Goal: Find specific page/section: Find specific page/section

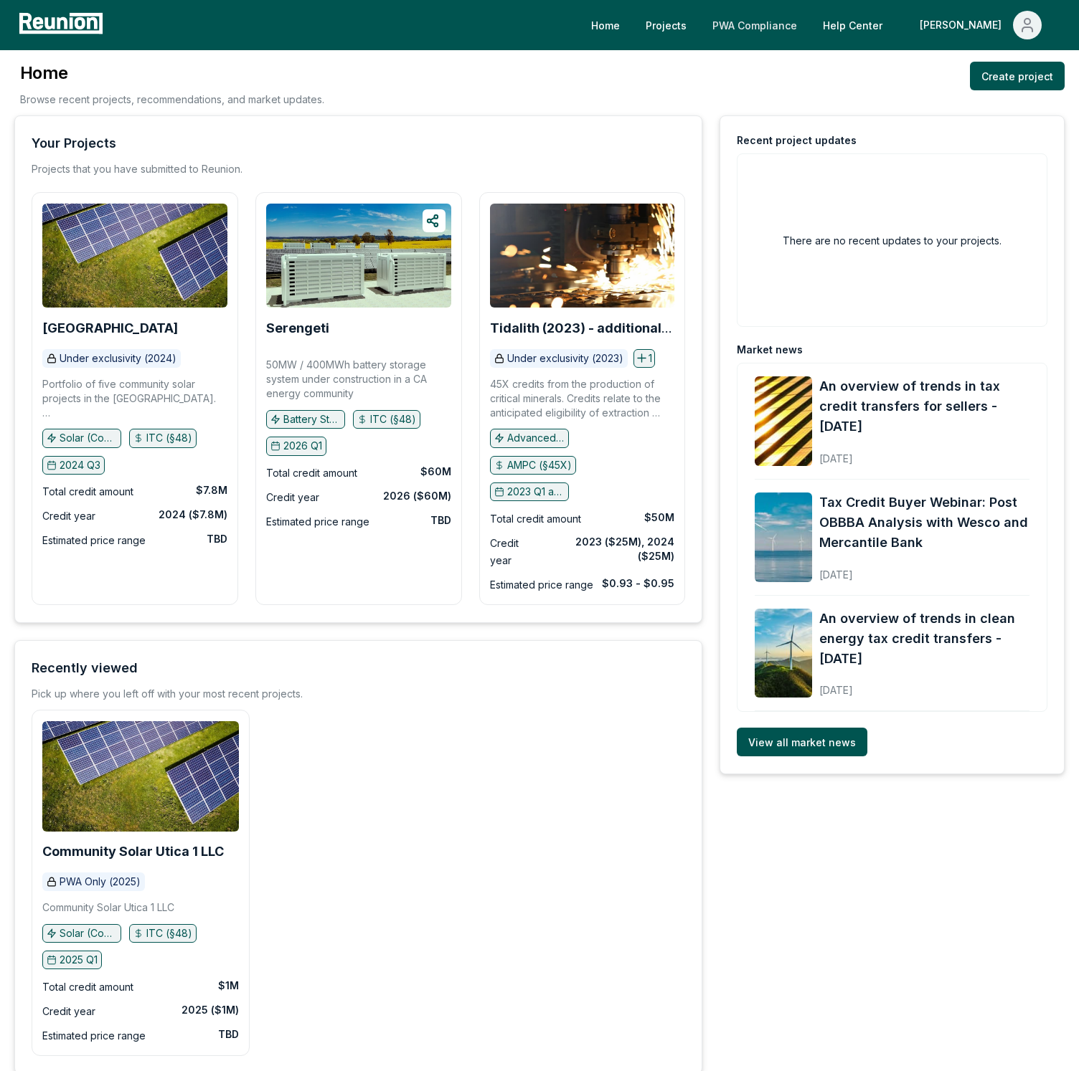
click at [808, 37] on link "PWA Compliance" at bounding box center [755, 25] width 108 height 29
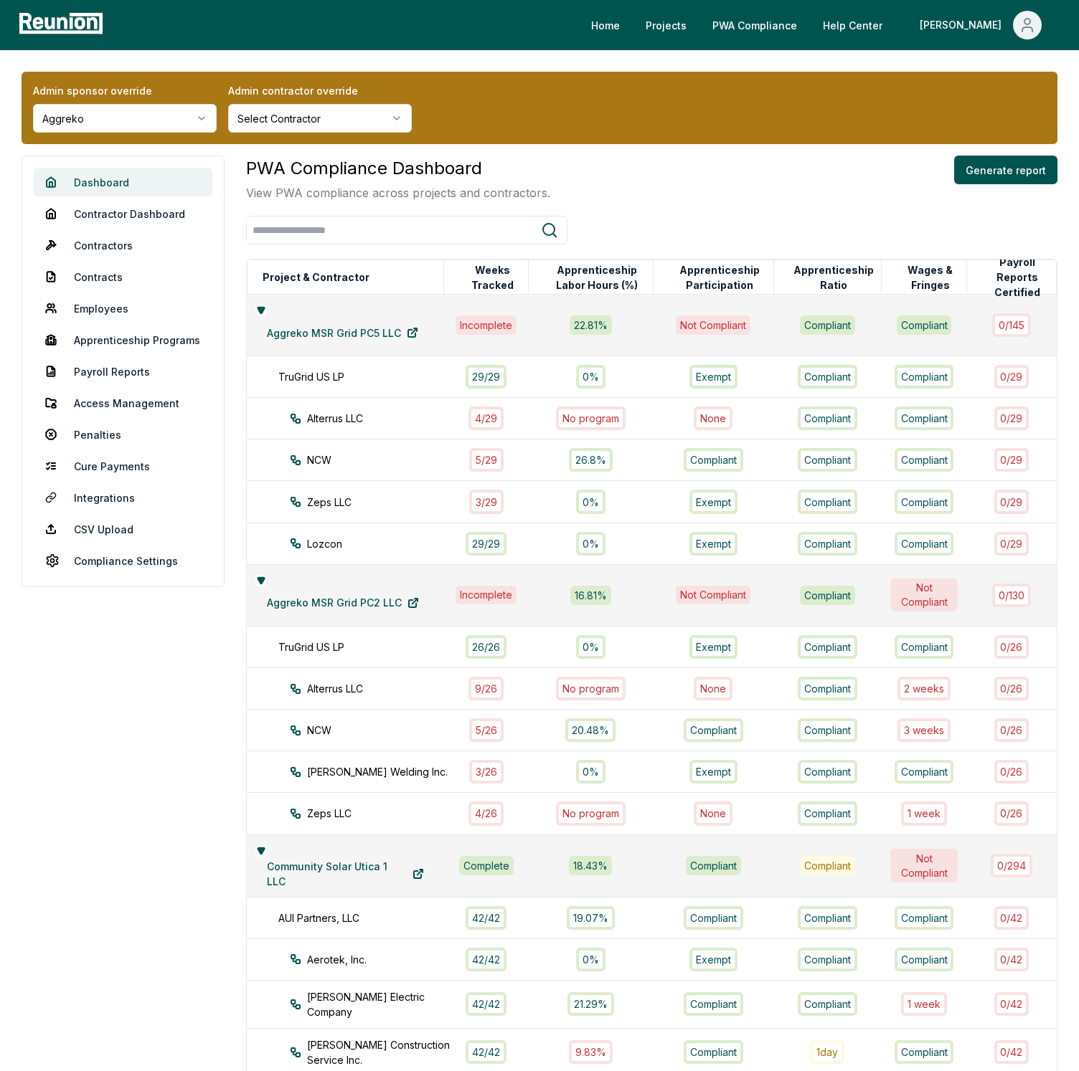
click at [116, 176] on link "Dashboard" at bounding box center [123, 182] width 179 height 29
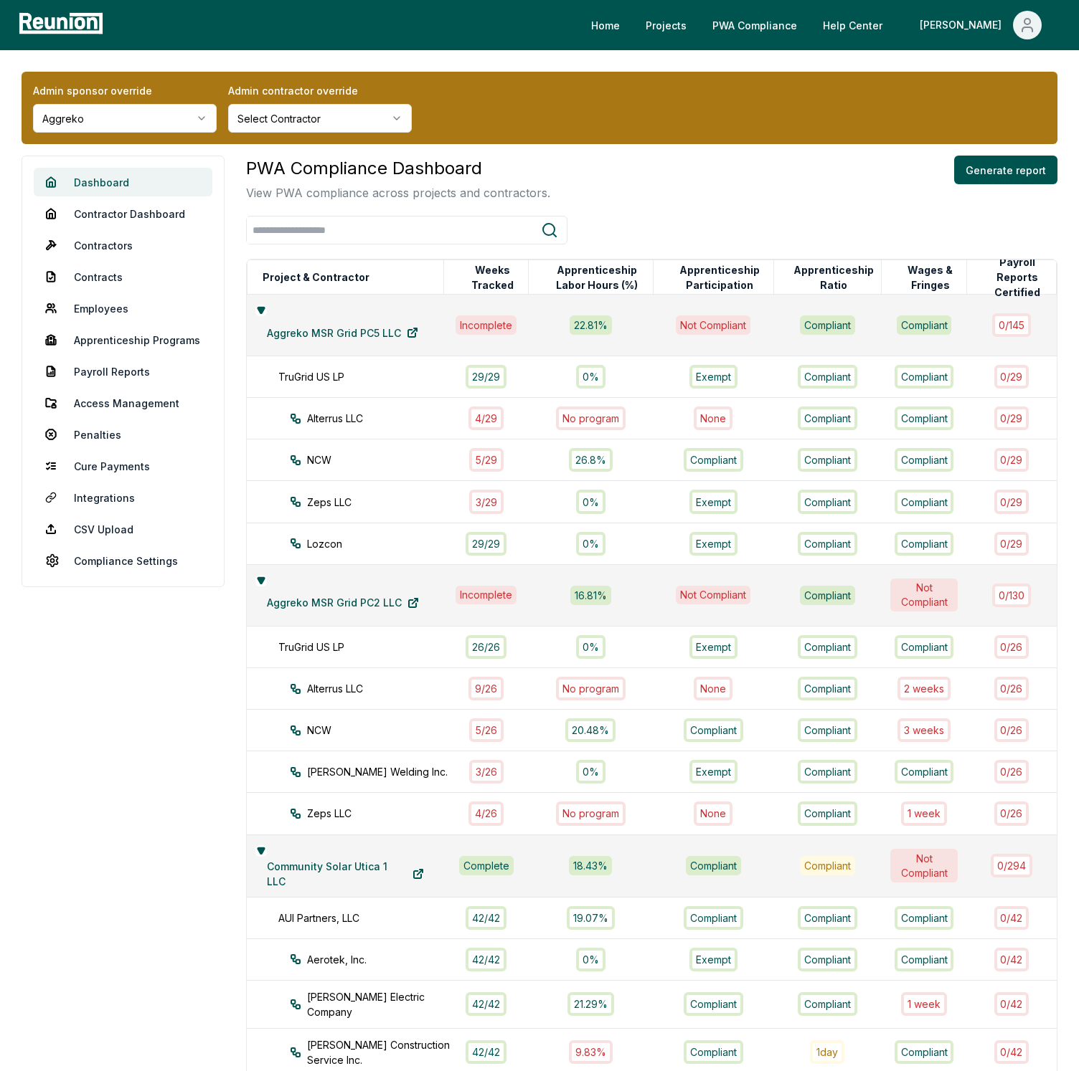
click at [116, 176] on link "Dashboard" at bounding box center [123, 182] width 179 height 29
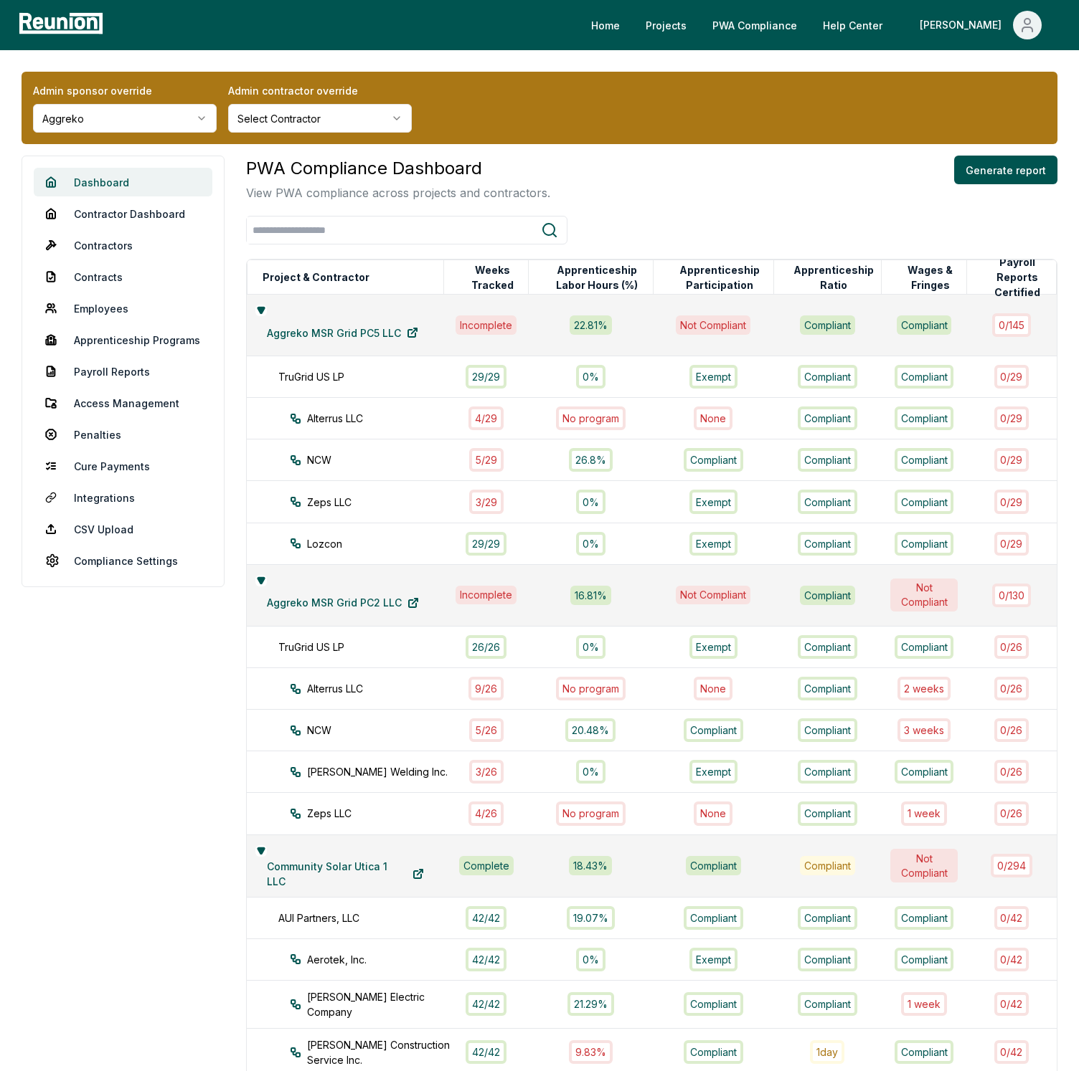
click at [116, 176] on link "Dashboard" at bounding box center [123, 182] width 179 height 29
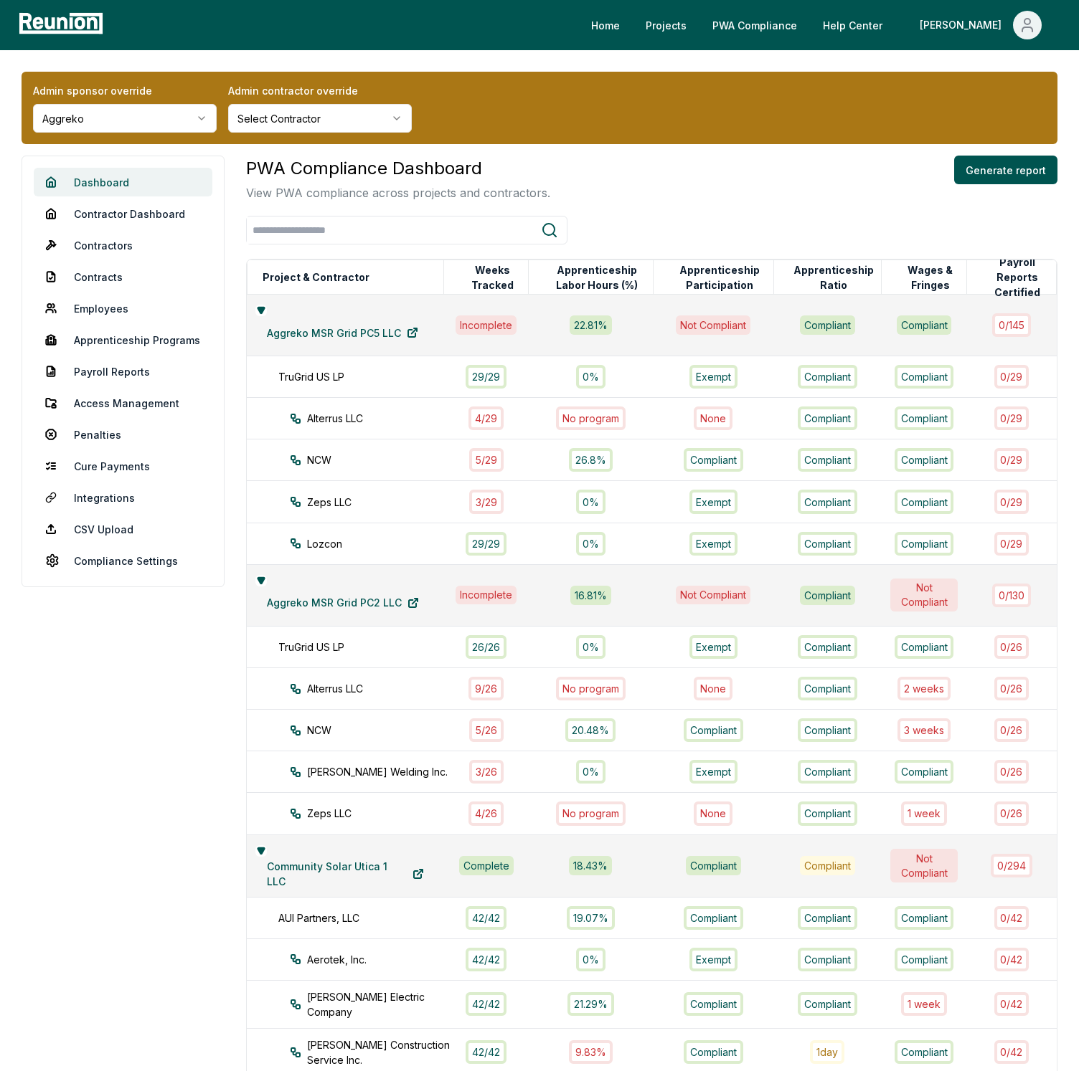
click at [116, 176] on link "Dashboard" at bounding box center [123, 182] width 179 height 29
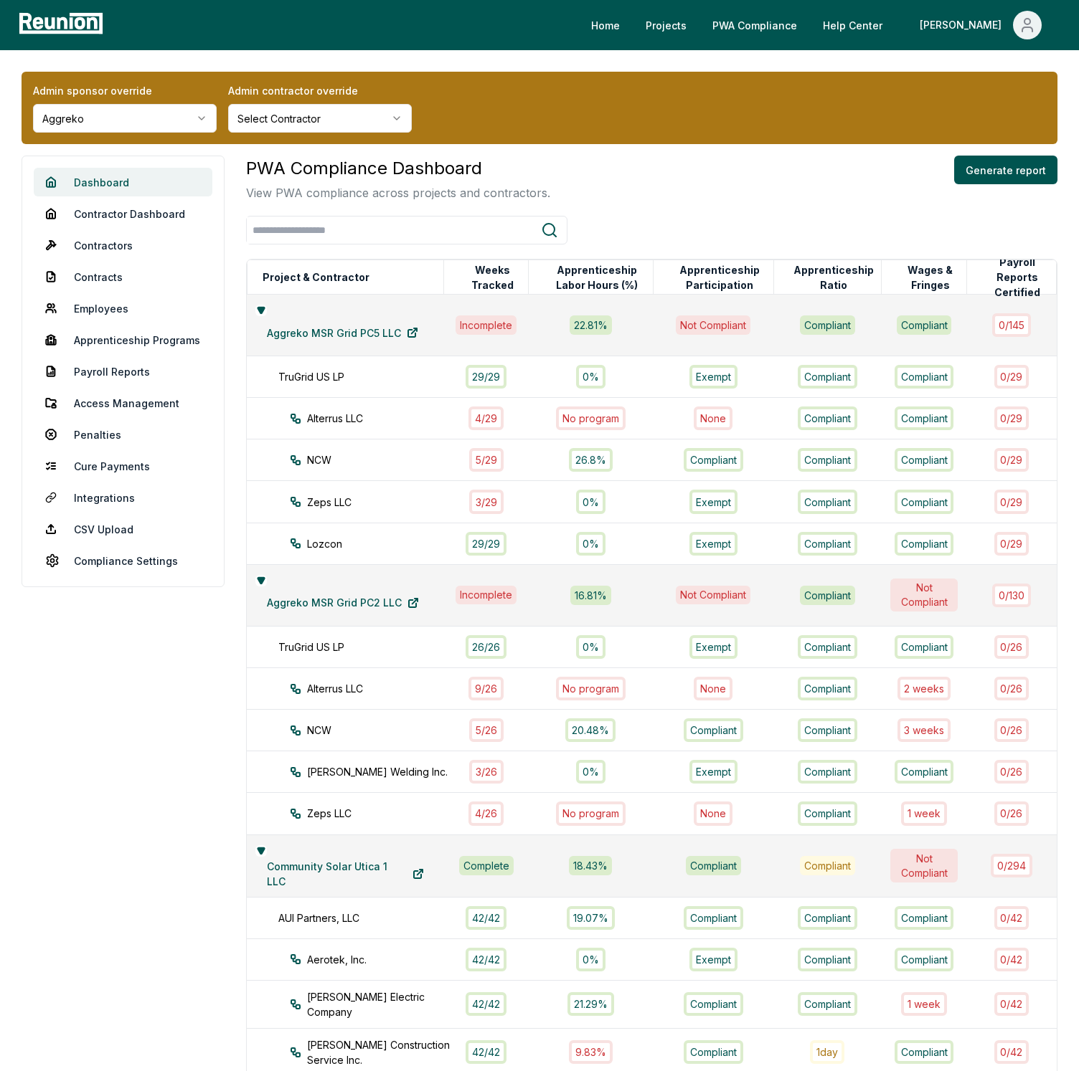
click at [116, 176] on link "Dashboard" at bounding box center [123, 182] width 179 height 29
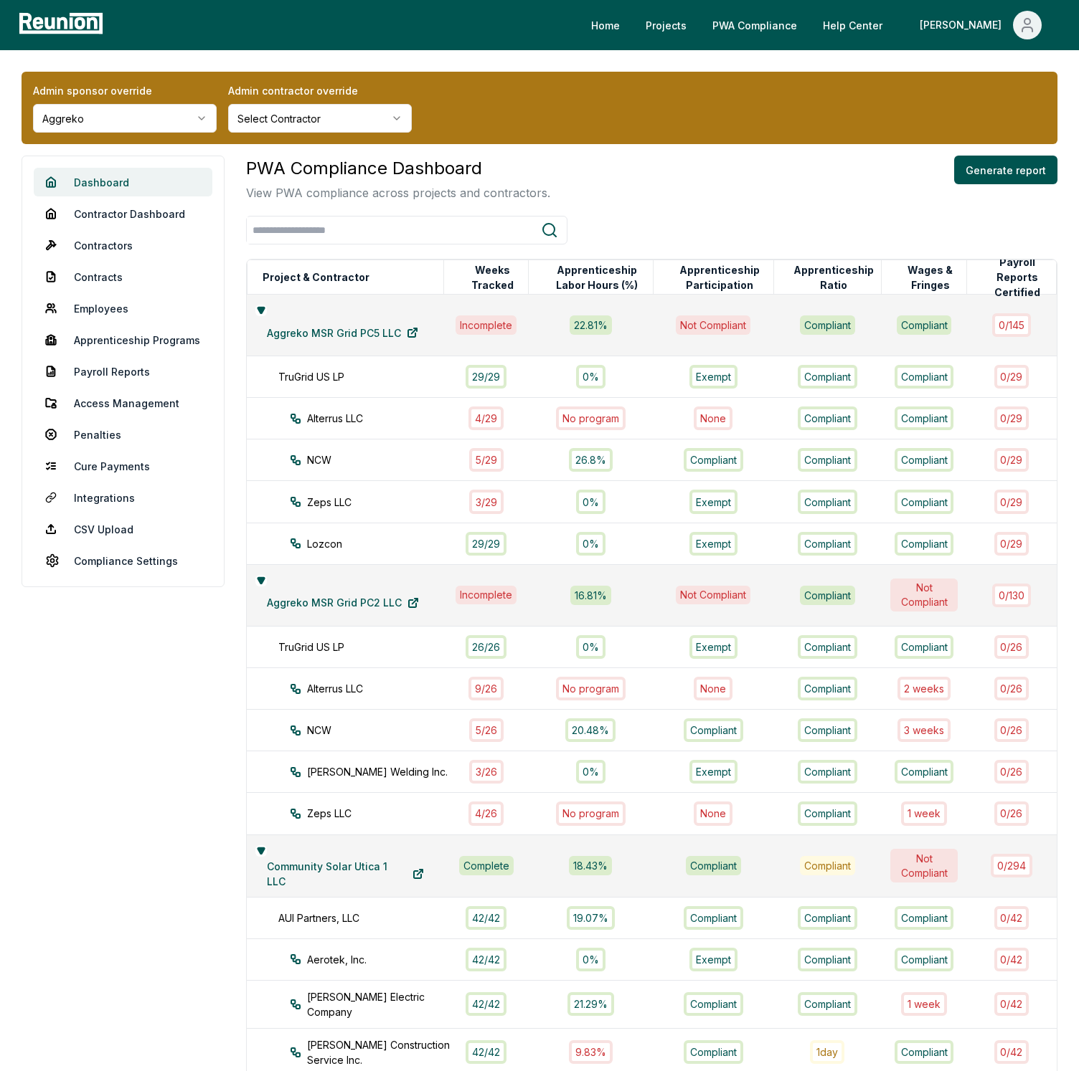
click at [116, 176] on link "Dashboard" at bounding box center [123, 182] width 179 height 29
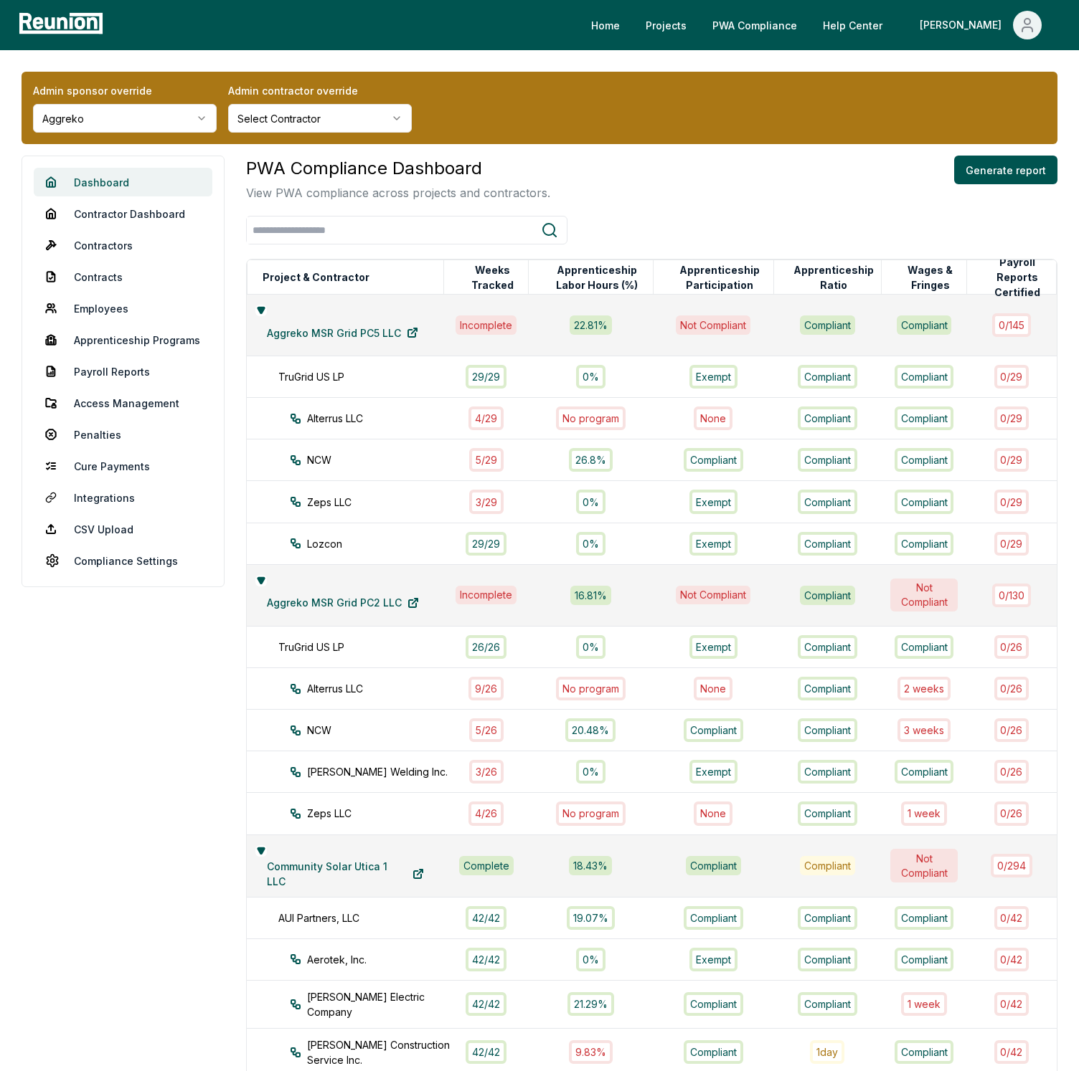
click at [116, 176] on link "Dashboard" at bounding box center [123, 182] width 179 height 29
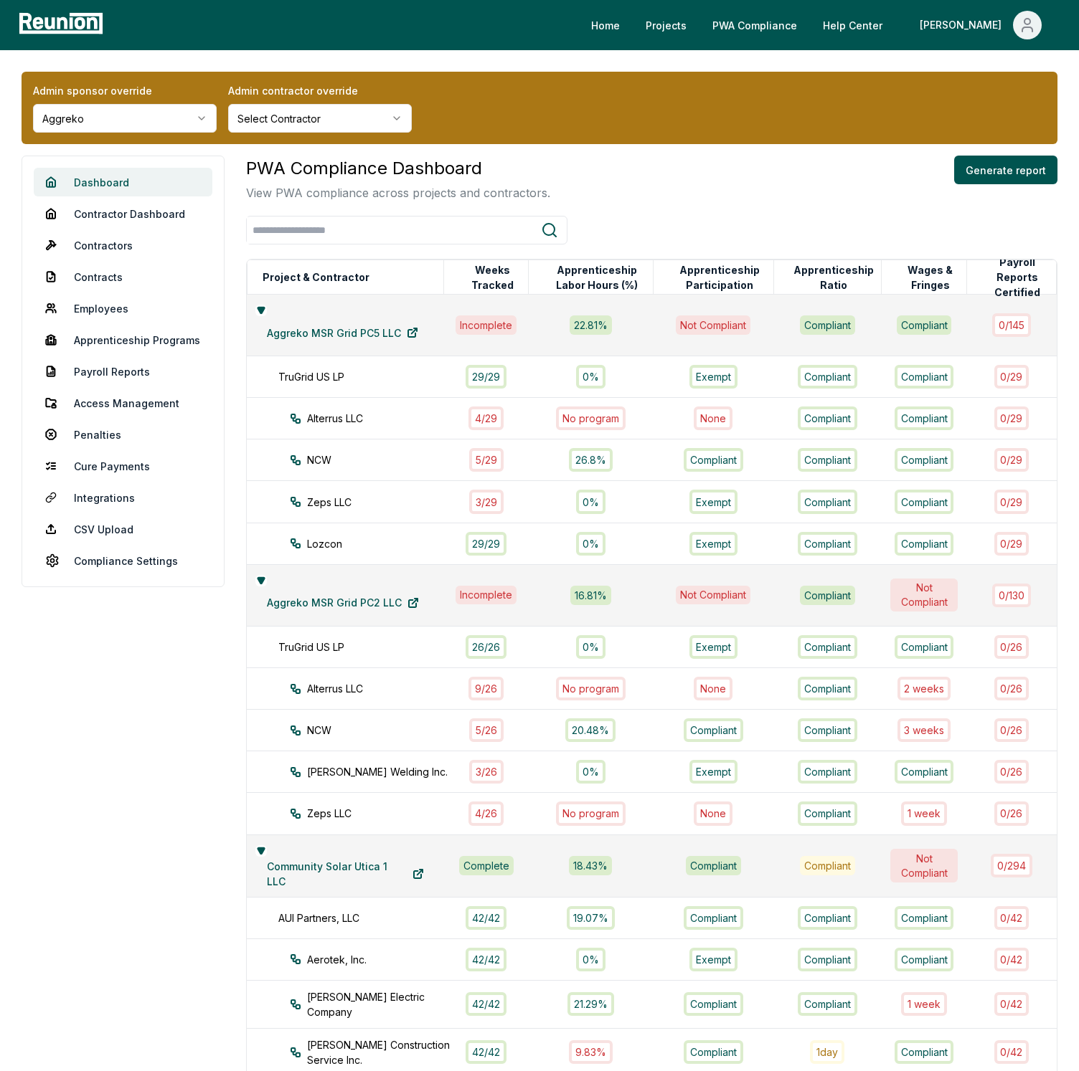
click at [116, 176] on link "Dashboard" at bounding box center [123, 182] width 179 height 29
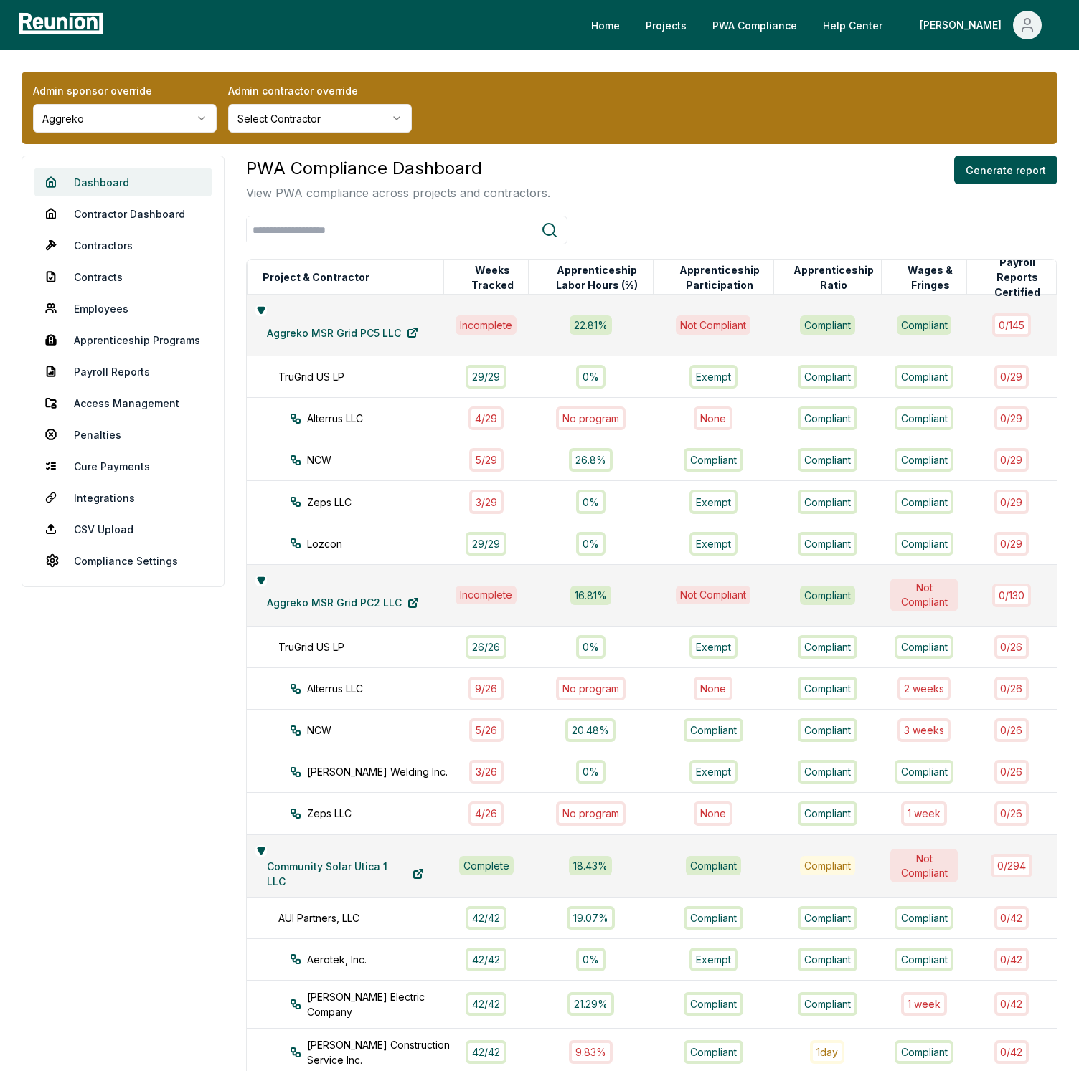
click at [116, 176] on link "Dashboard" at bounding box center [123, 182] width 179 height 29
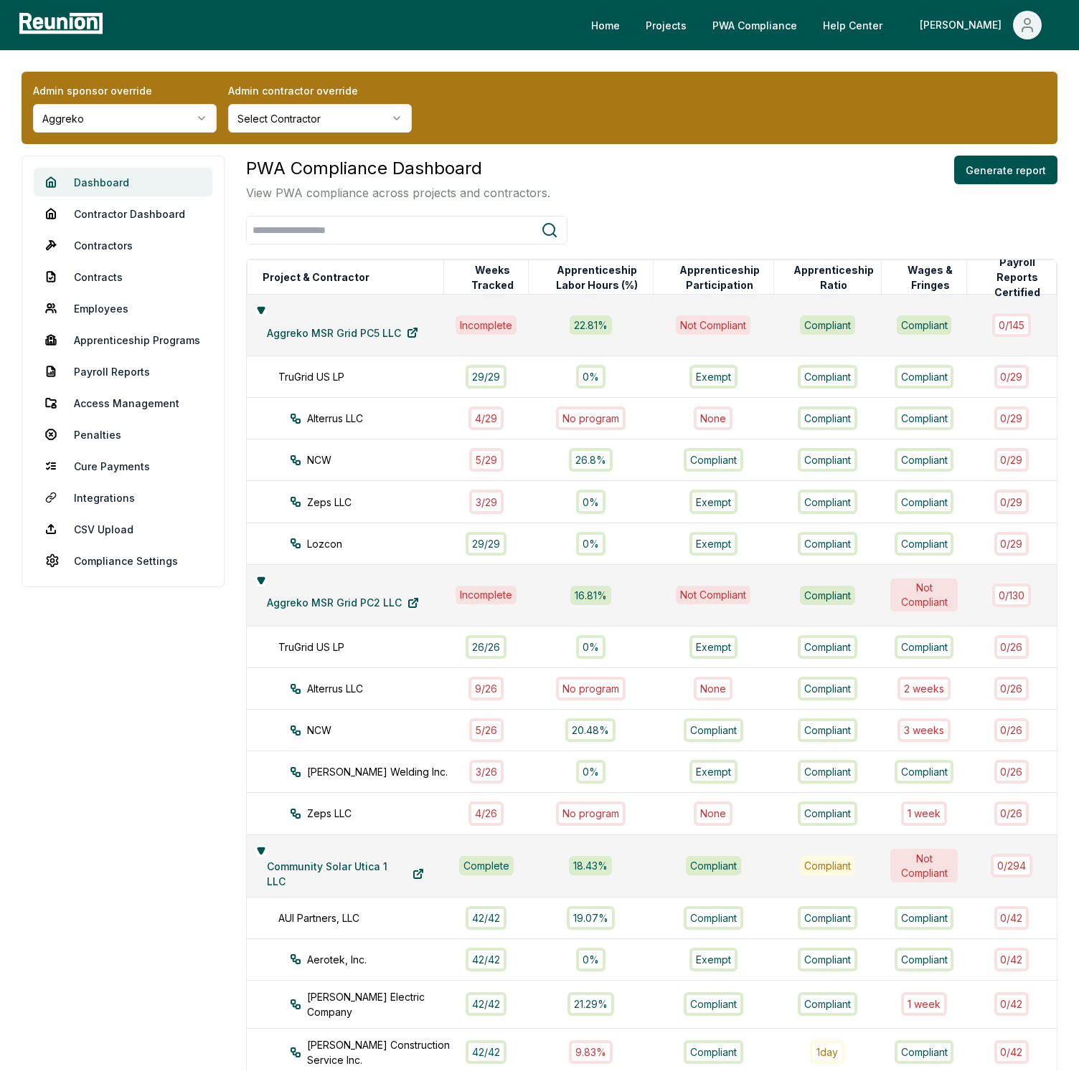
click at [116, 176] on link "Dashboard" at bounding box center [123, 182] width 179 height 29
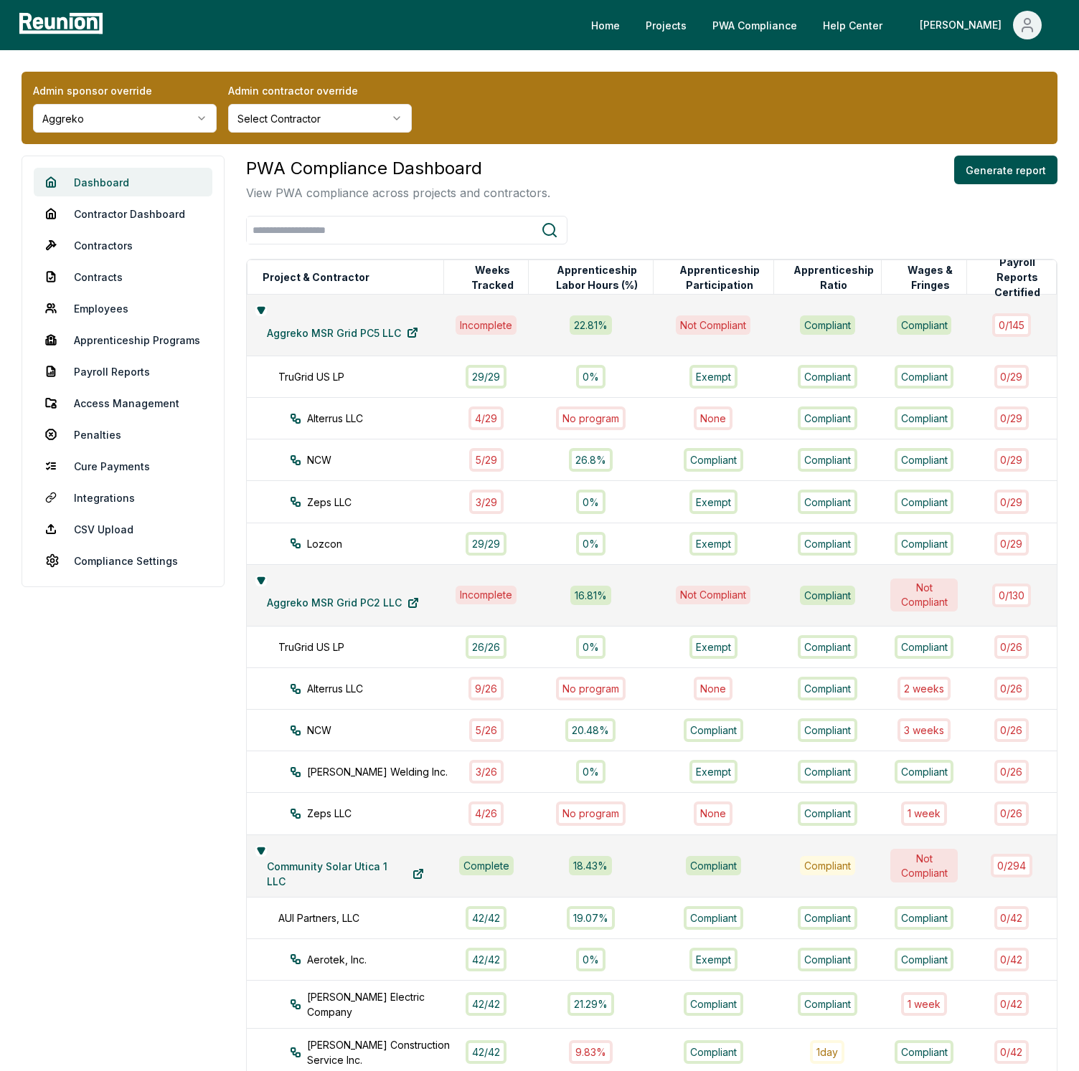
click at [116, 176] on link "Dashboard" at bounding box center [123, 182] width 179 height 29
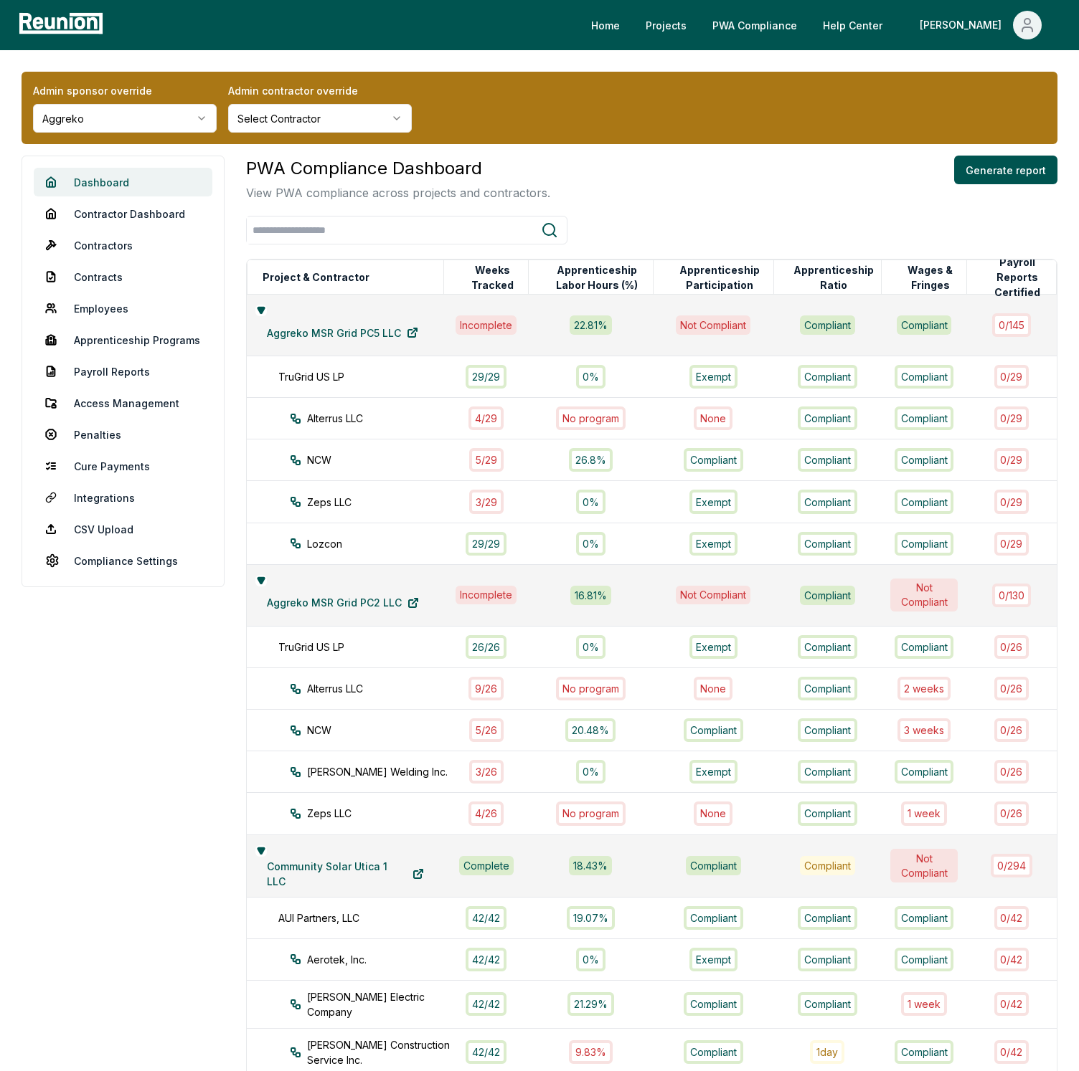
click at [116, 176] on link "Dashboard" at bounding box center [123, 182] width 179 height 29
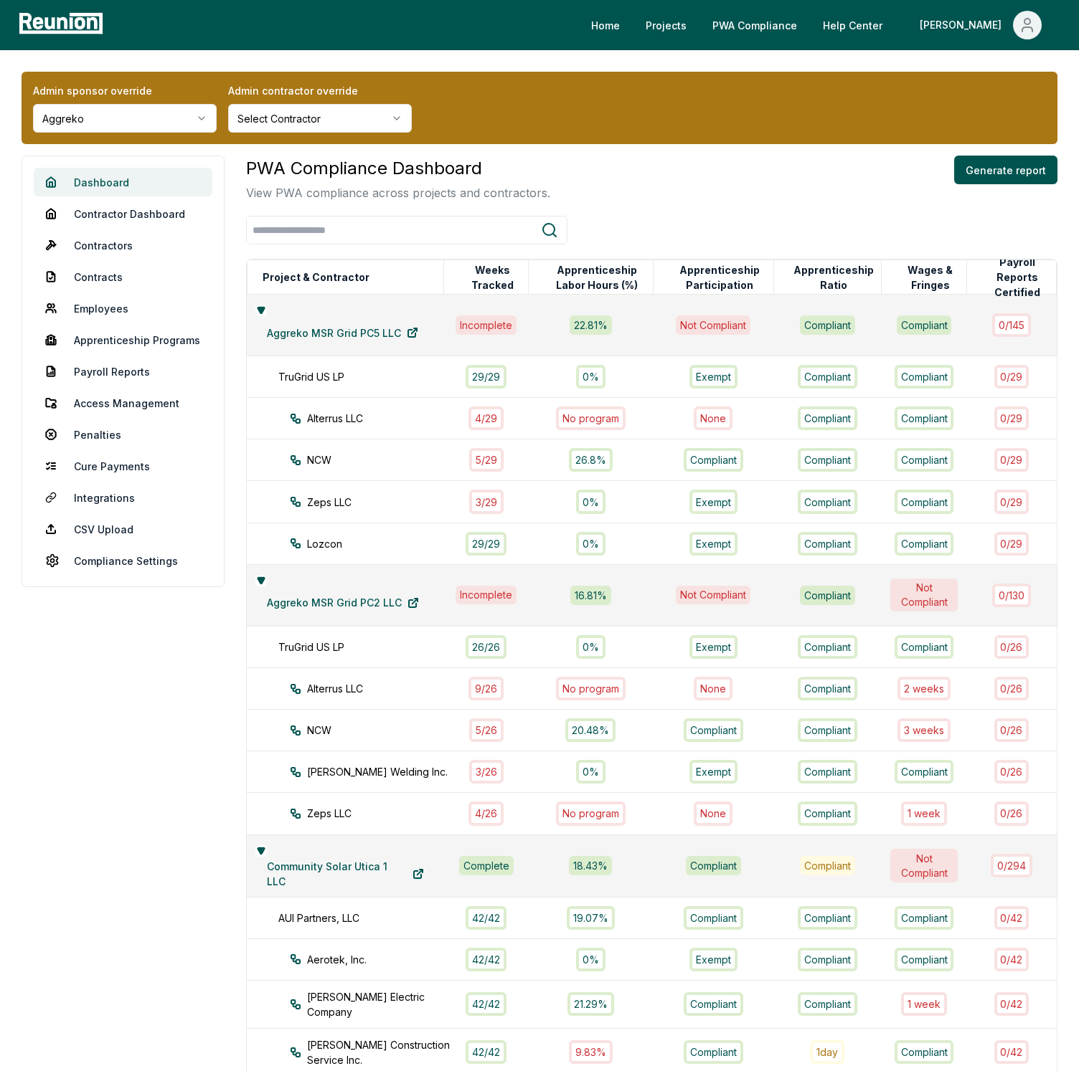
click at [116, 176] on link "Dashboard" at bounding box center [123, 182] width 179 height 29
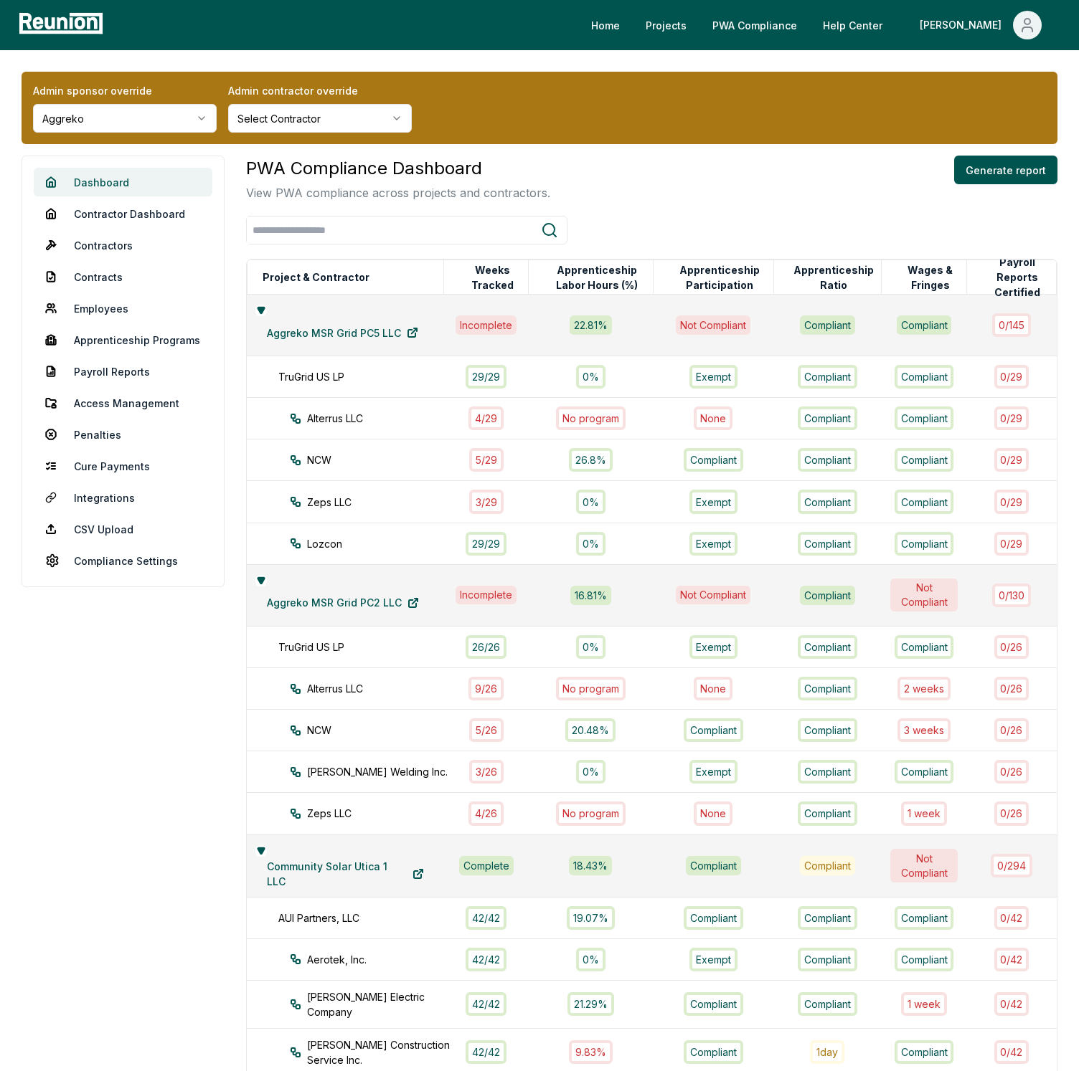
click at [116, 176] on link "Dashboard" at bounding box center [123, 182] width 179 height 29
click at [88, 428] on link "Penalties" at bounding box center [123, 434] width 179 height 29
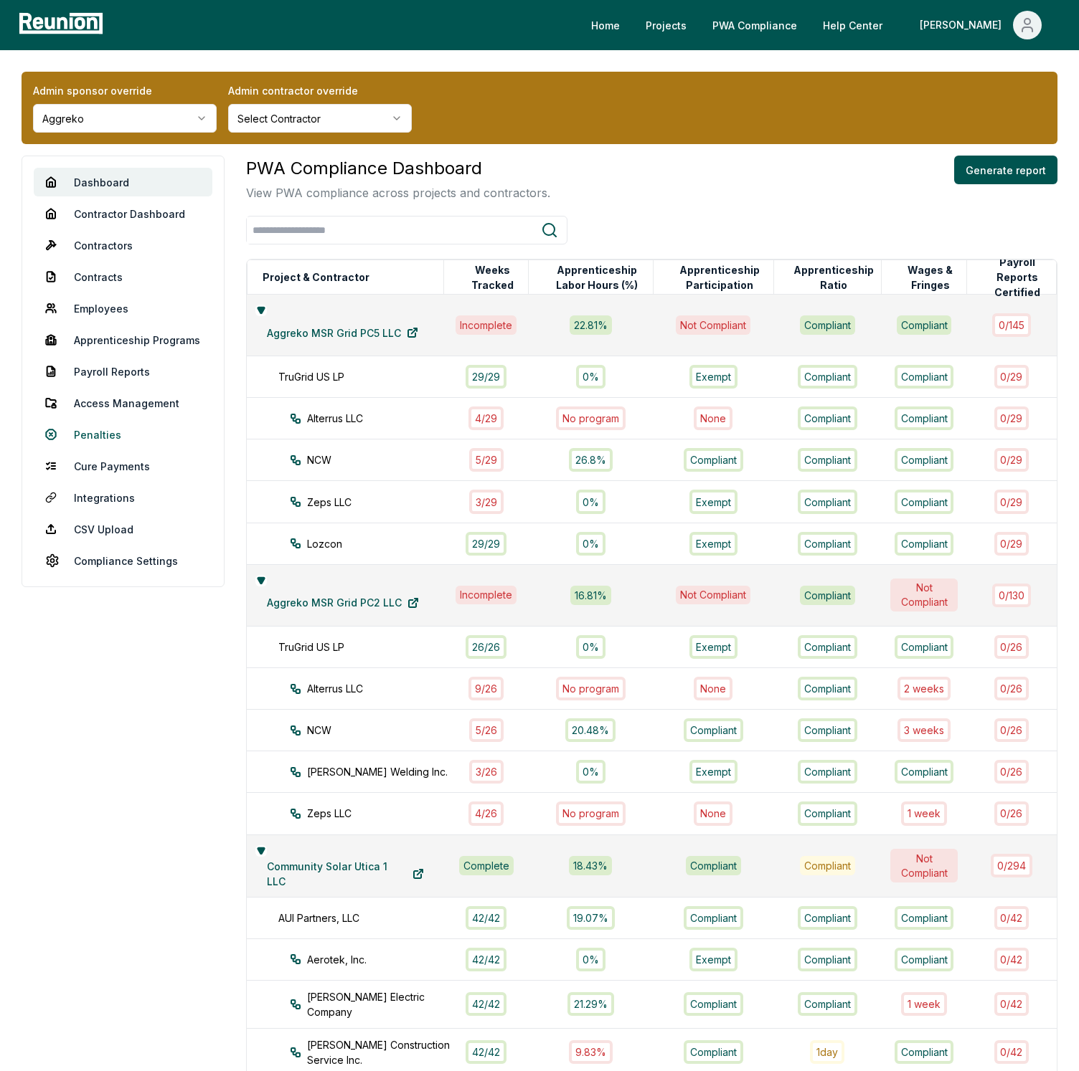
click at [88, 428] on link "Penalties" at bounding box center [123, 434] width 179 height 29
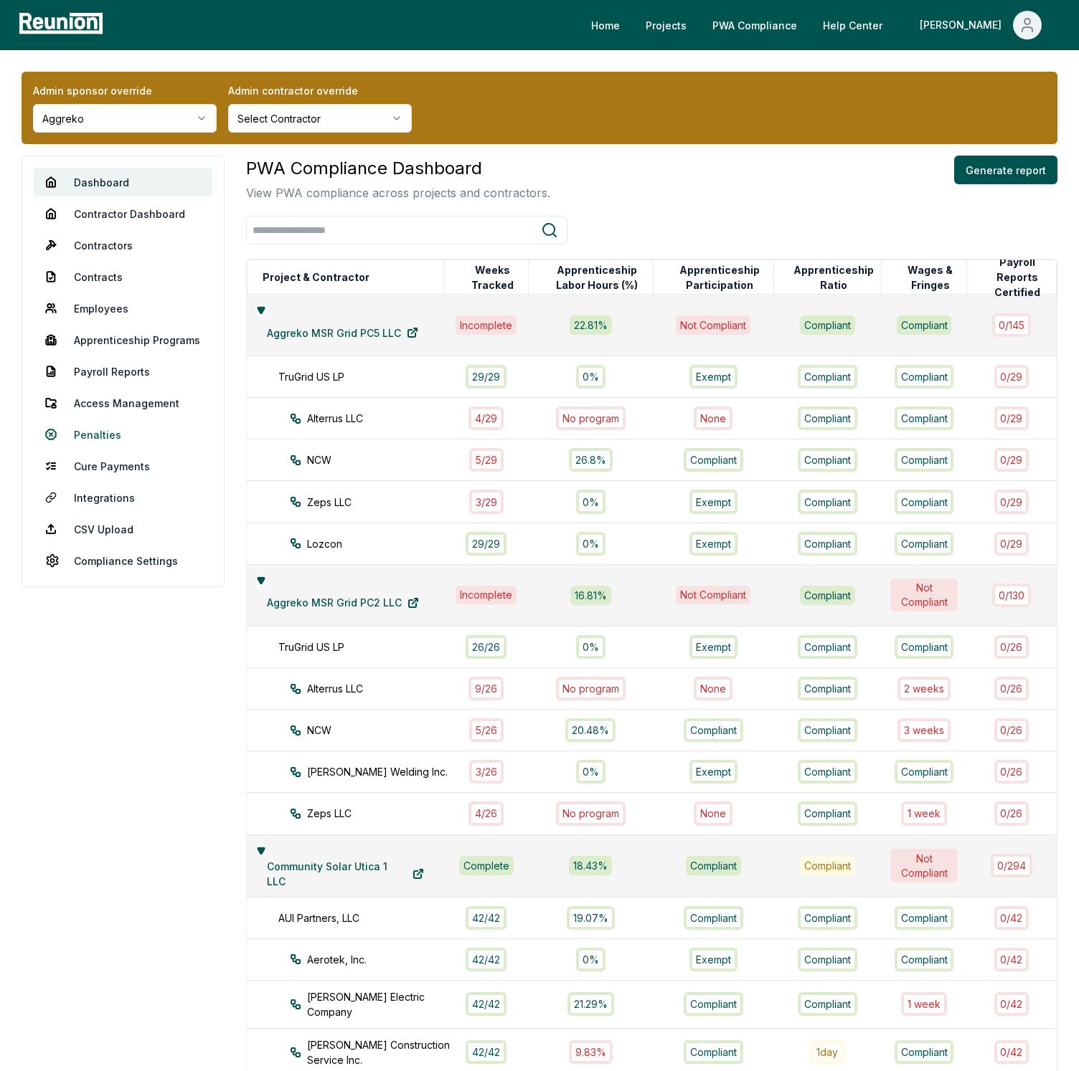
click at [88, 428] on link "Penalties" at bounding box center [123, 434] width 179 height 29
click at [88, 427] on link "Penalties" at bounding box center [123, 434] width 179 height 29
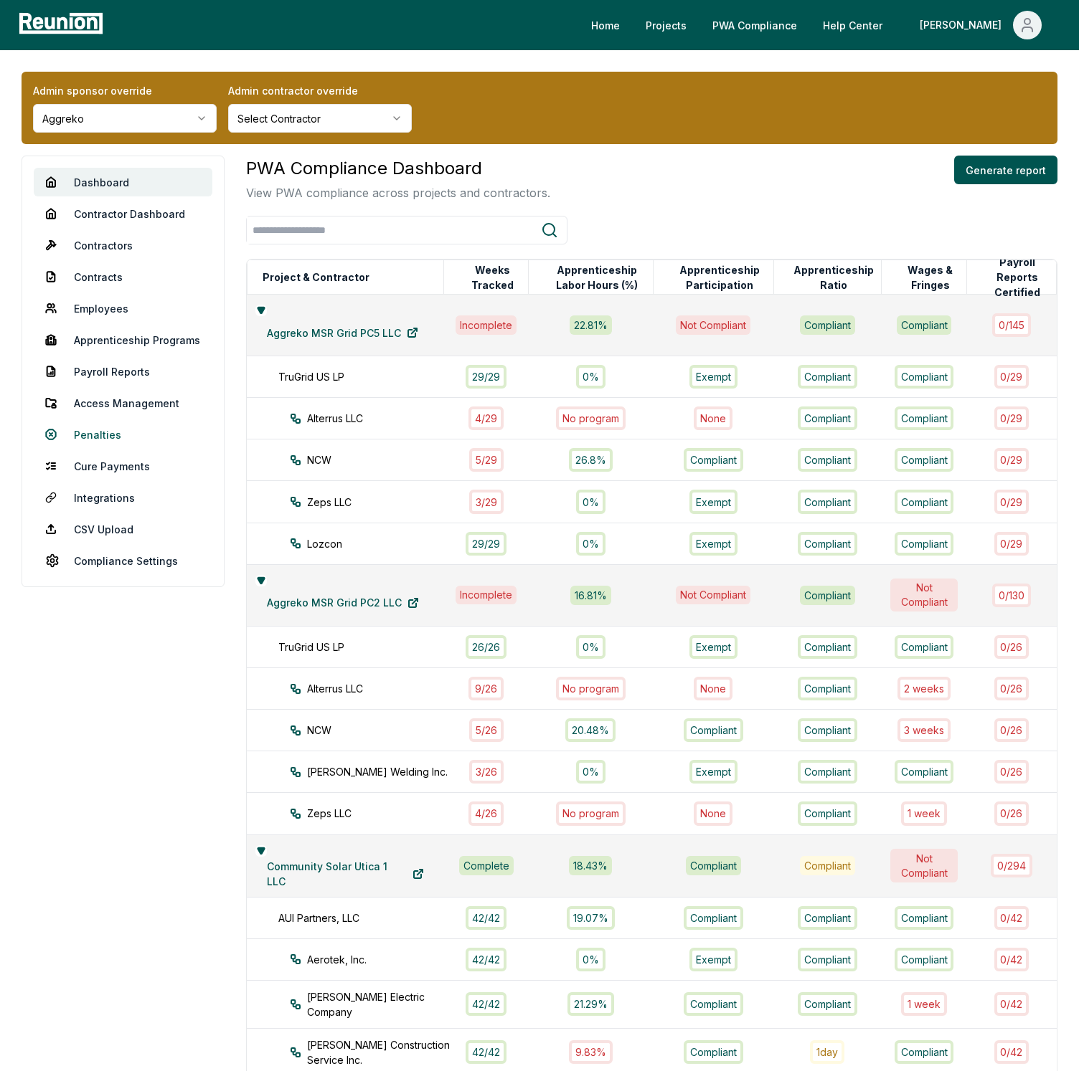
click at [88, 426] on link "Penalties" at bounding box center [123, 434] width 179 height 29
click at [252, 50] on div "Admin sponsor override Aggreko Admin contractor override Select Contractor Dash…" at bounding box center [539, 1059] width 1079 height 2018
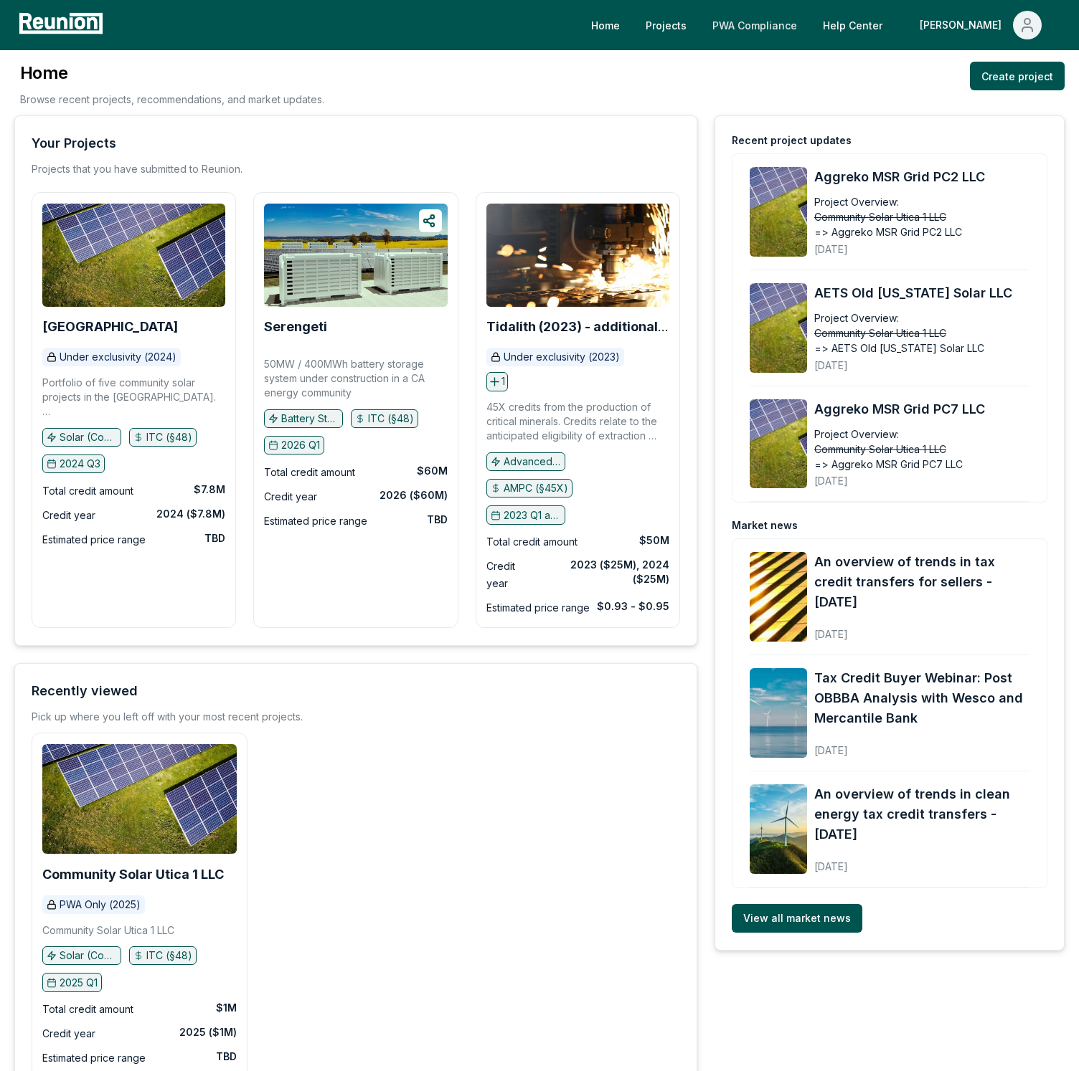
click at [808, 15] on link "PWA Compliance" at bounding box center [755, 25] width 108 height 29
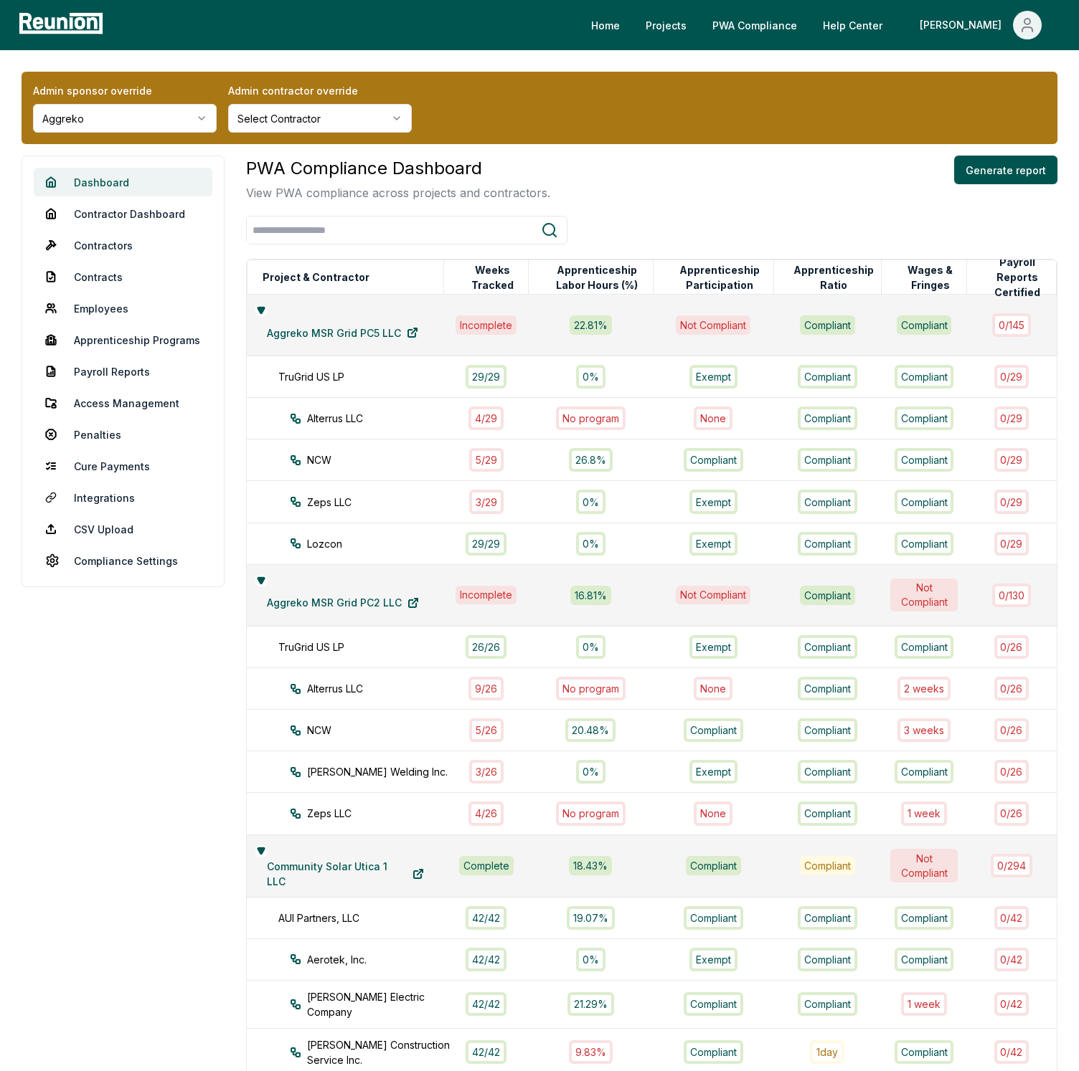
click at [125, 181] on link "Dashboard" at bounding box center [123, 182] width 179 height 29
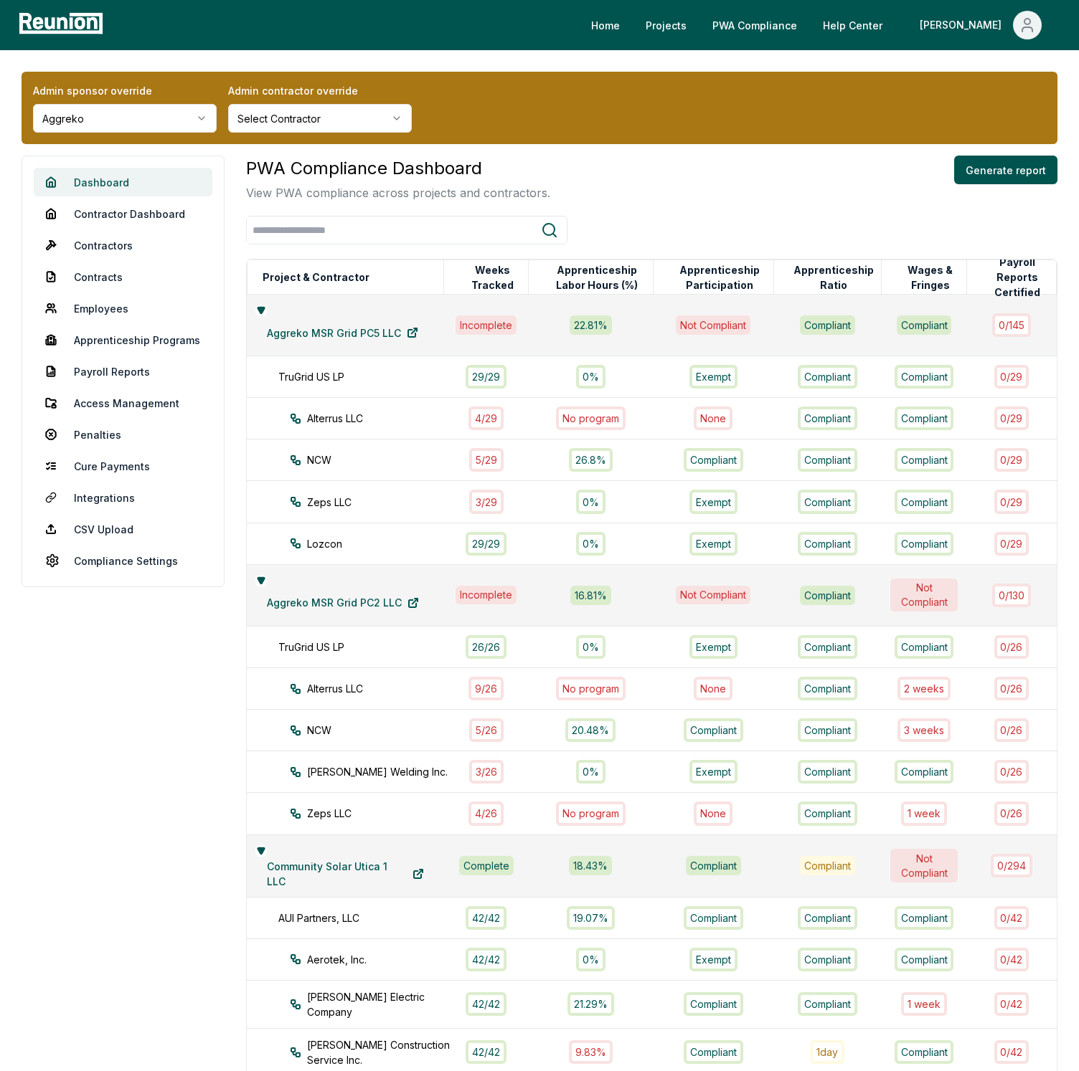
click at [125, 181] on link "Dashboard" at bounding box center [123, 182] width 179 height 29
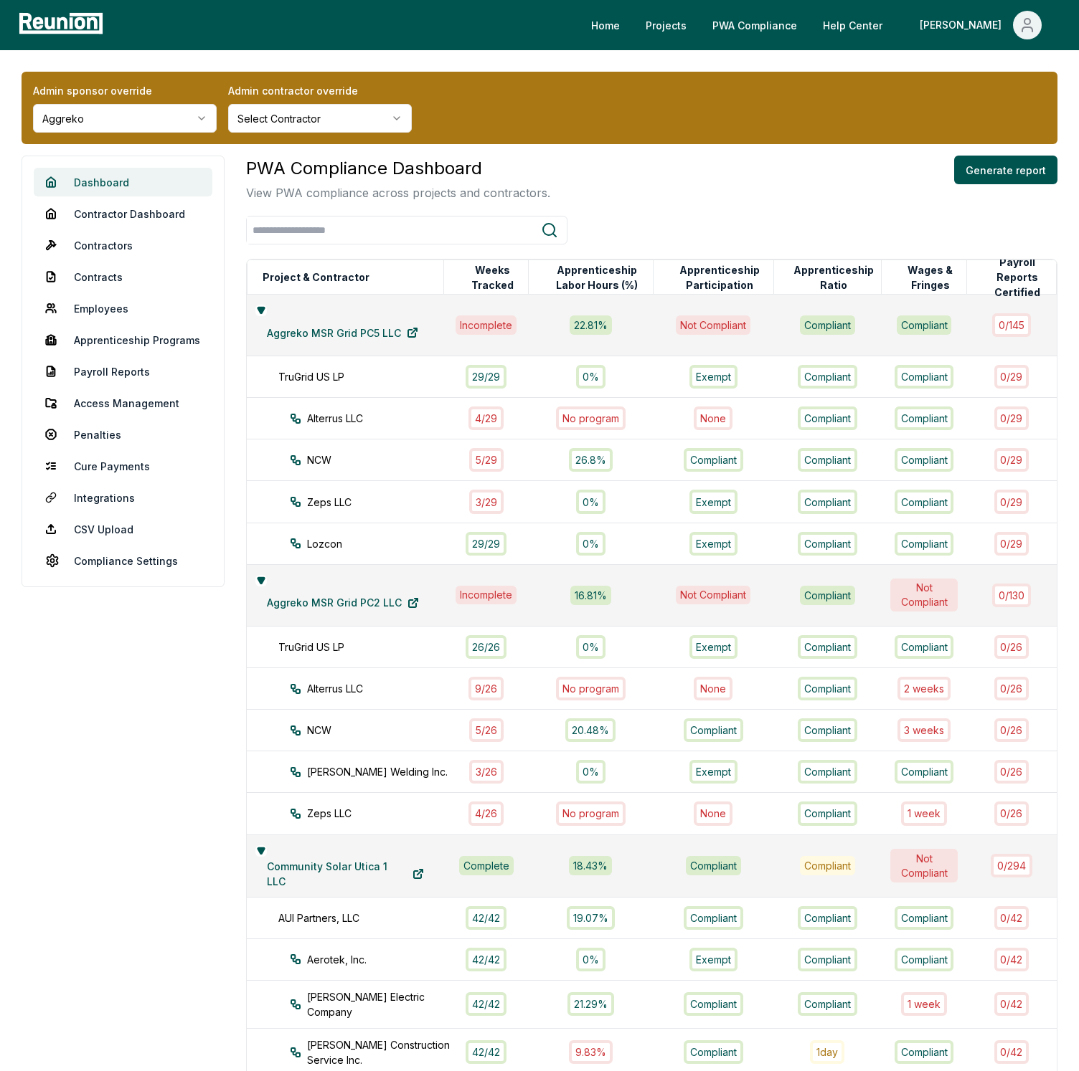
click at [125, 181] on link "Dashboard" at bounding box center [123, 182] width 179 height 29
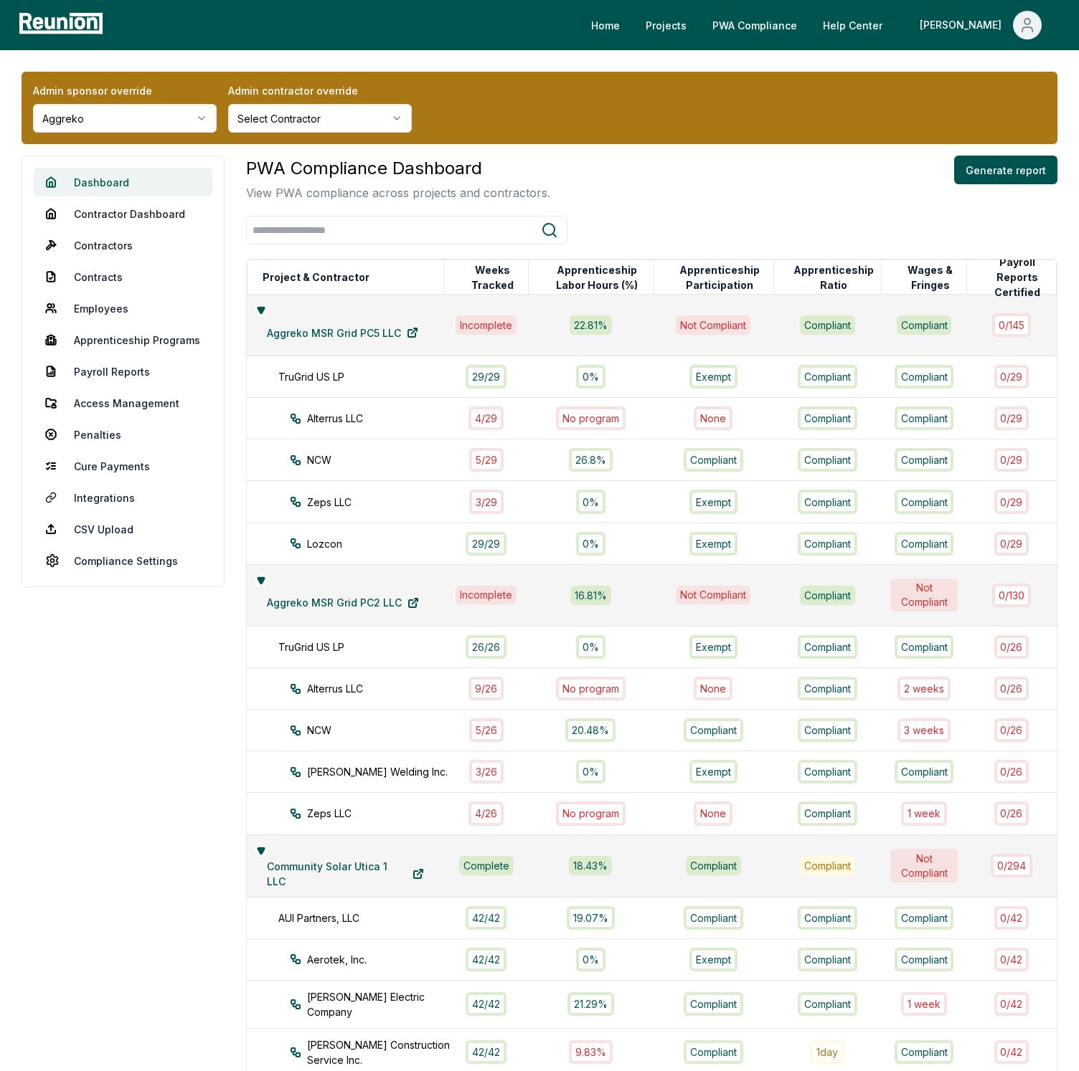
click at [125, 181] on link "Dashboard" at bounding box center [123, 182] width 179 height 29
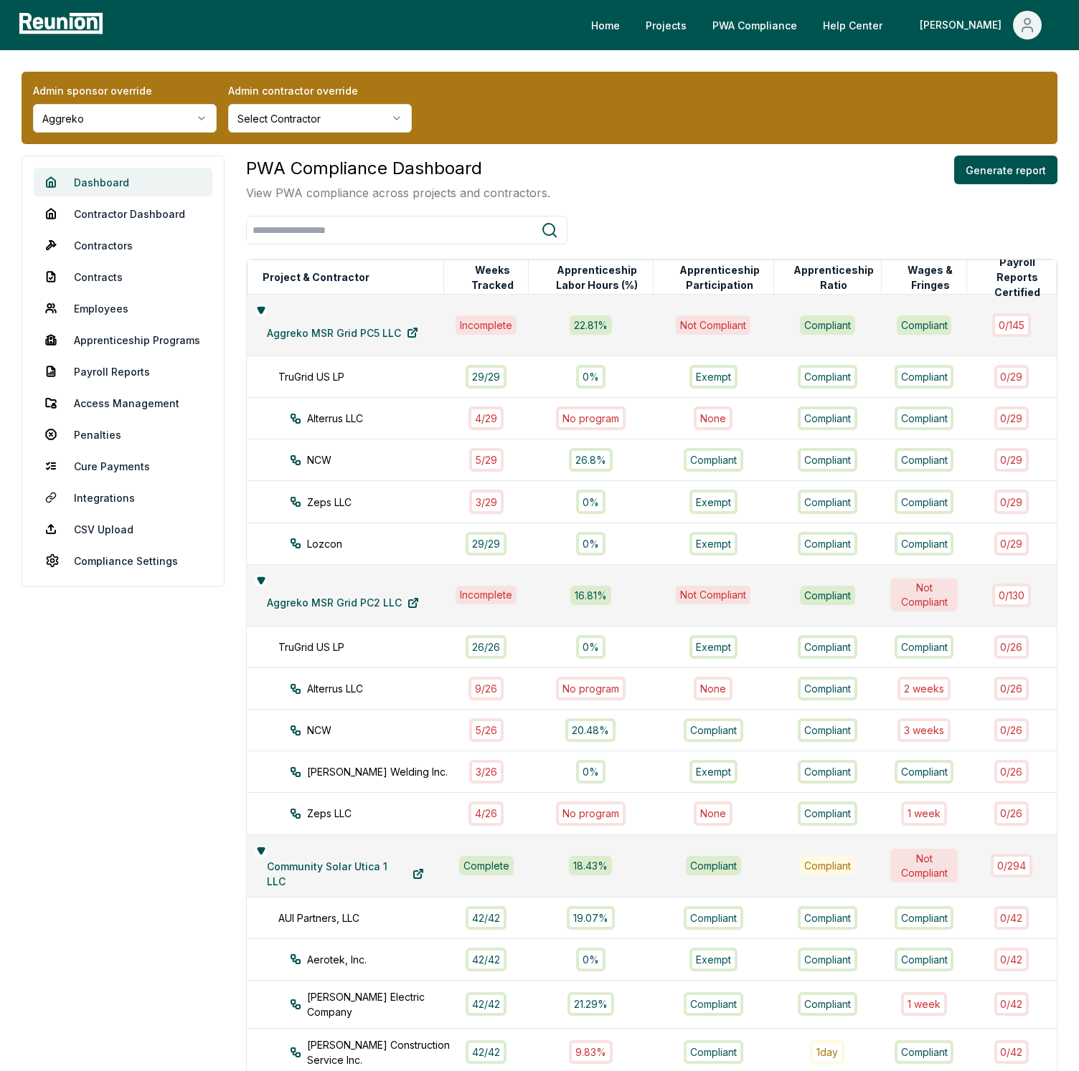
click at [125, 181] on link "Dashboard" at bounding box center [123, 182] width 179 height 29
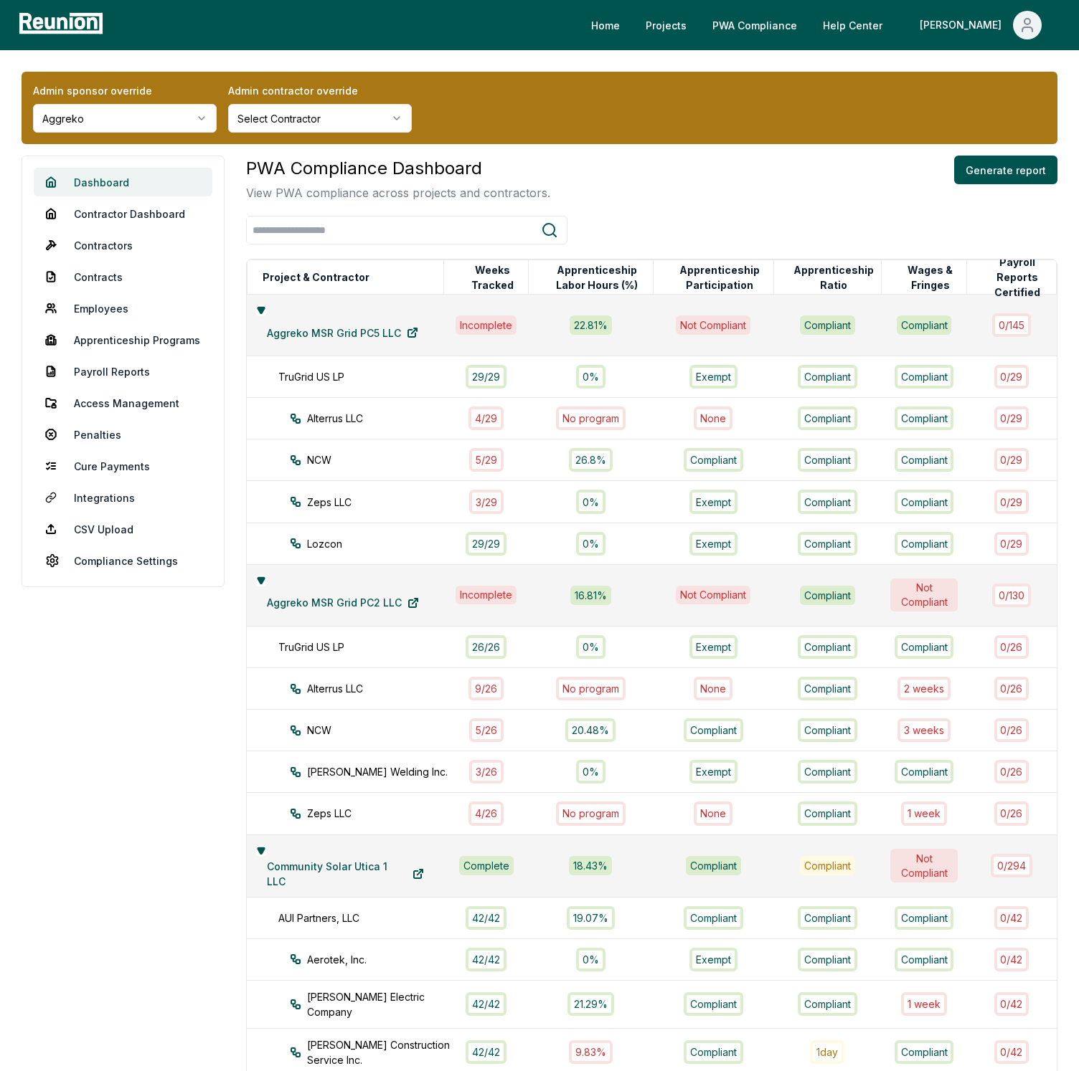
click at [125, 181] on link "Dashboard" at bounding box center [123, 182] width 179 height 29
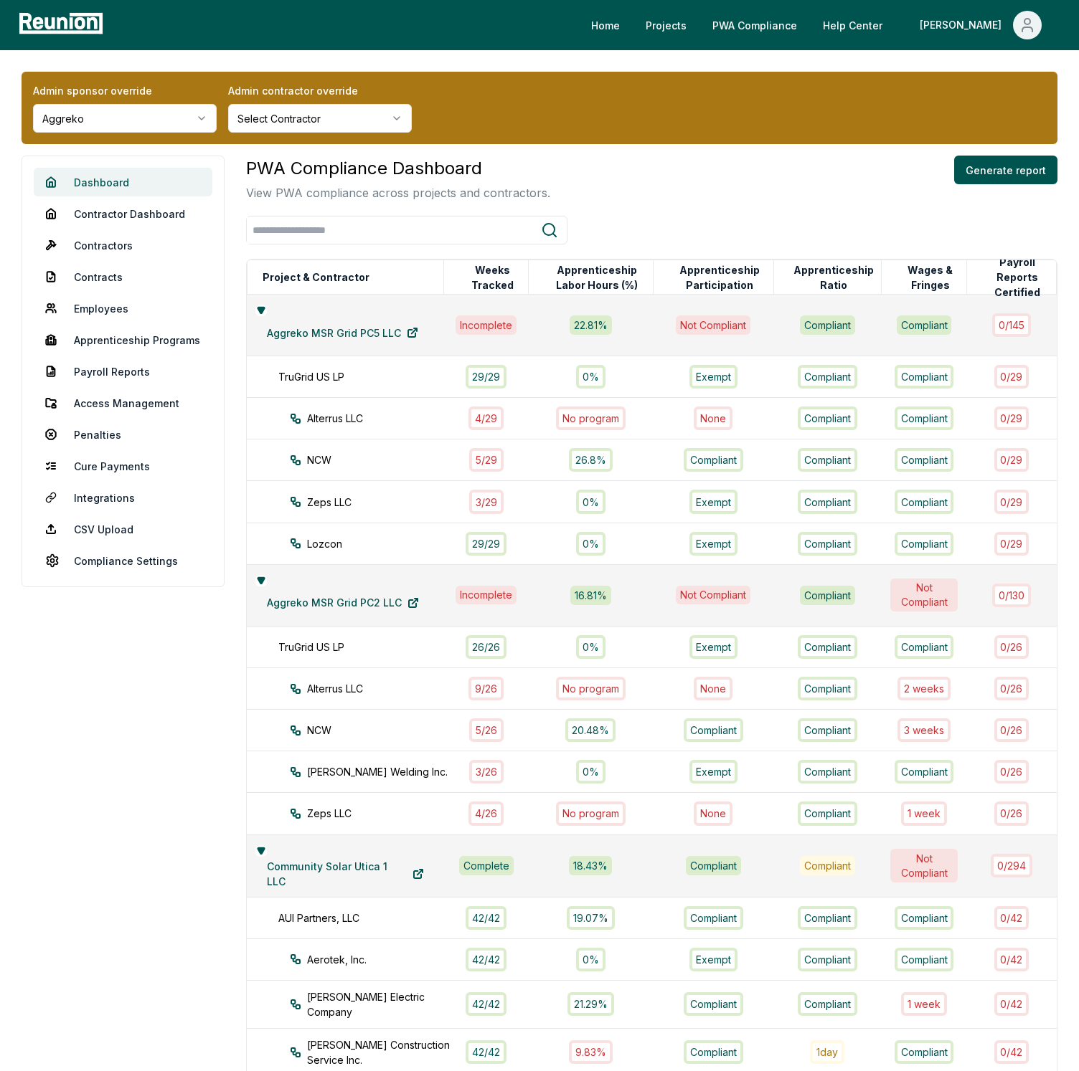
click at [125, 181] on link "Dashboard" at bounding box center [123, 182] width 179 height 29
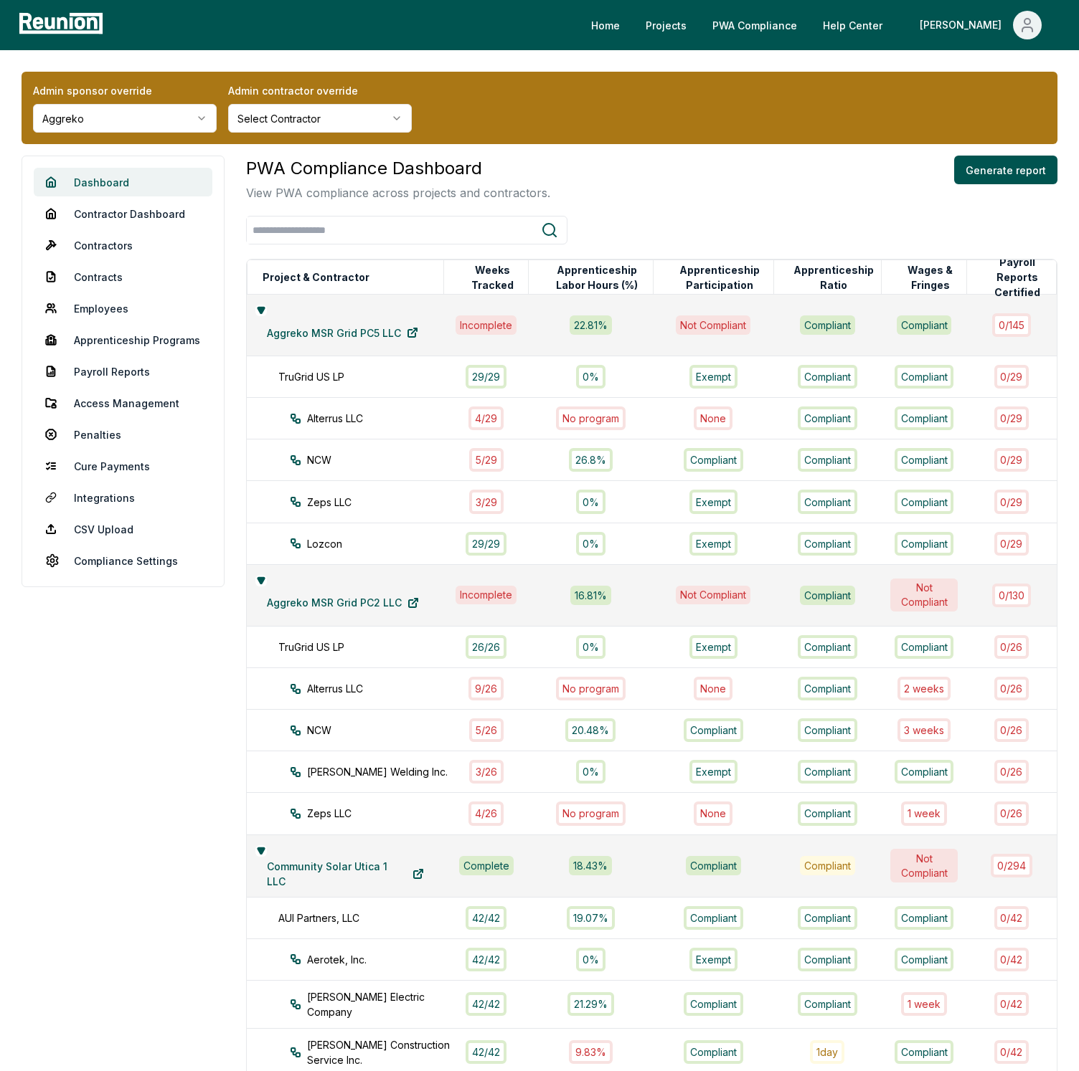
click at [125, 181] on link "Dashboard" at bounding box center [123, 182] width 179 height 29
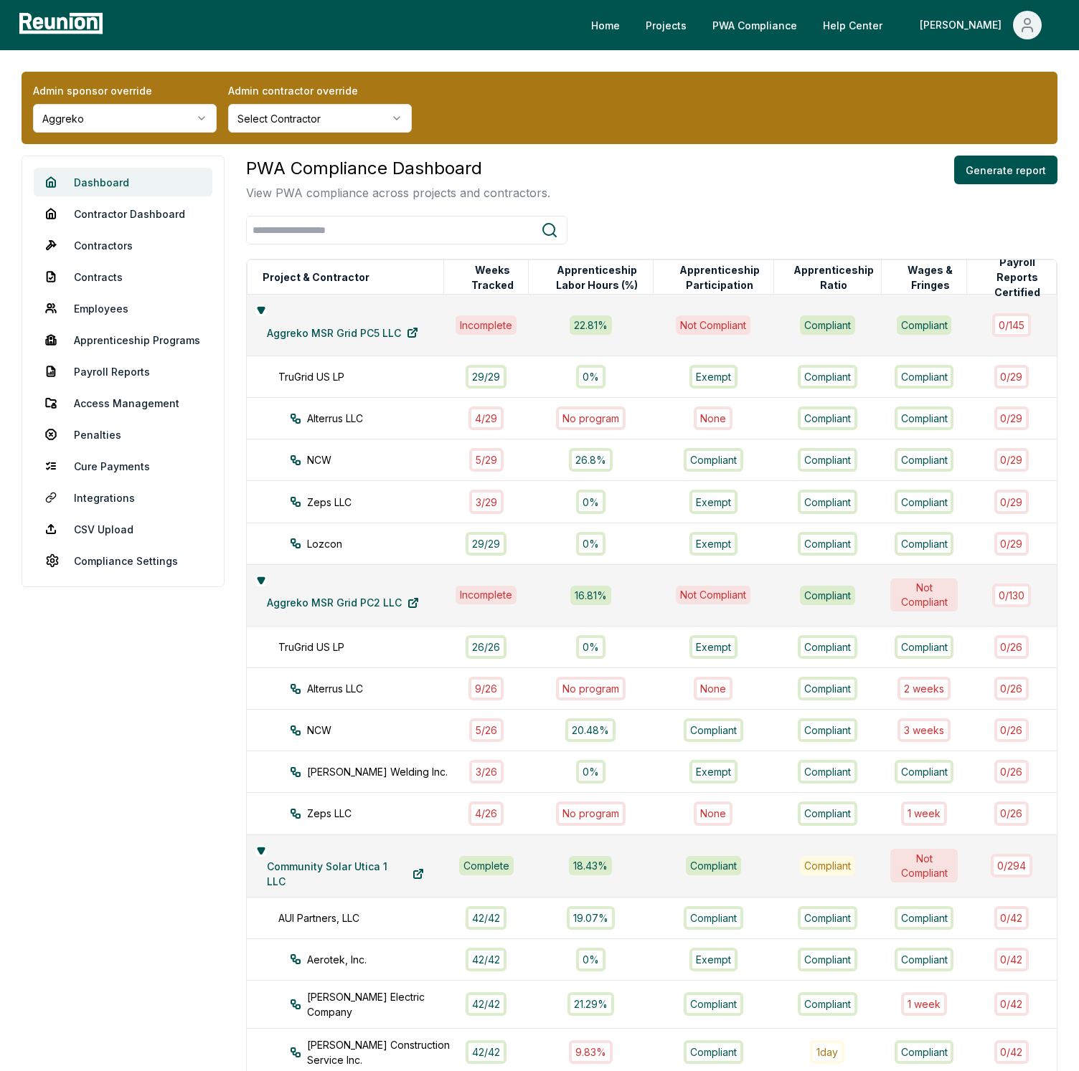
click at [125, 181] on link "Dashboard" at bounding box center [123, 182] width 179 height 29
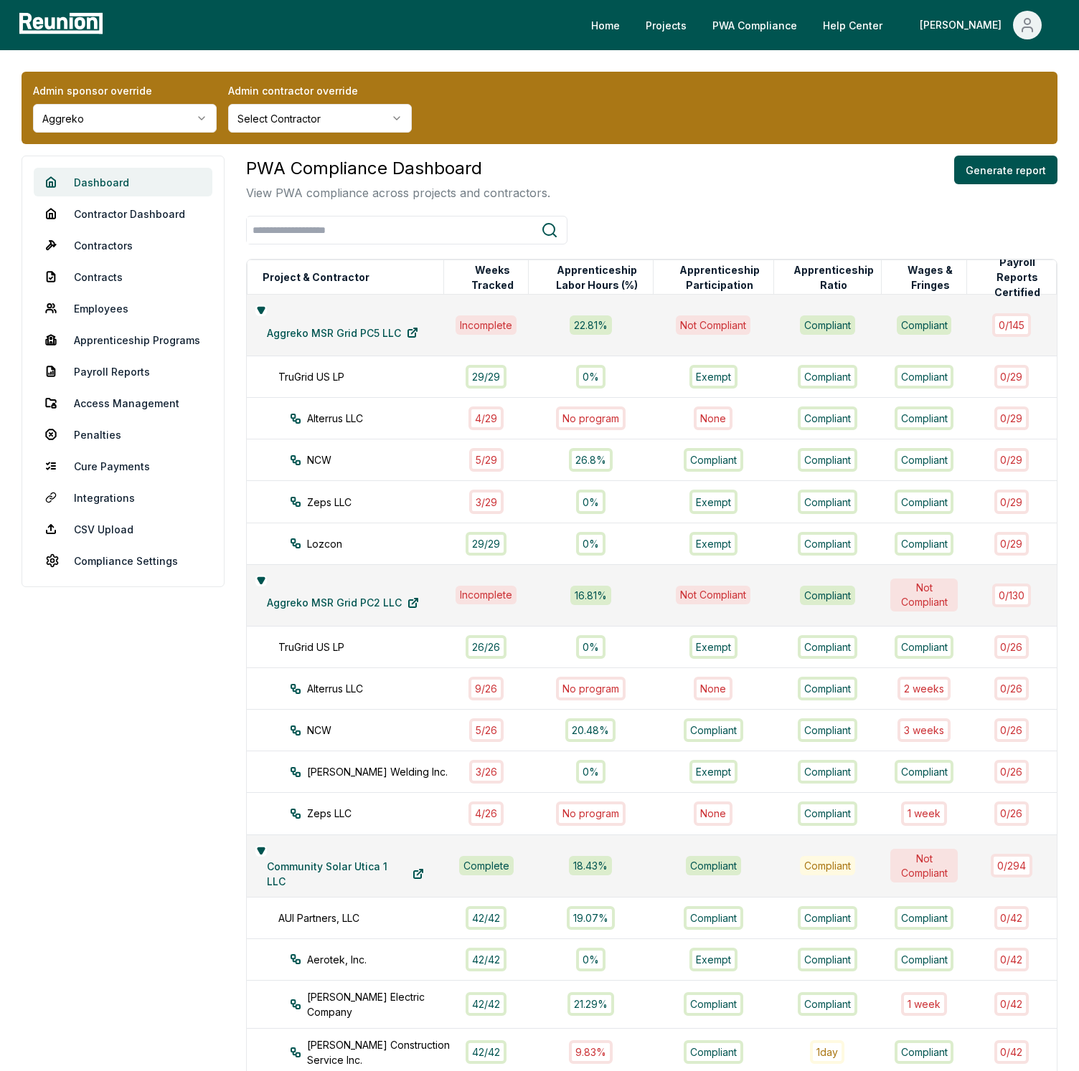
click at [125, 181] on link "Dashboard" at bounding box center [123, 182] width 179 height 29
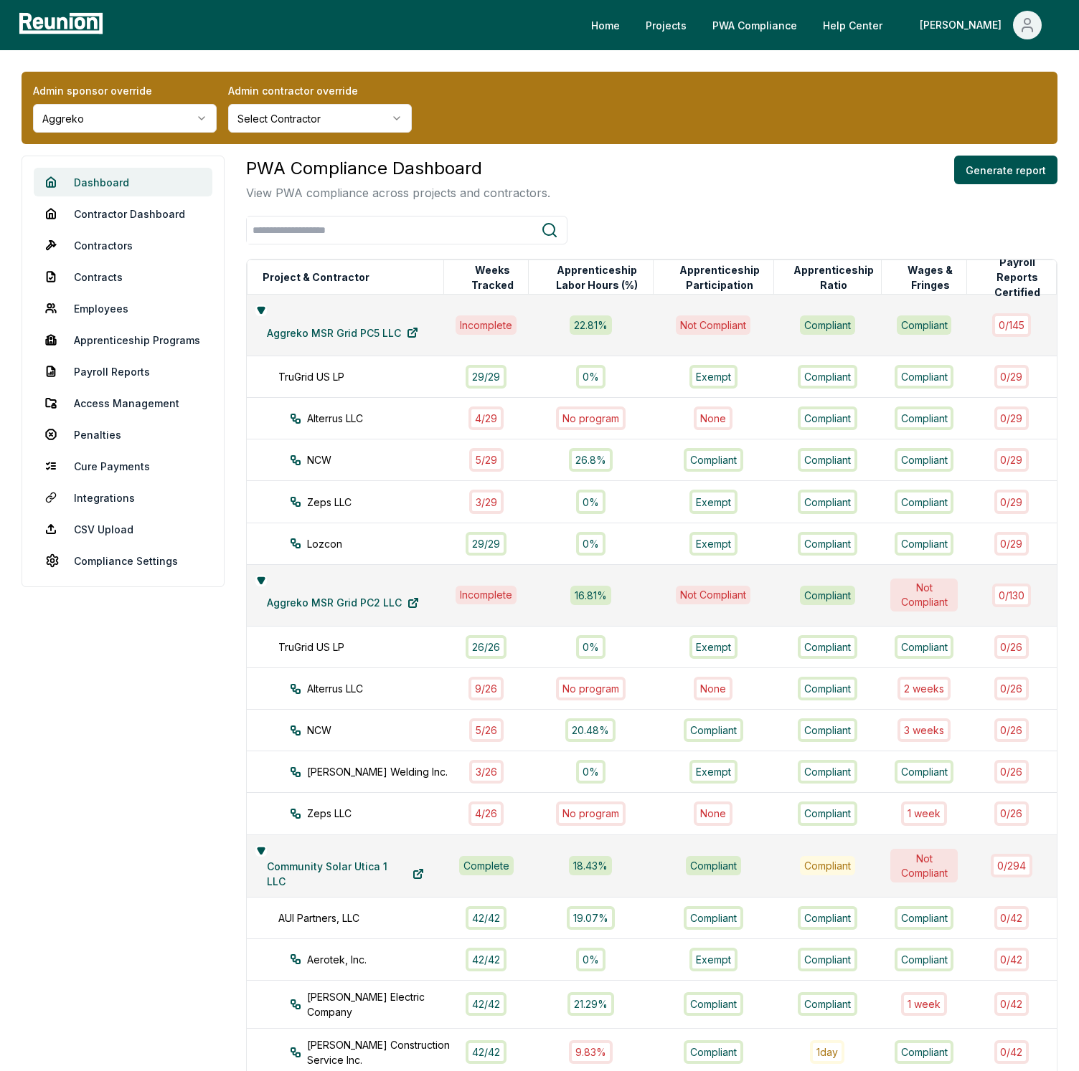
click at [125, 181] on link "Dashboard" at bounding box center [123, 182] width 179 height 29
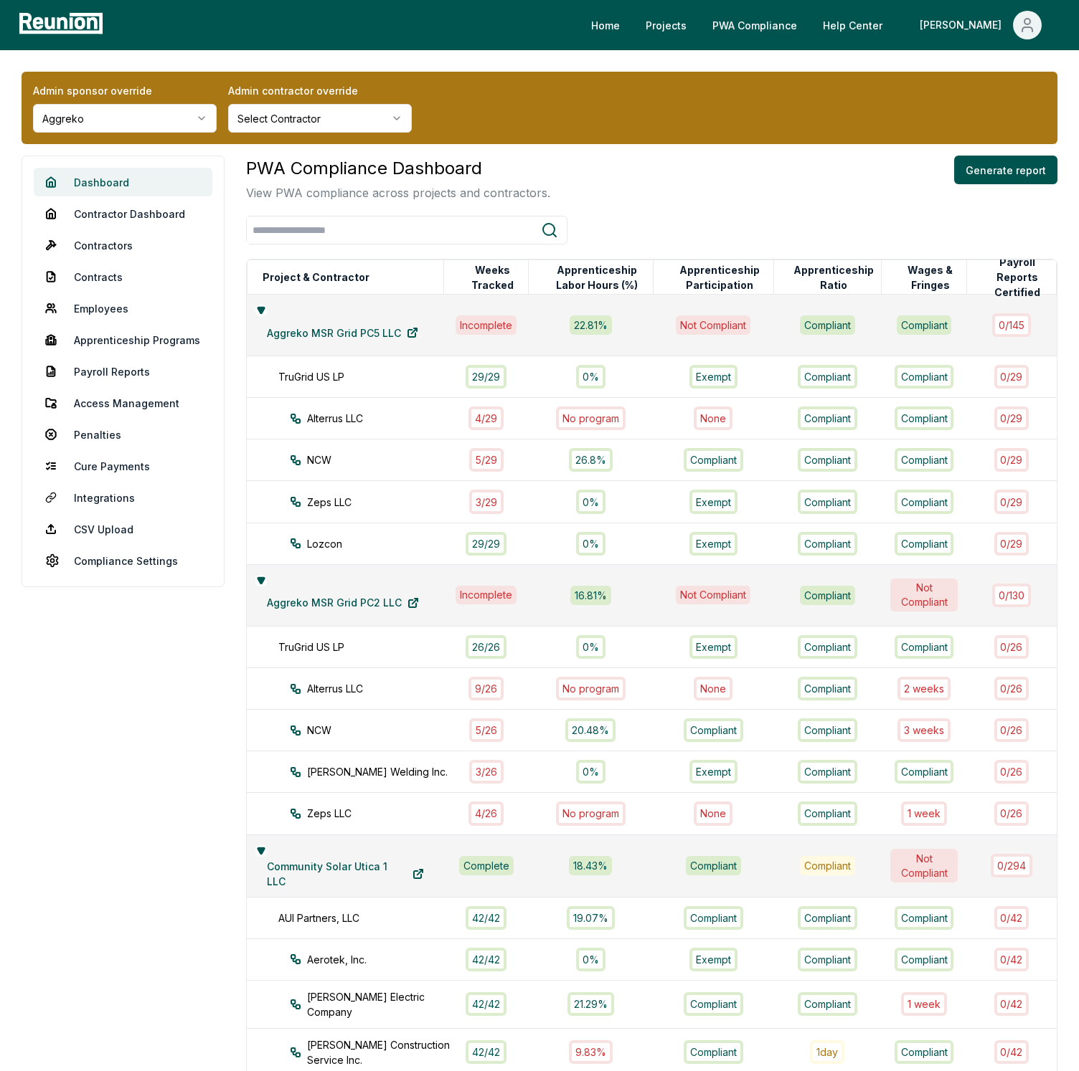
click at [125, 181] on link "Dashboard" at bounding box center [123, 182] width 179 height 29
click at [88, 430] on link "Penalties" at bounding box center [123, 434] width 179 height 29
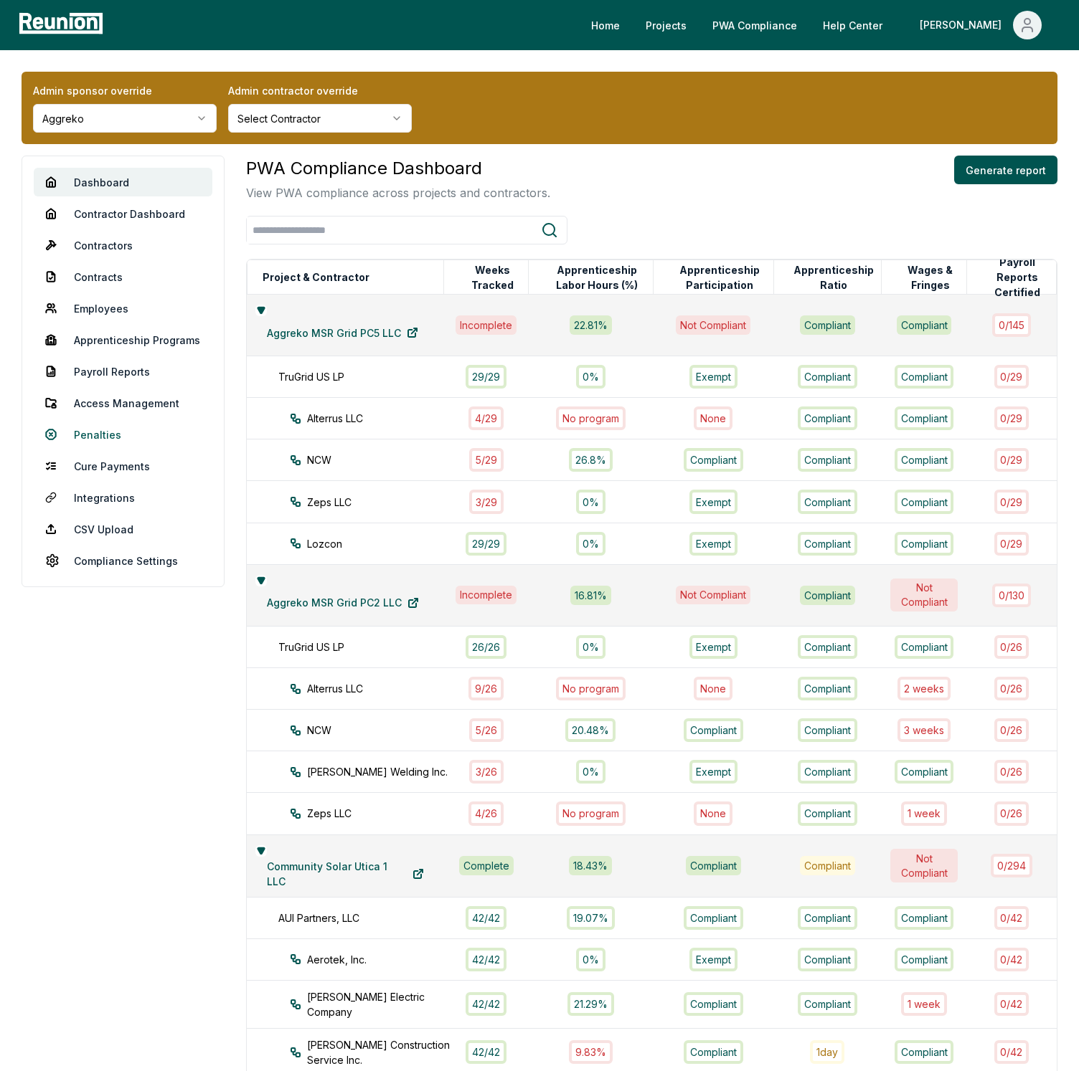
click at [88, 430] on link "Penalties" at bounding box center [123, 434] width 179 height 29
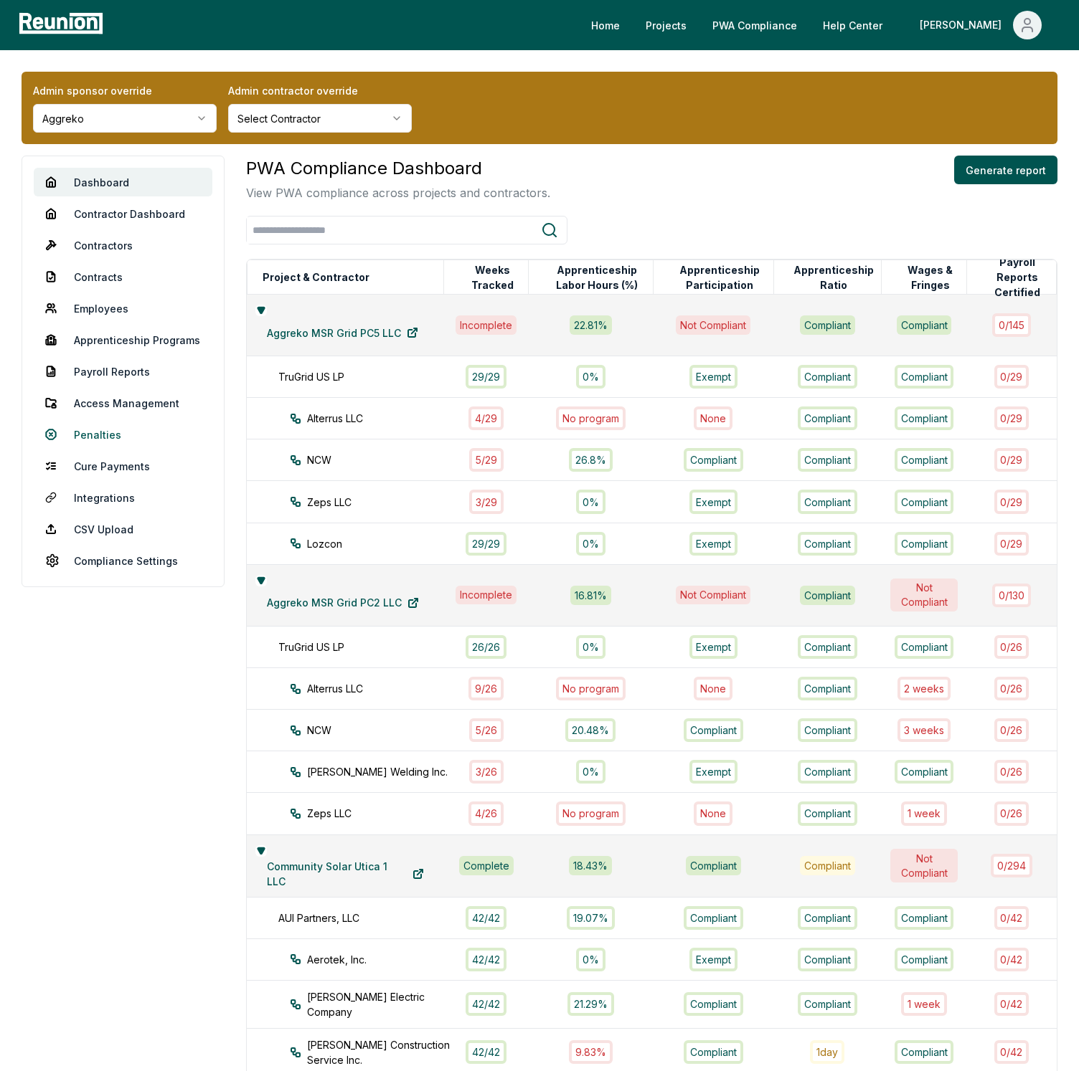
click at [88, 430] on link "Penalties" at bounding box center [123, 434] width 179 height 29
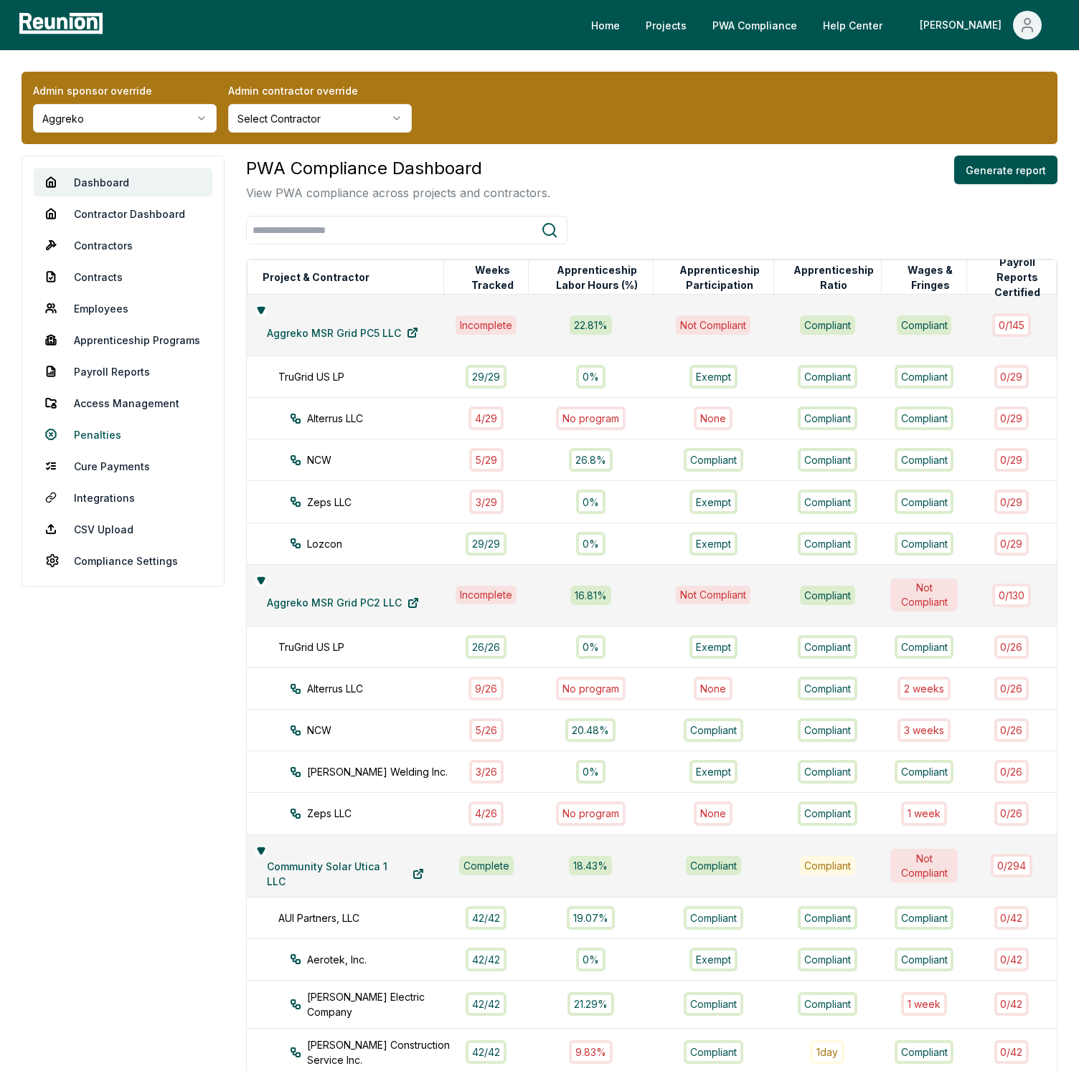
click at [88, 430] on link "Penalties" at bounding box center [123, 434] width 179 height 29
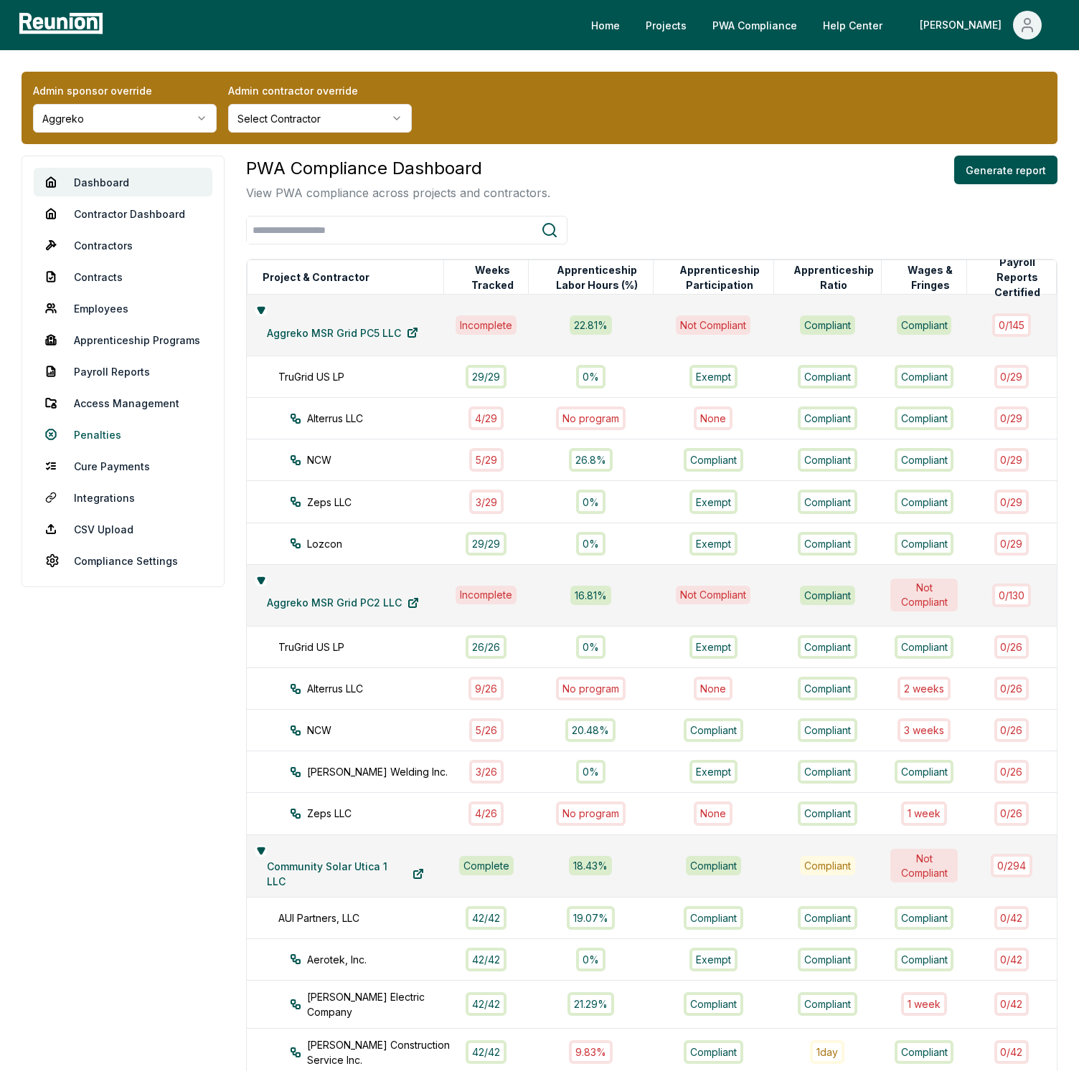
click at [88, 430] on link "Penalties" at bounding box center [123, 434] width 179 height 29
click at [318, 60] on div "Admin sponsor override Aggreko Admin contractor override Select Contractor Dash…" at bounding box center [539, 1059] width 1079 height 2018
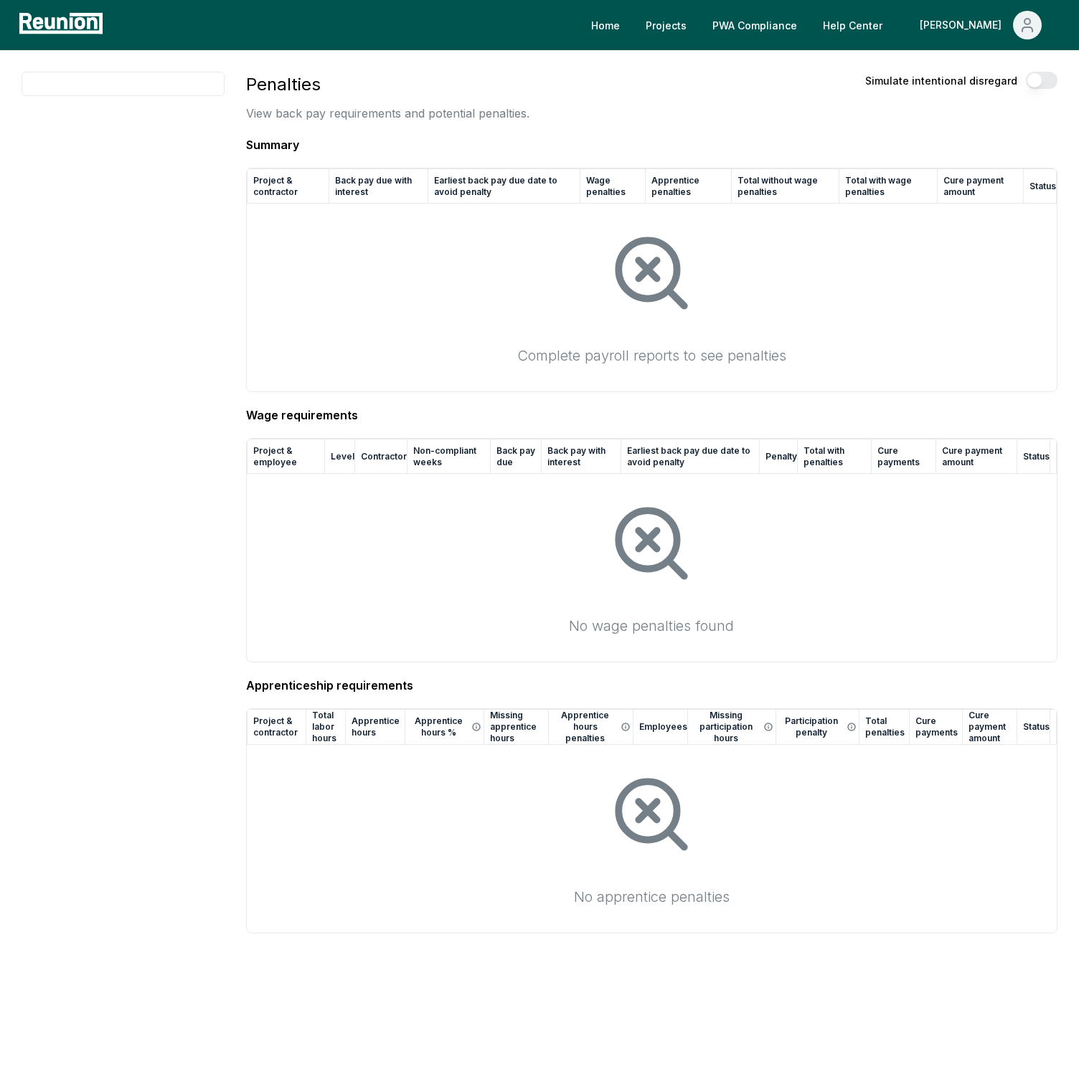
click at [518, 91] on h3 "Penalties" at bounding box center [387, 85] width 283 height 26
click at [792, 32] on link "PWA Compliance" at bounding box center [755, 25] width 108 height 29
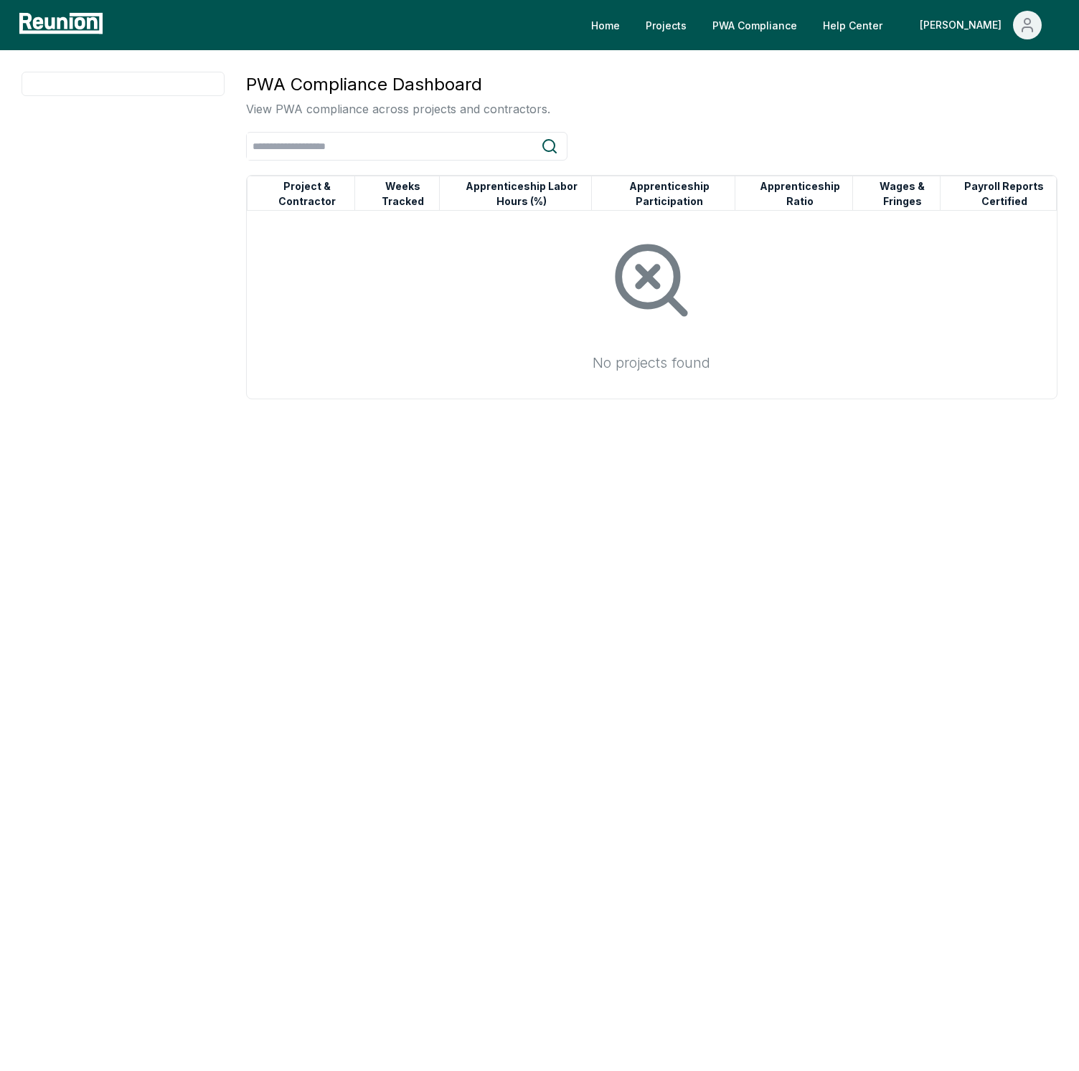
click at [525, 93] on h3 "PWA Compliance Dashboard" at bounding box center [398, 85] width 304 height 26
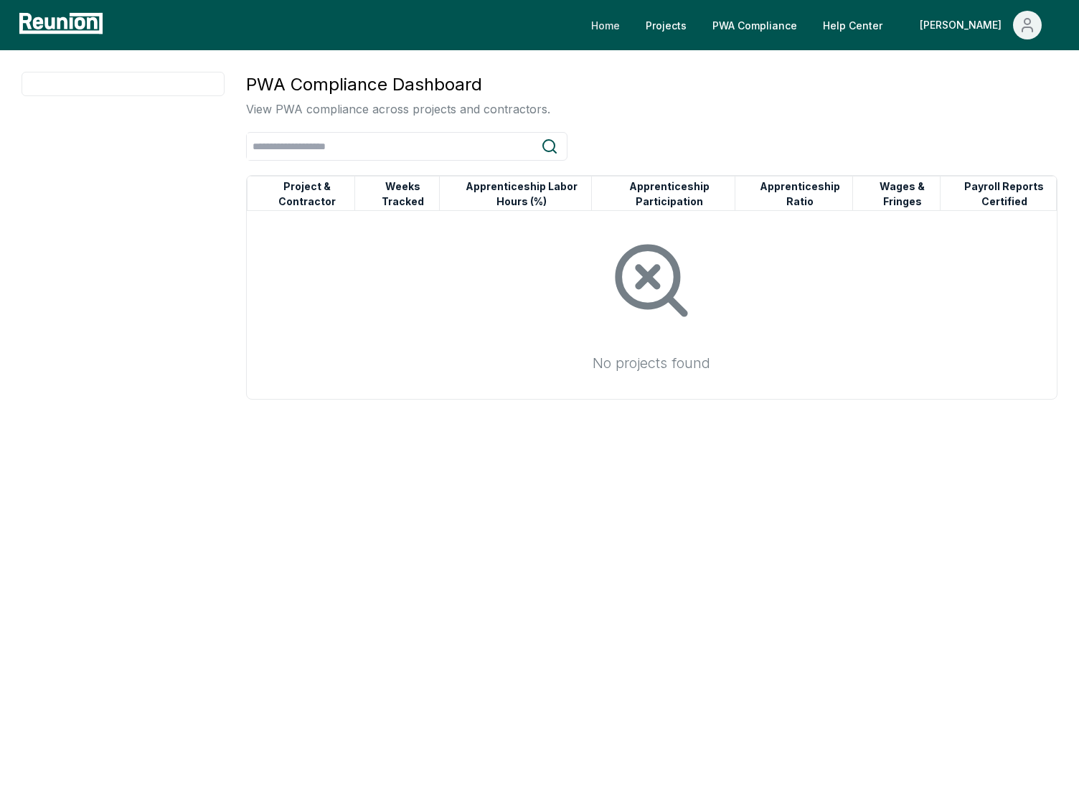
click at [631, 25] on link "Home" at bounding box center [605, 25] width 52 height 29
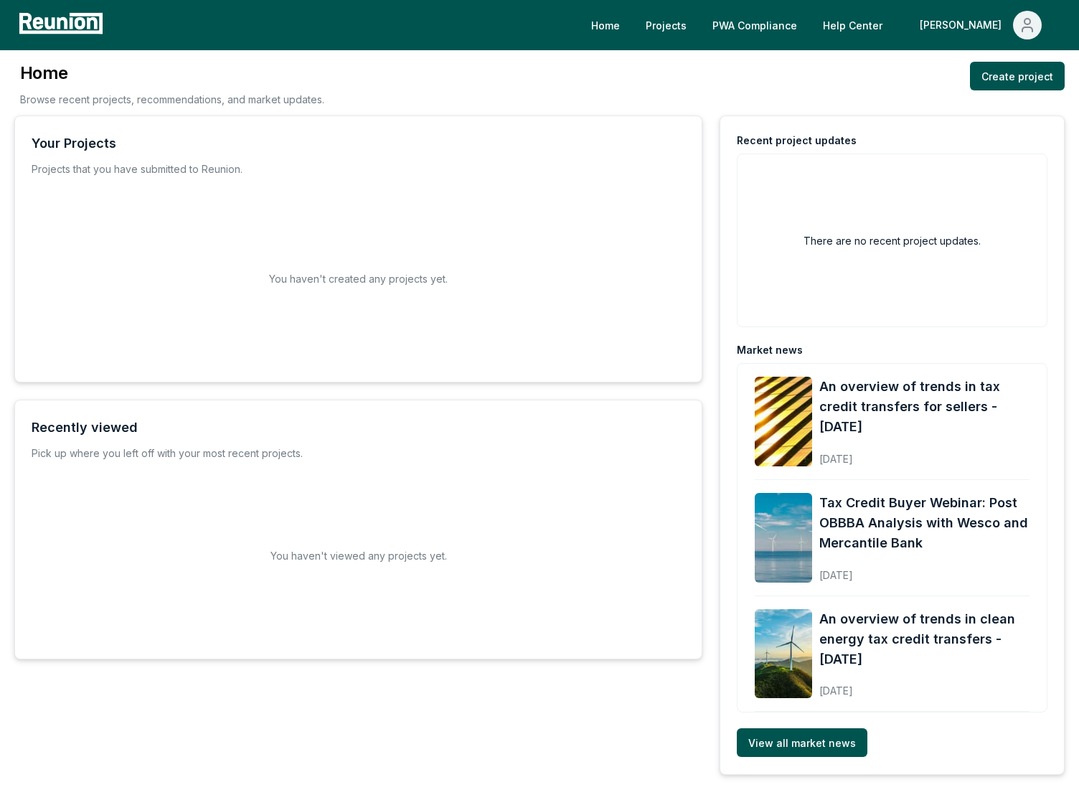
click at [348, 115] on div "Home Browse recent projects, recommendations, and market updates. Create project" at bounding box center [539, 89] width 1050 height 54
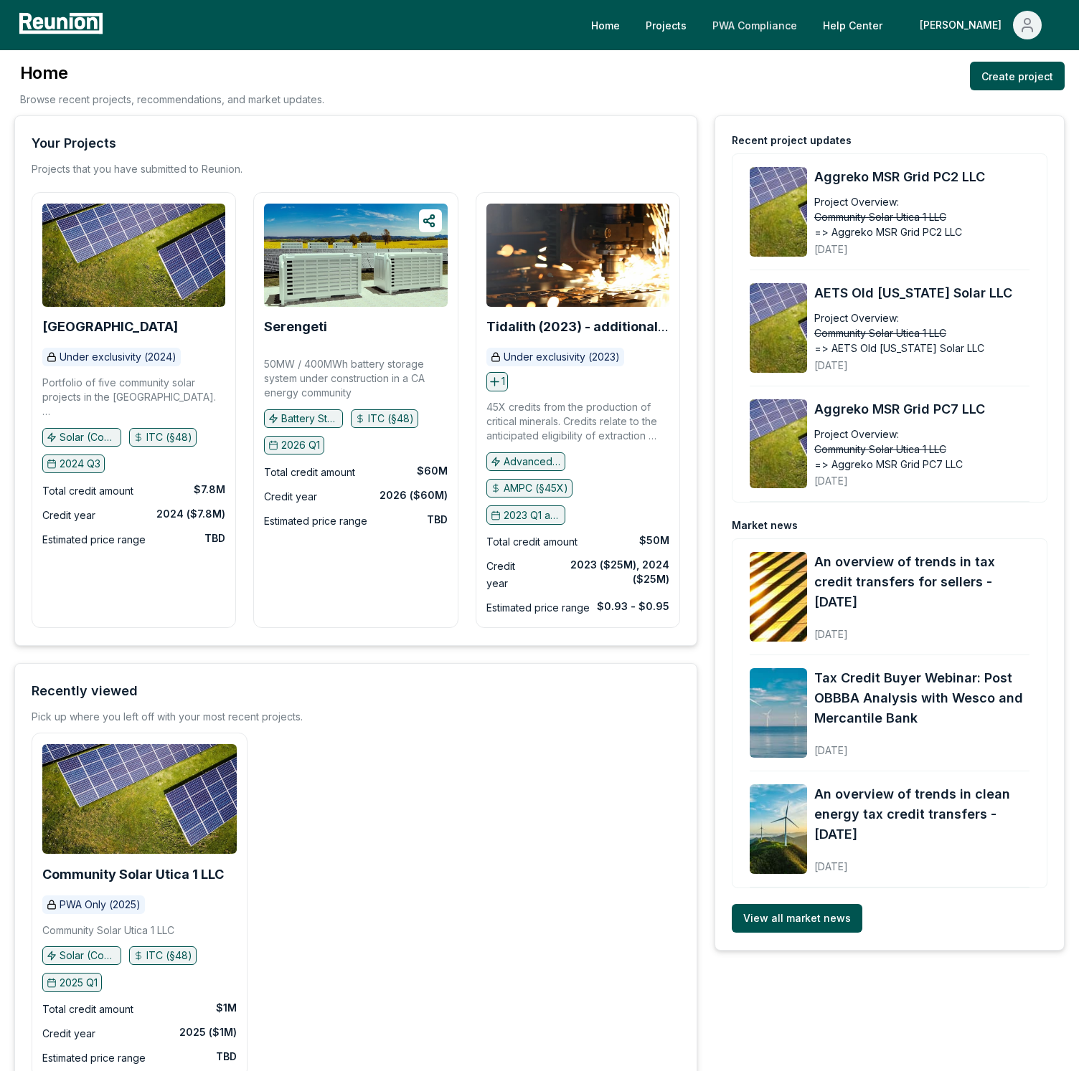
click at [792, 36] on link "PWA Compliance" at bounding box center [755, 25] width 108 height 29
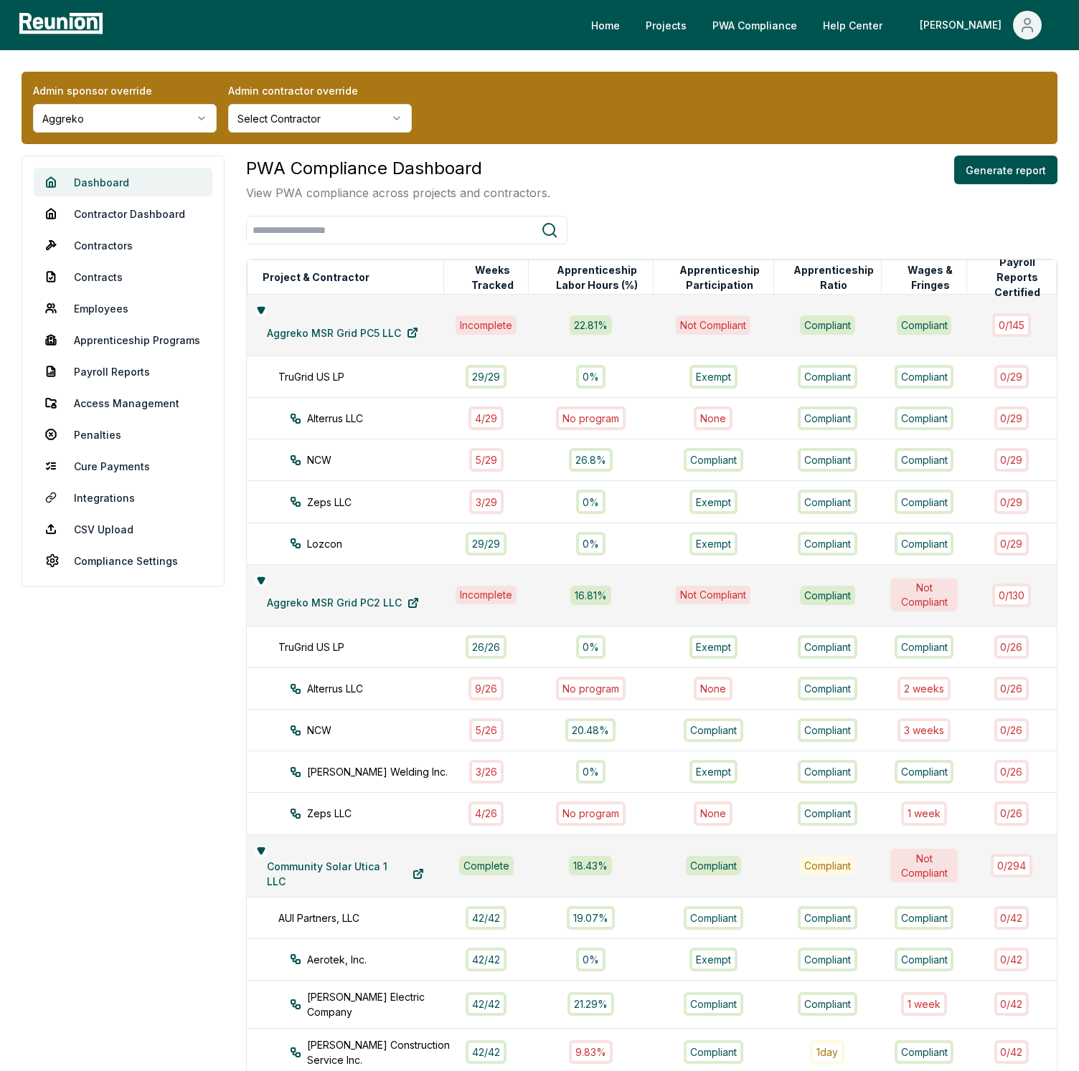
click at [127, 184] on link "Dashboard" at bounding box center [123, 182] width 179 height 29
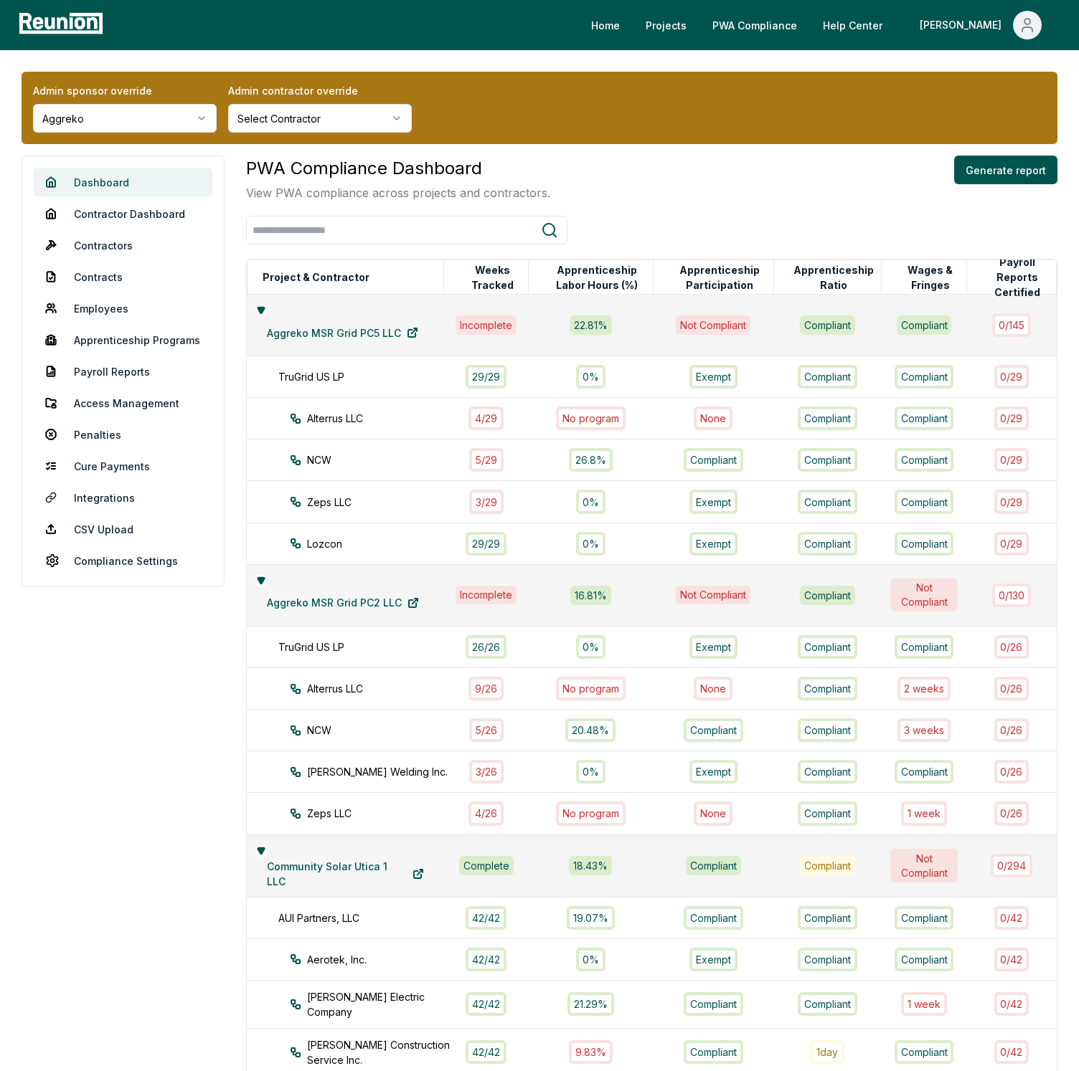
click at [127, 184] on link "Dashboard" at bounding box center [123, 182] width 179 height 29
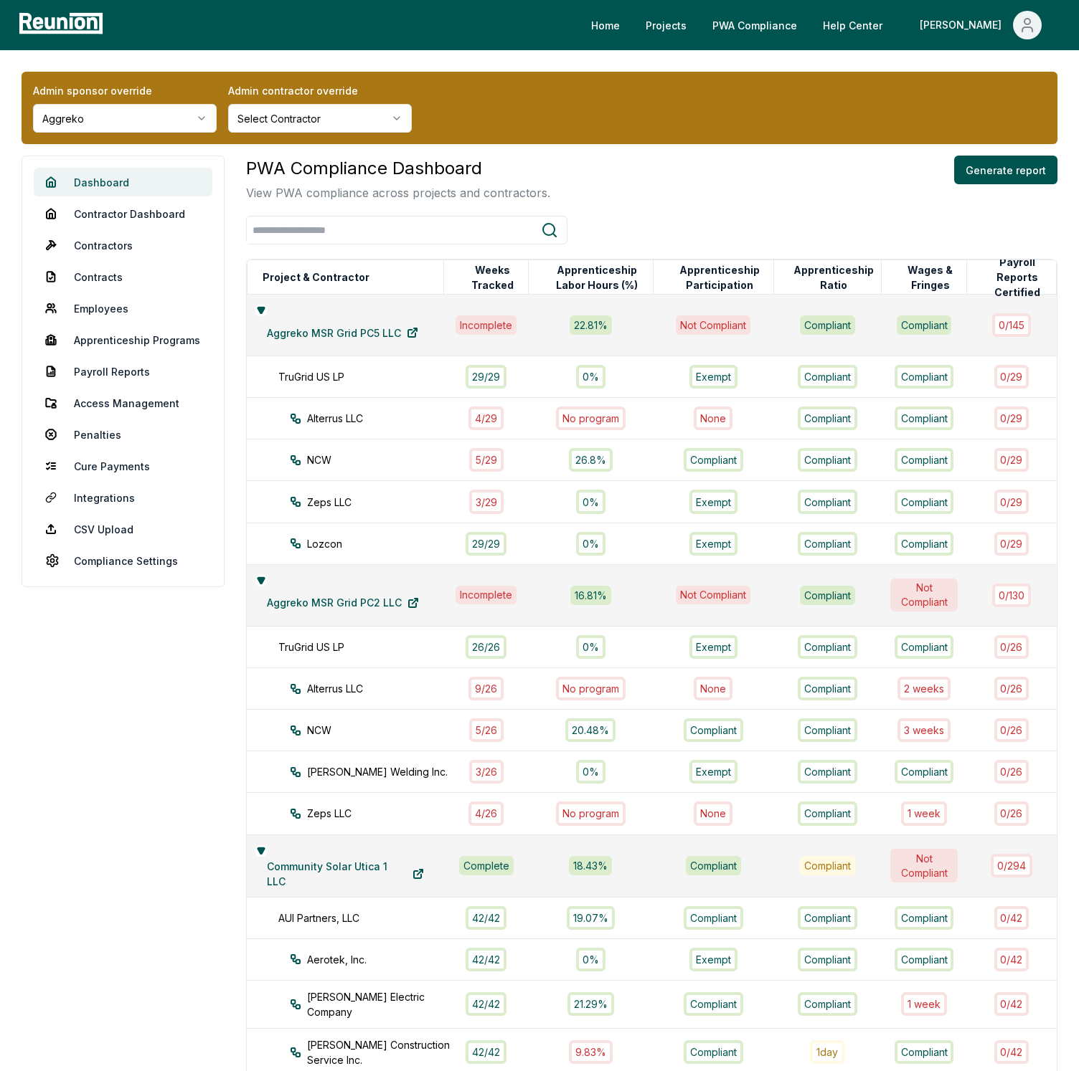
click at [127, 184] on link "Dashboard" at bounding box center [123, 182] width 179 height 29
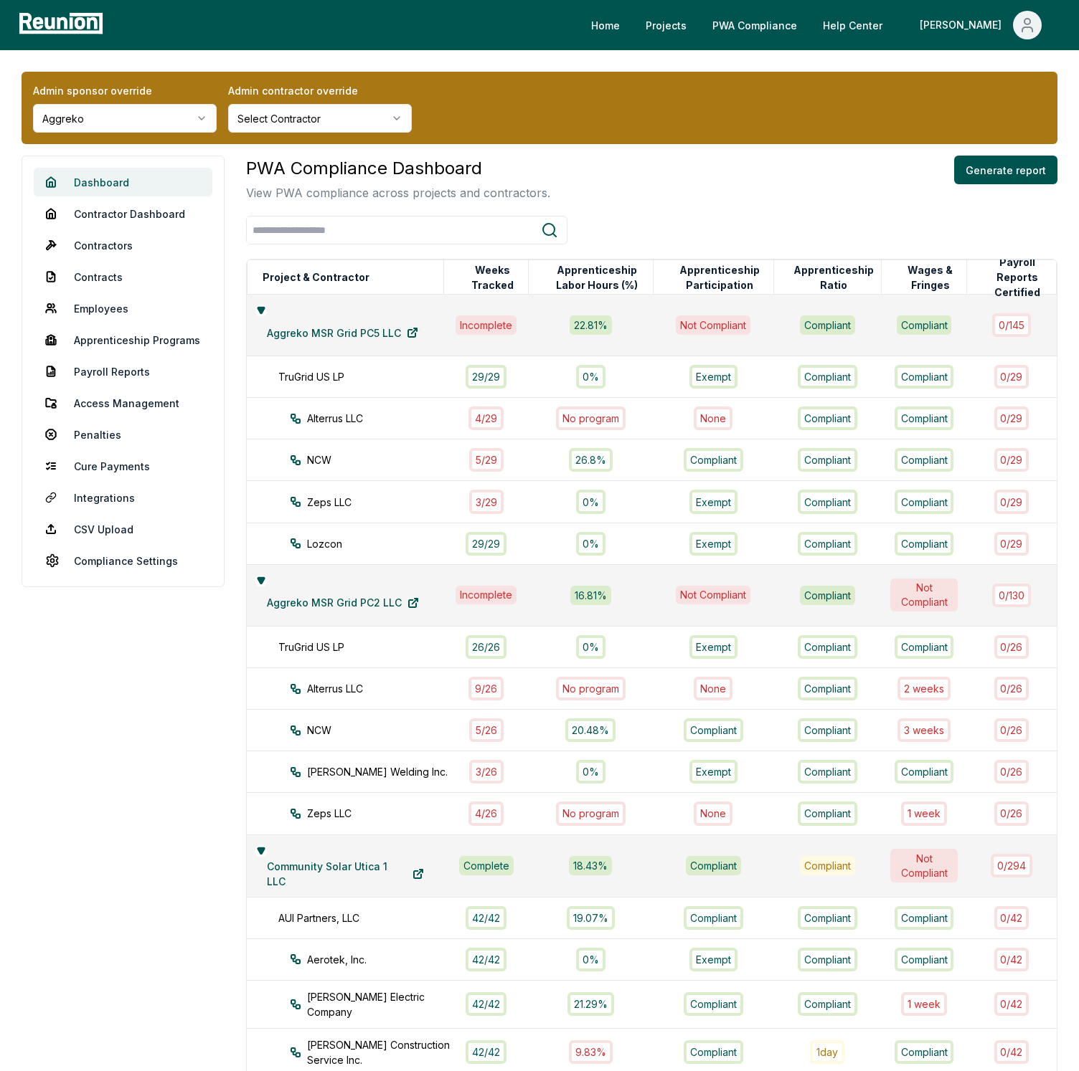
click at [127, 184] on link "Dashboard" at bounding box center [123, 182] width 179 height 29
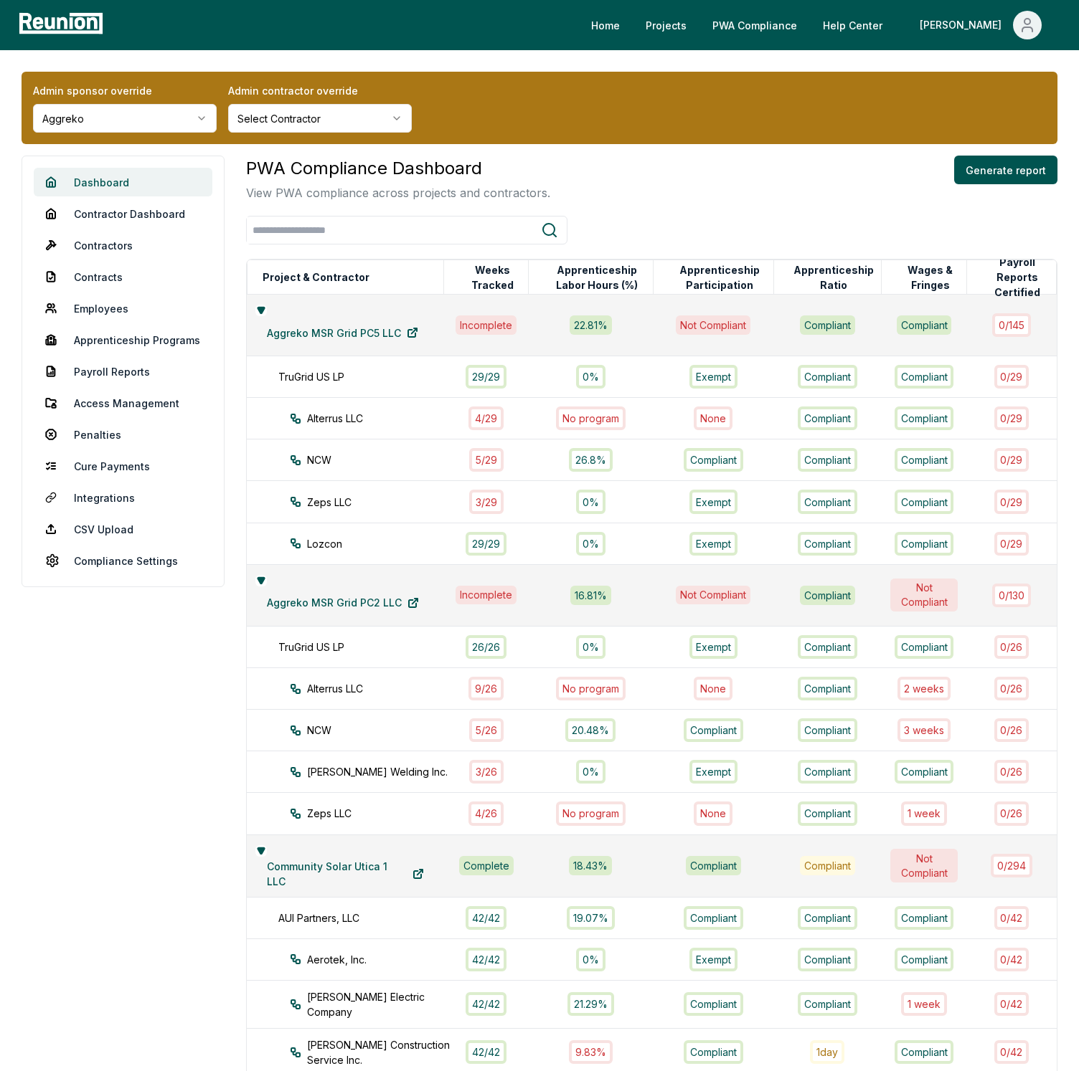
click at [127, 184] on link "Dashboard" at bounding box center [123, 182] width 179 height 29
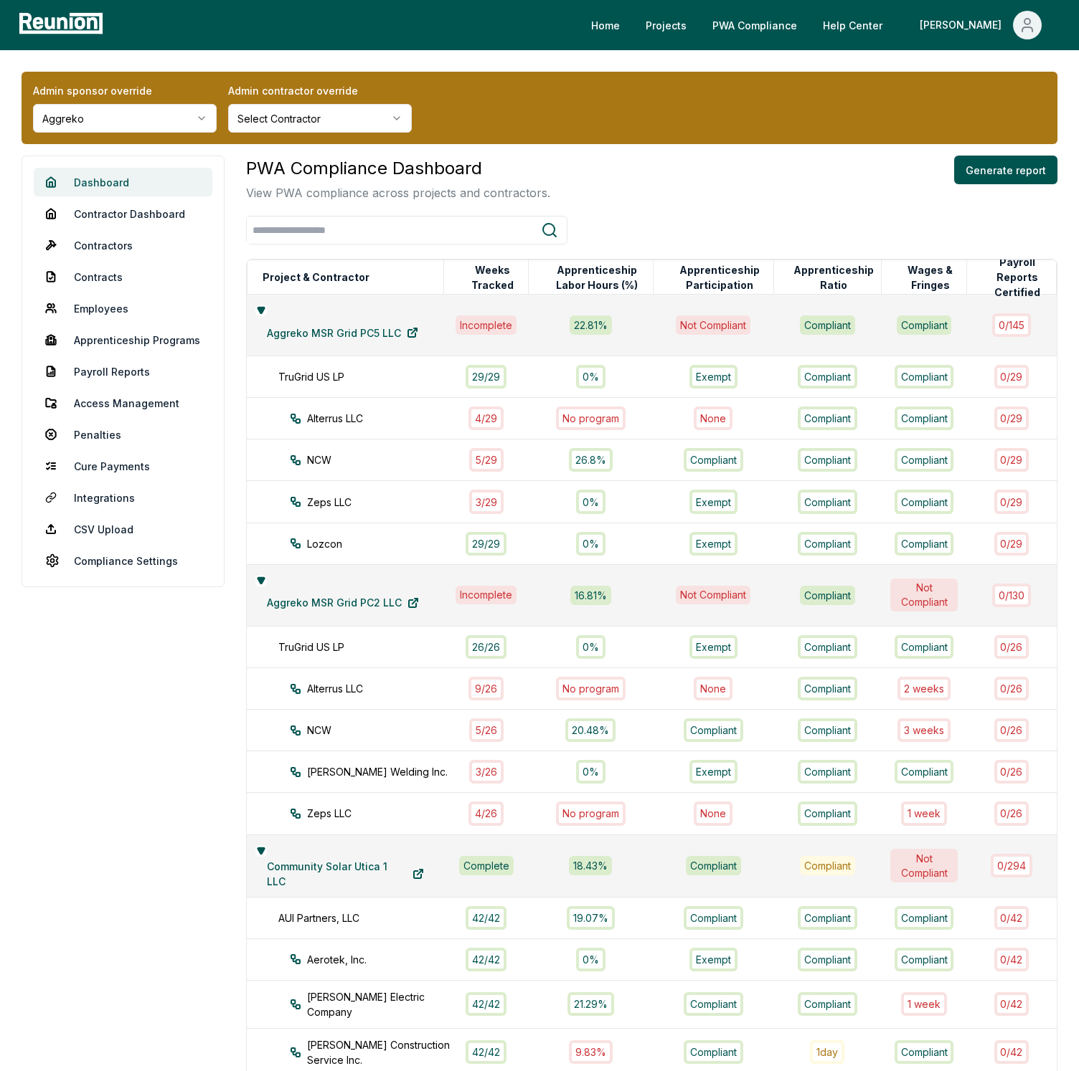
click at [127, 184] on link "Dashboard" at bounding box center [123, 182] width 179 height 29
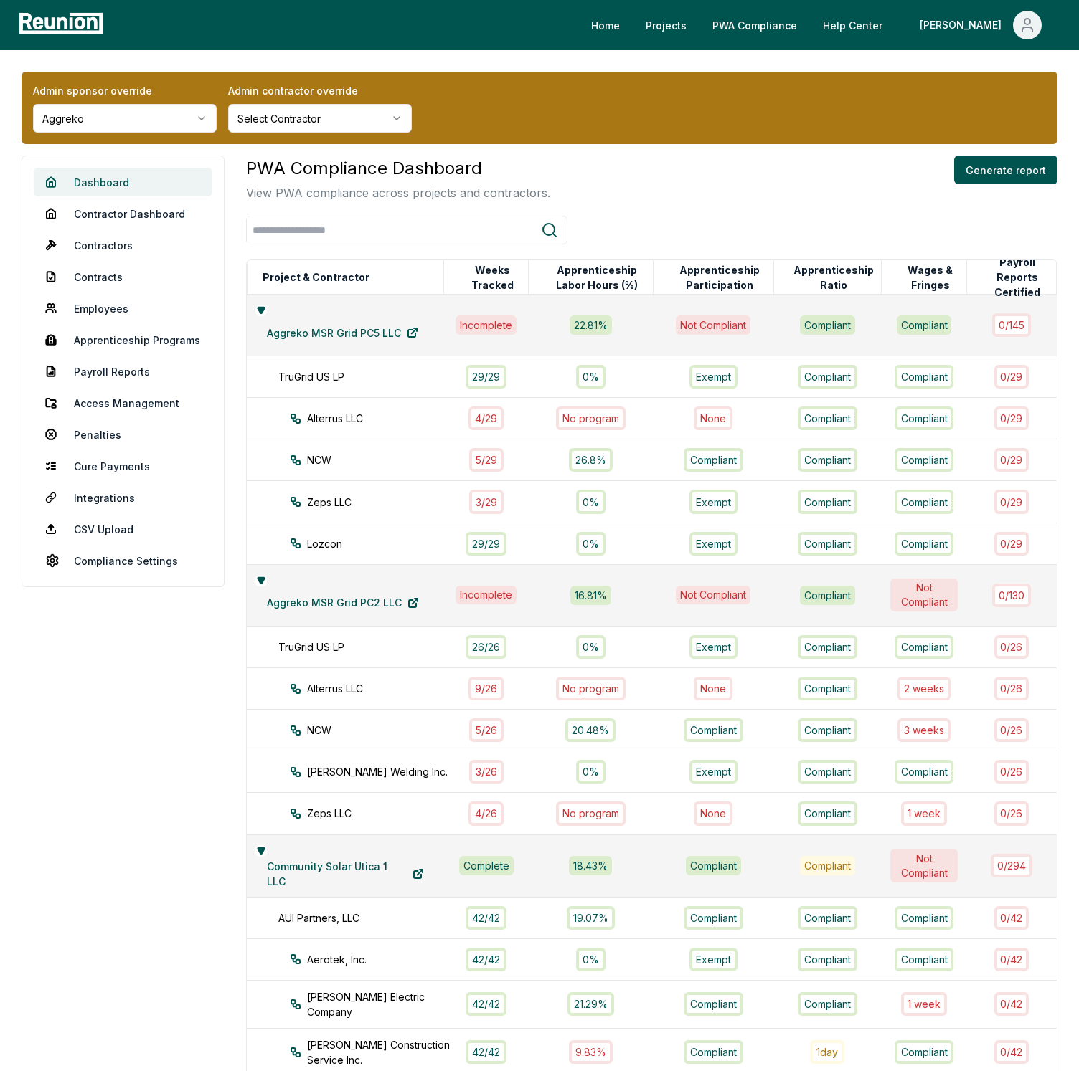
click at [127, 184] on link "Dashboard" at bounding box center [123, 182] width 179 height 29
click at [127, 182] on link "Dashboard" at bounding box center [123, 182] width 179 height 29
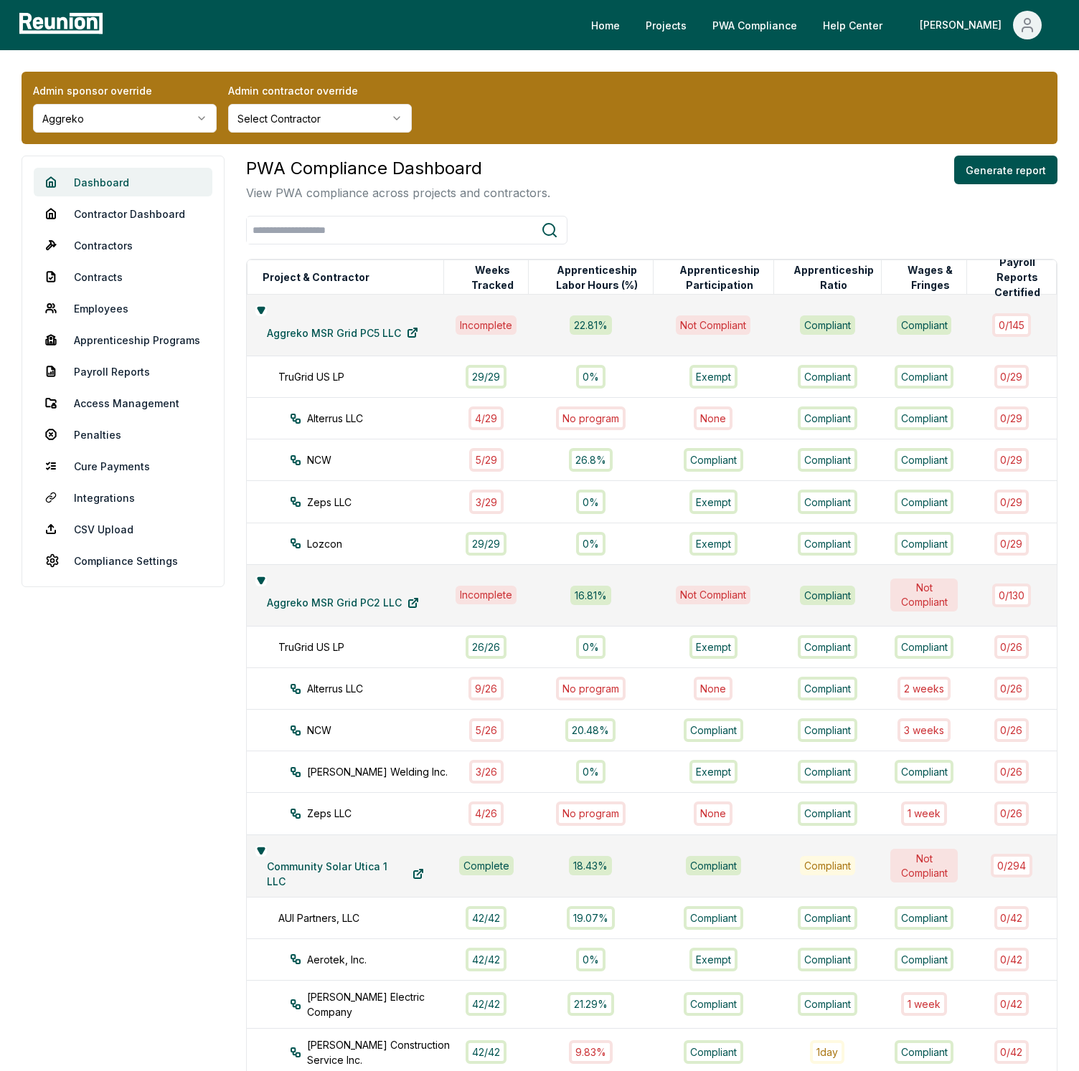
click at [127, 184] on link "Dashboard" at bounding box center [123, 182] width 179 height 29
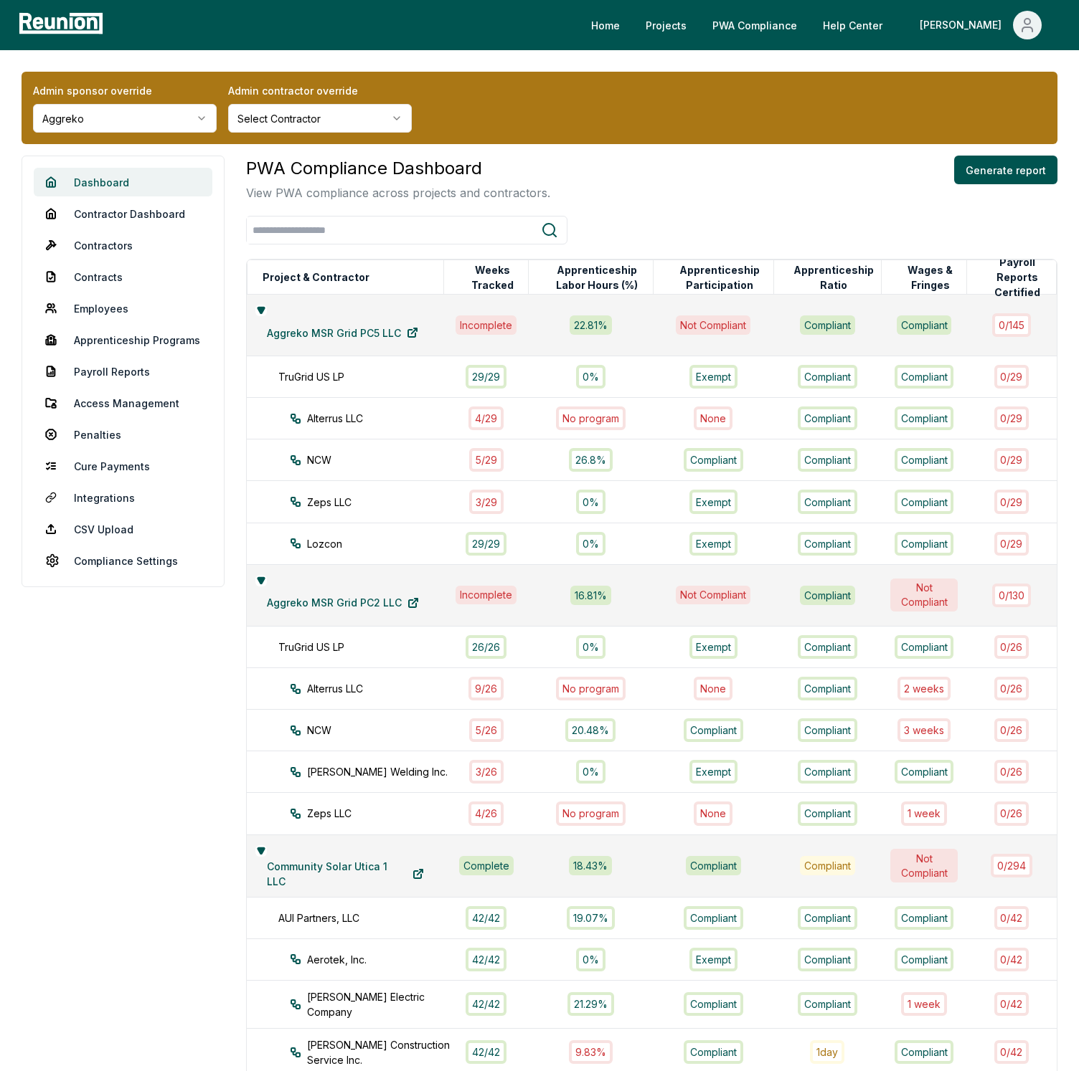
click at [127, 184] on link "Dashboard" at bounding box center [123, 182] width 179 height 29
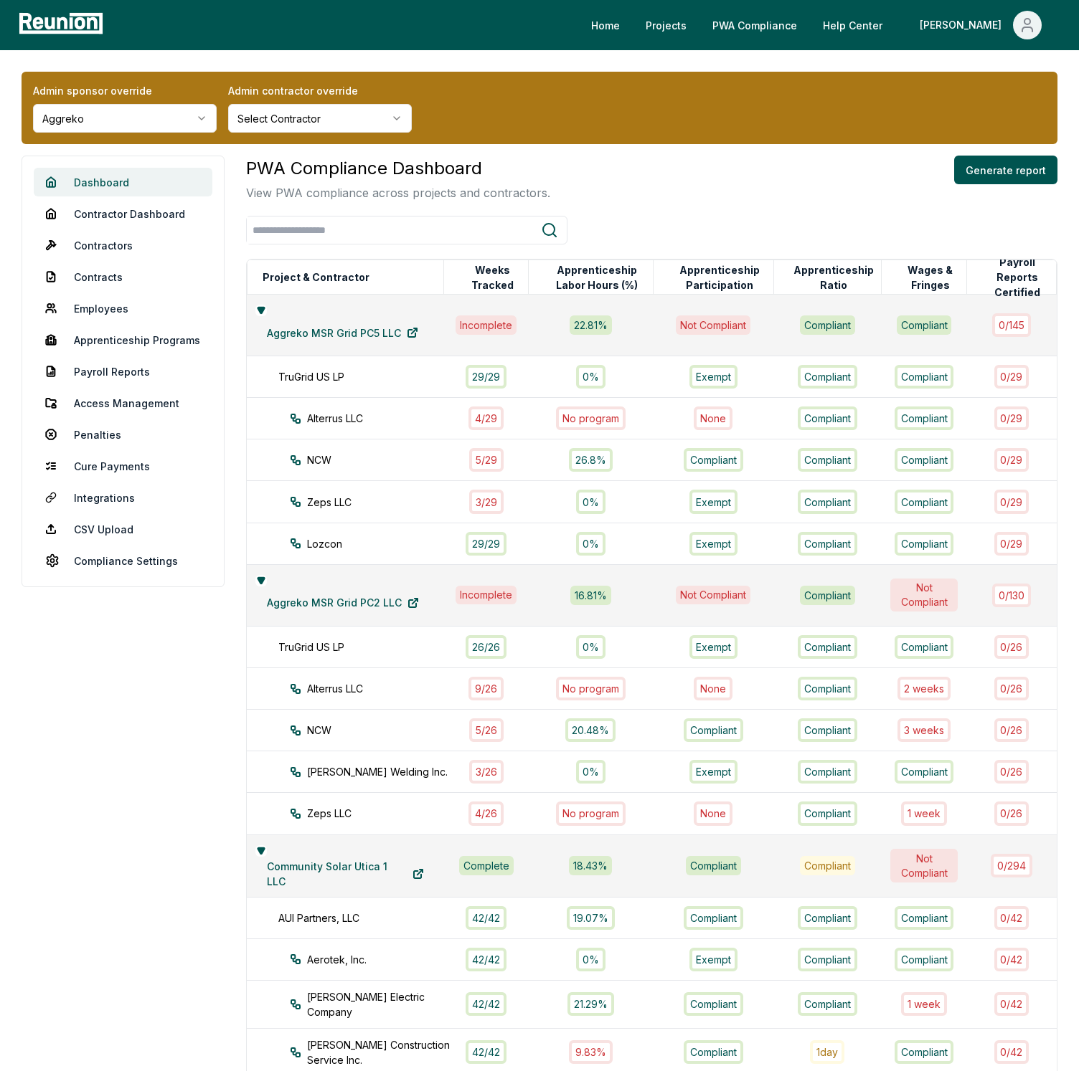
click at [127, 184] on link "Dashboard" at bounding box center [123, 182] width 179 height 29
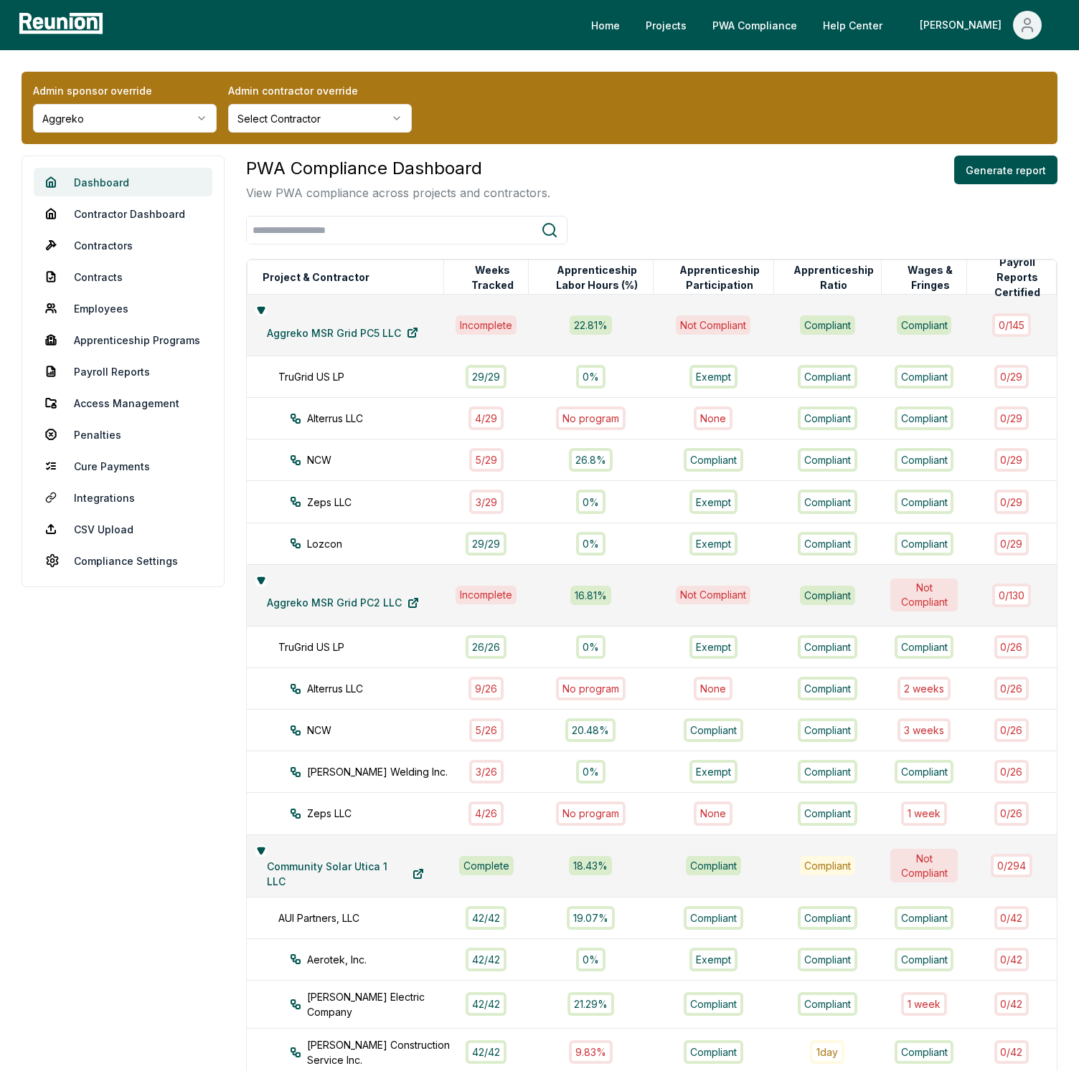
click at [127, 184] on link "Dashboard" at bounding box center [123, 182] width 179 height 29
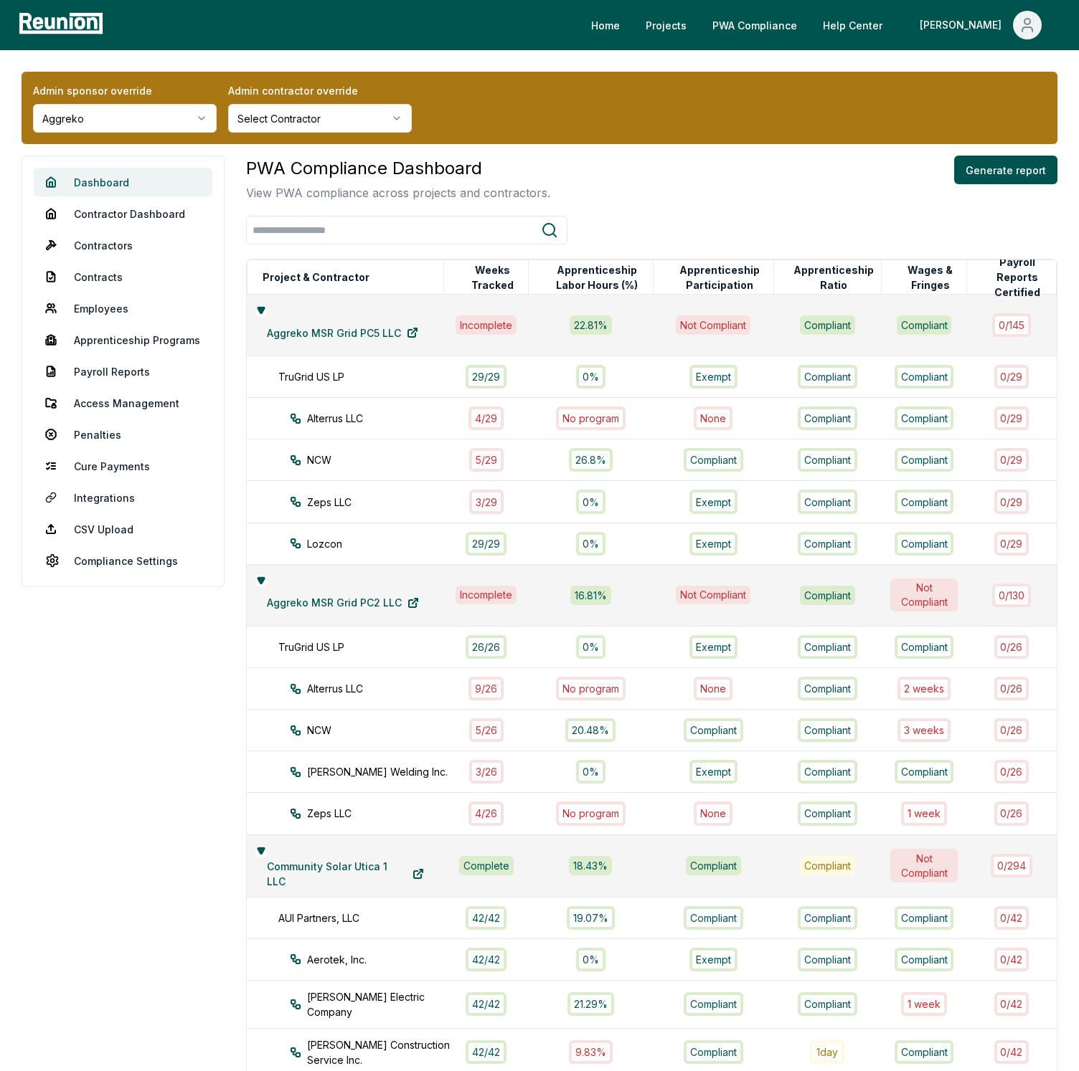
click at [127, 184] on link "Dashboard" at bounding box center [123, 182] width 179 height 29
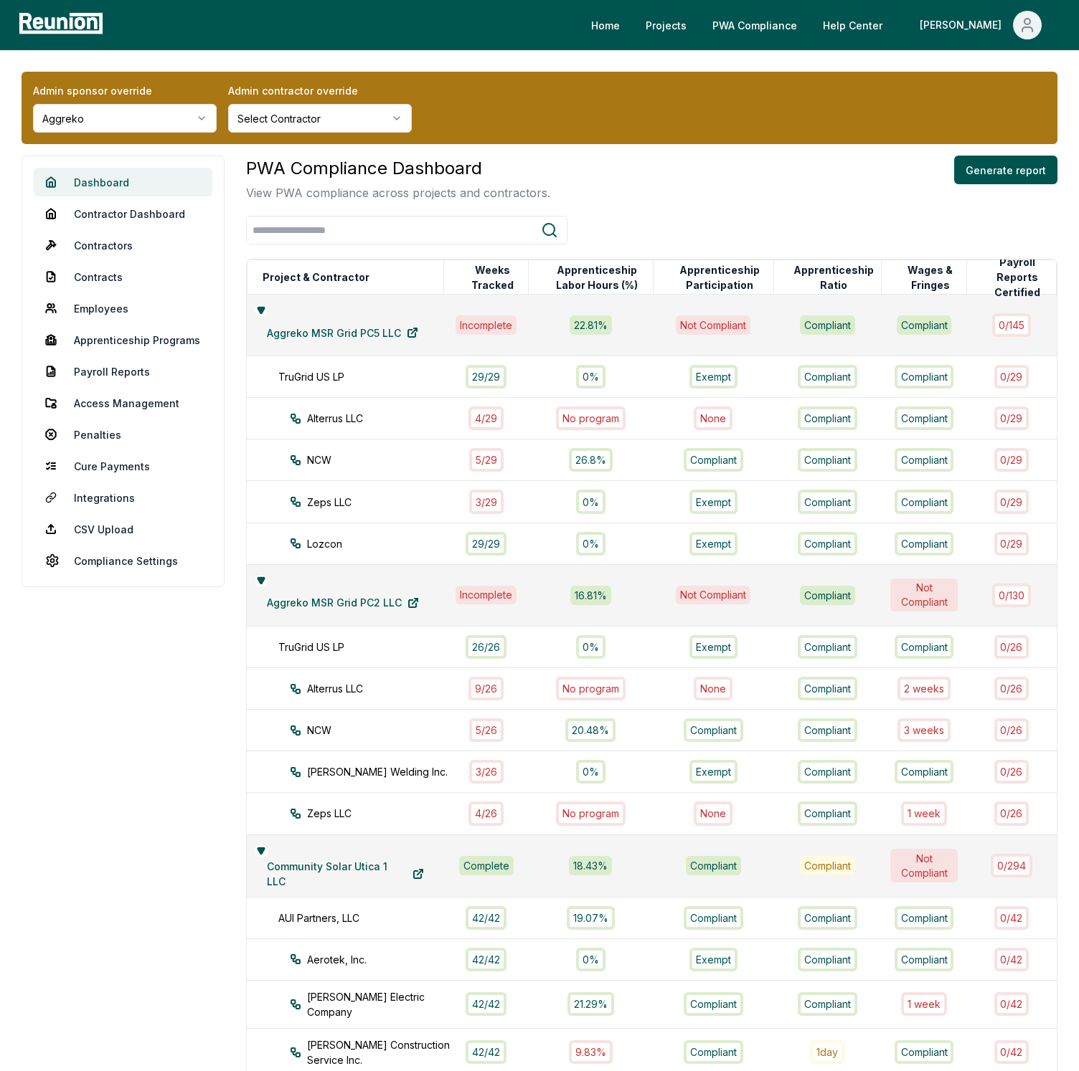
click at [127, 184] on link "Dashboard" at bounding box center [123, 182] width 179 height 29
click at [531, 164] on h3 "PWA Compliance Dashboard" at bounding box center [398, 169] width 304 height 26
click at [106, 174] on link "Dashboard" at bounding box center [123, 182] width 179 height 29
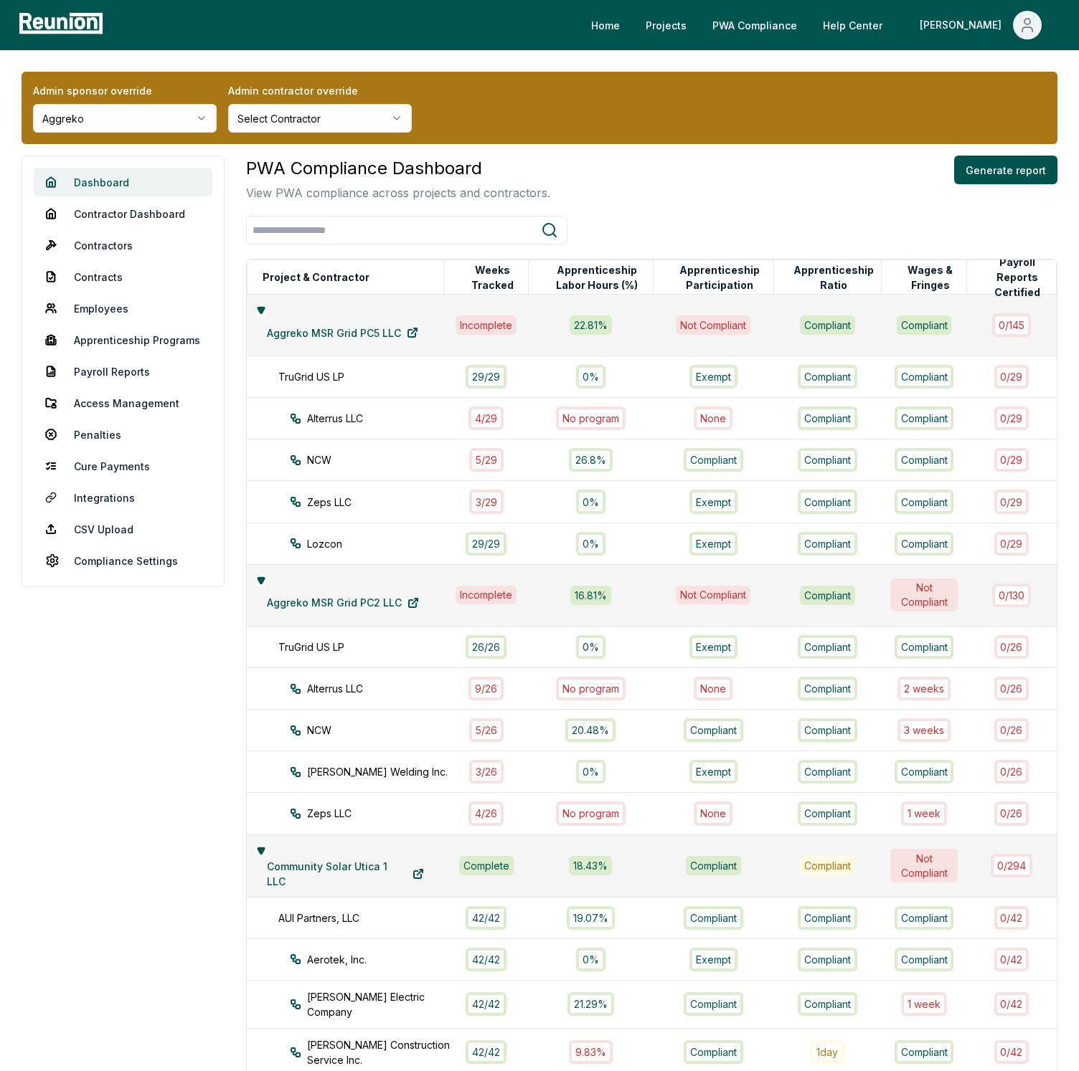
click at [106, 174] on link "Dashboard" at bounding box center [123, 182] width 179 height 29
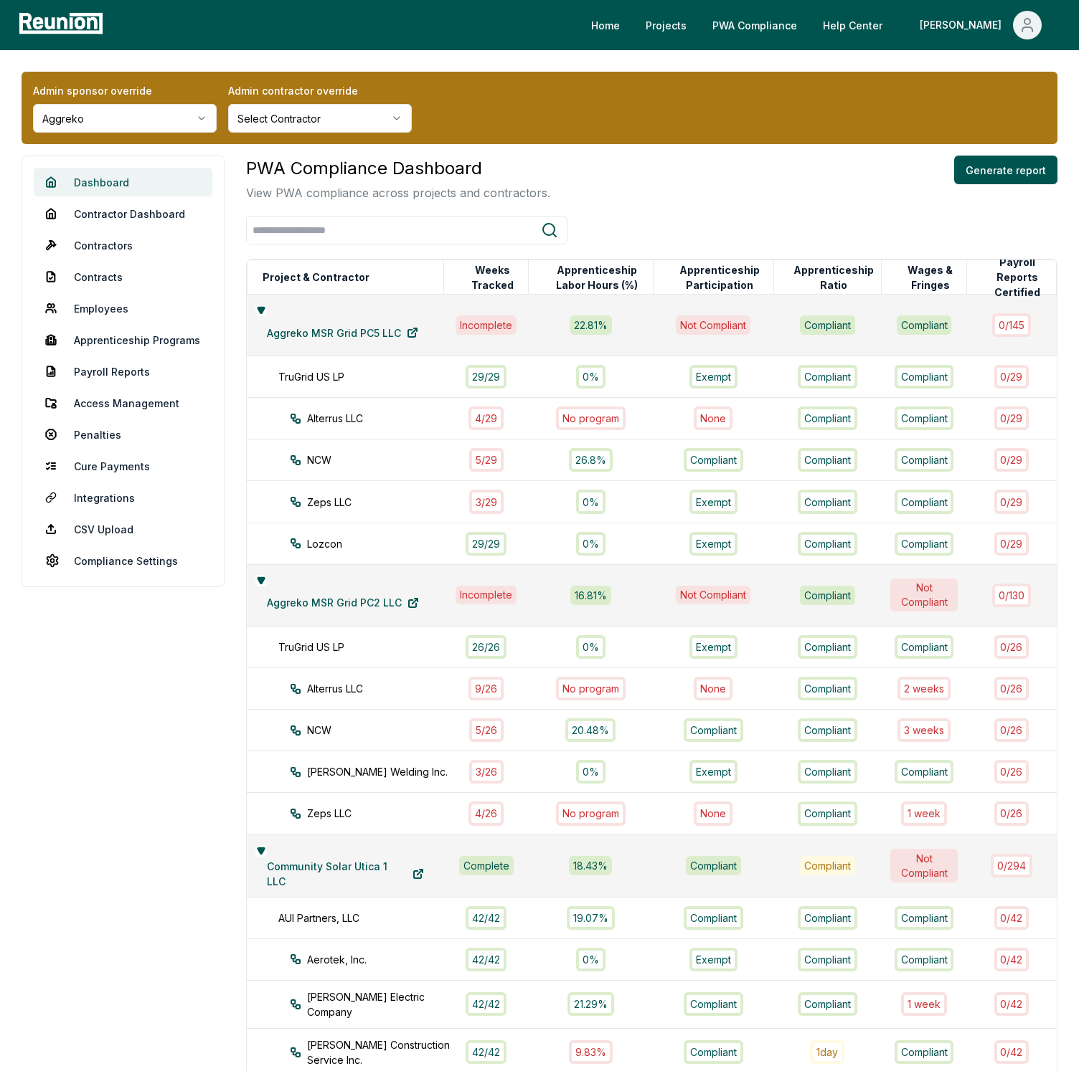
click at [106, 174] on link "Dashboard" at bounding box center [123, 182] width 179 height 29
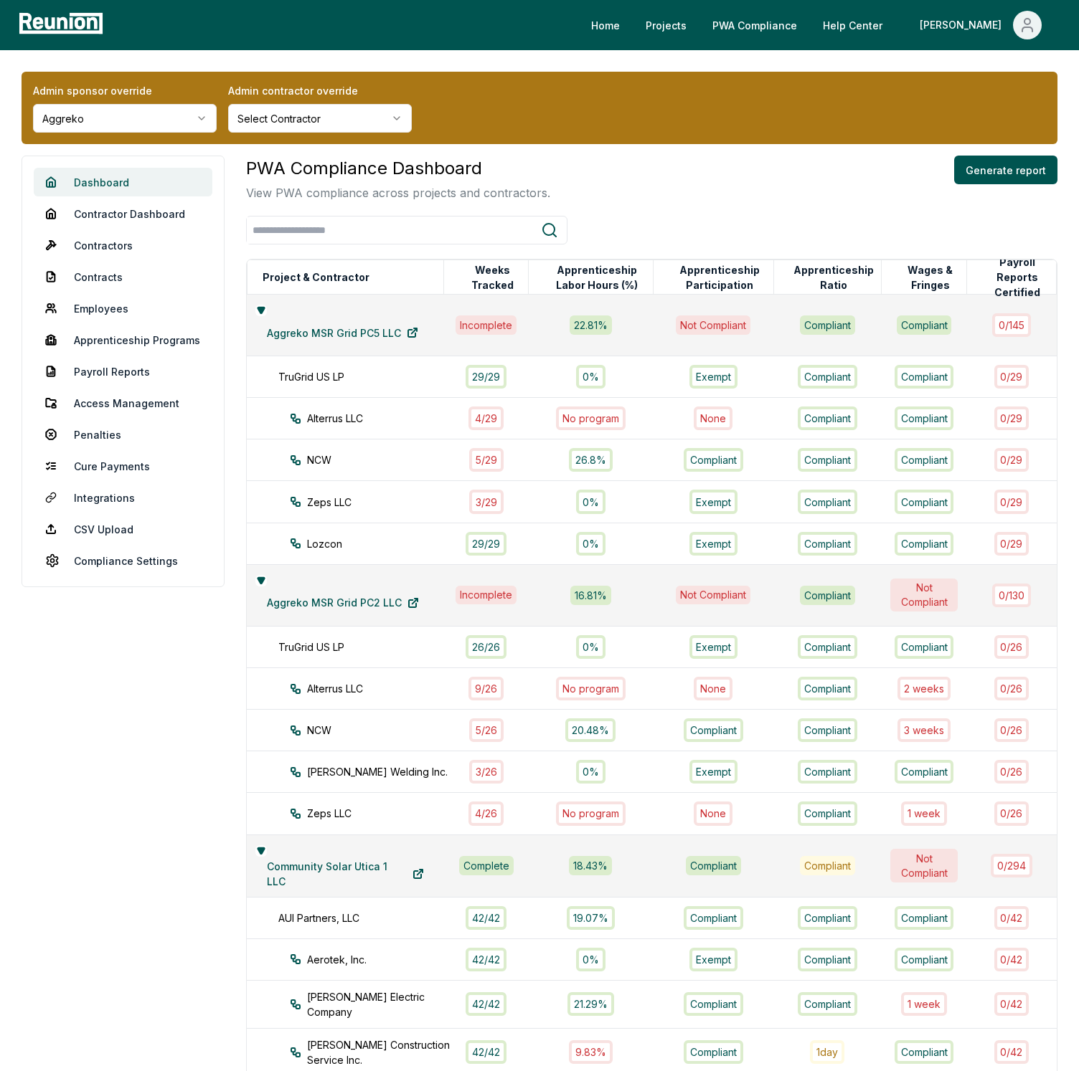
click at [106, 174] on link "Dashboard" at bounding box center [123, 182] width 179 height 29
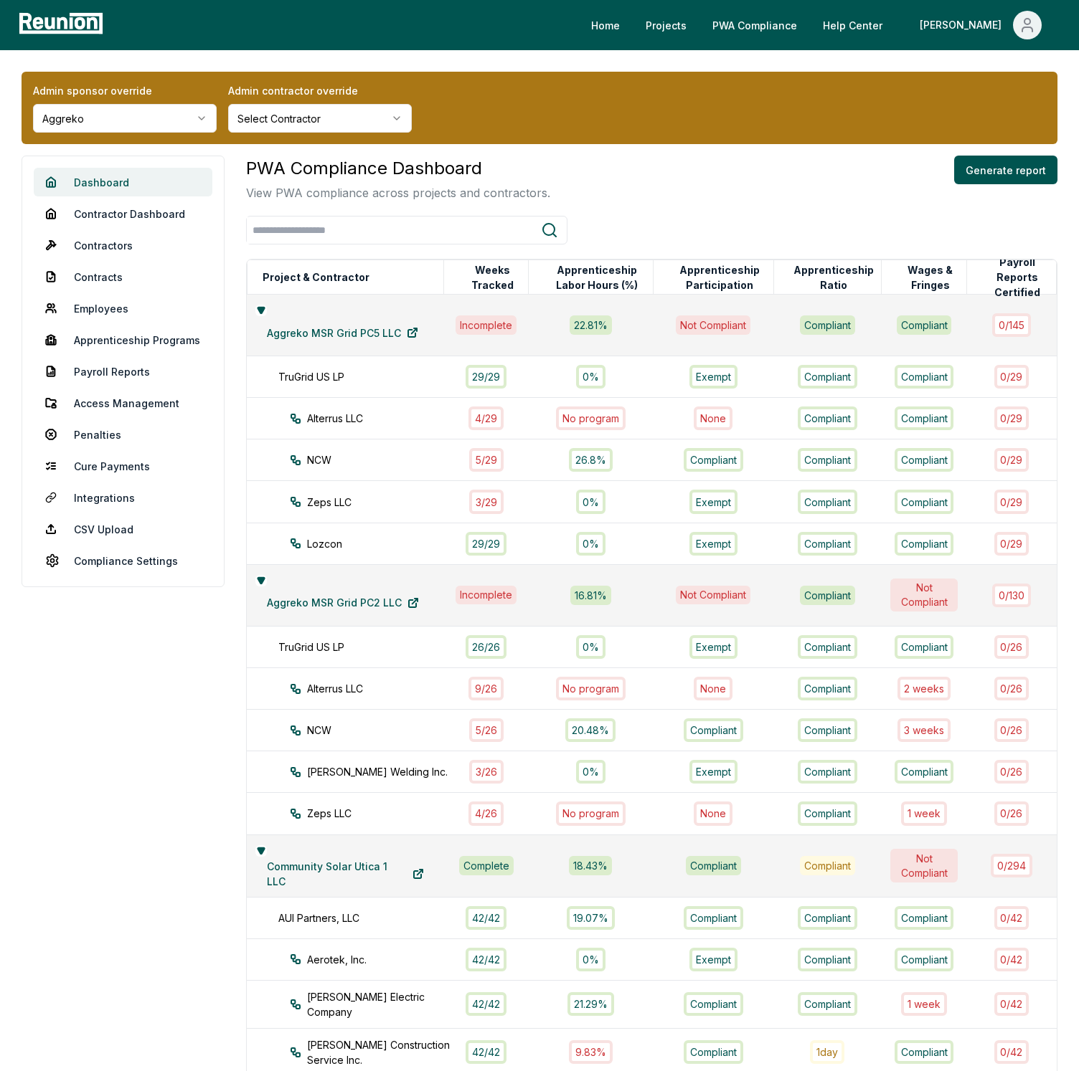
click at [106, 174] on link "Dashboard" at bounding box center [123, 182] width 179 height 29
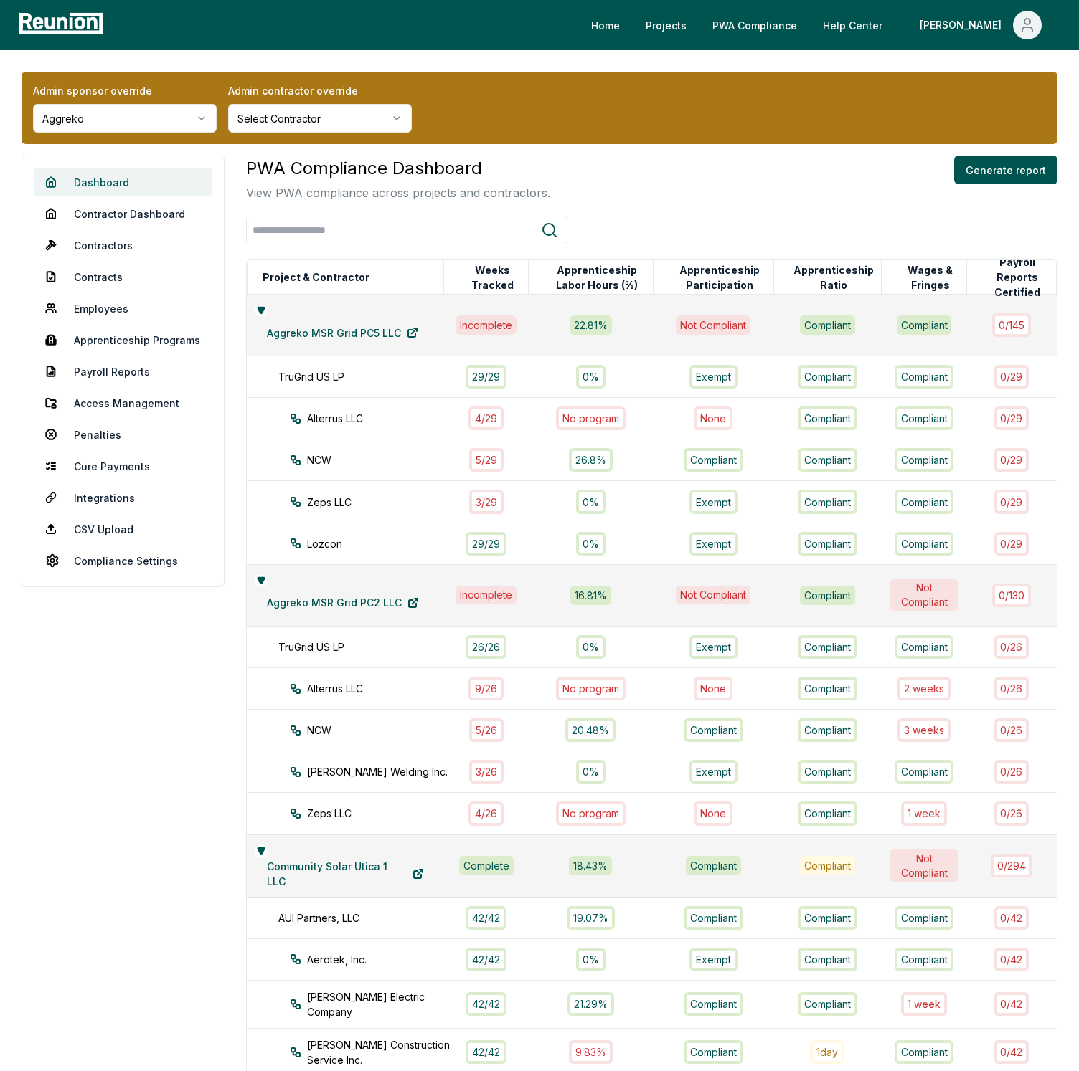
click at [106, 174] on link "Dashboard" at bounding box center [123, 182] width 179 height 29
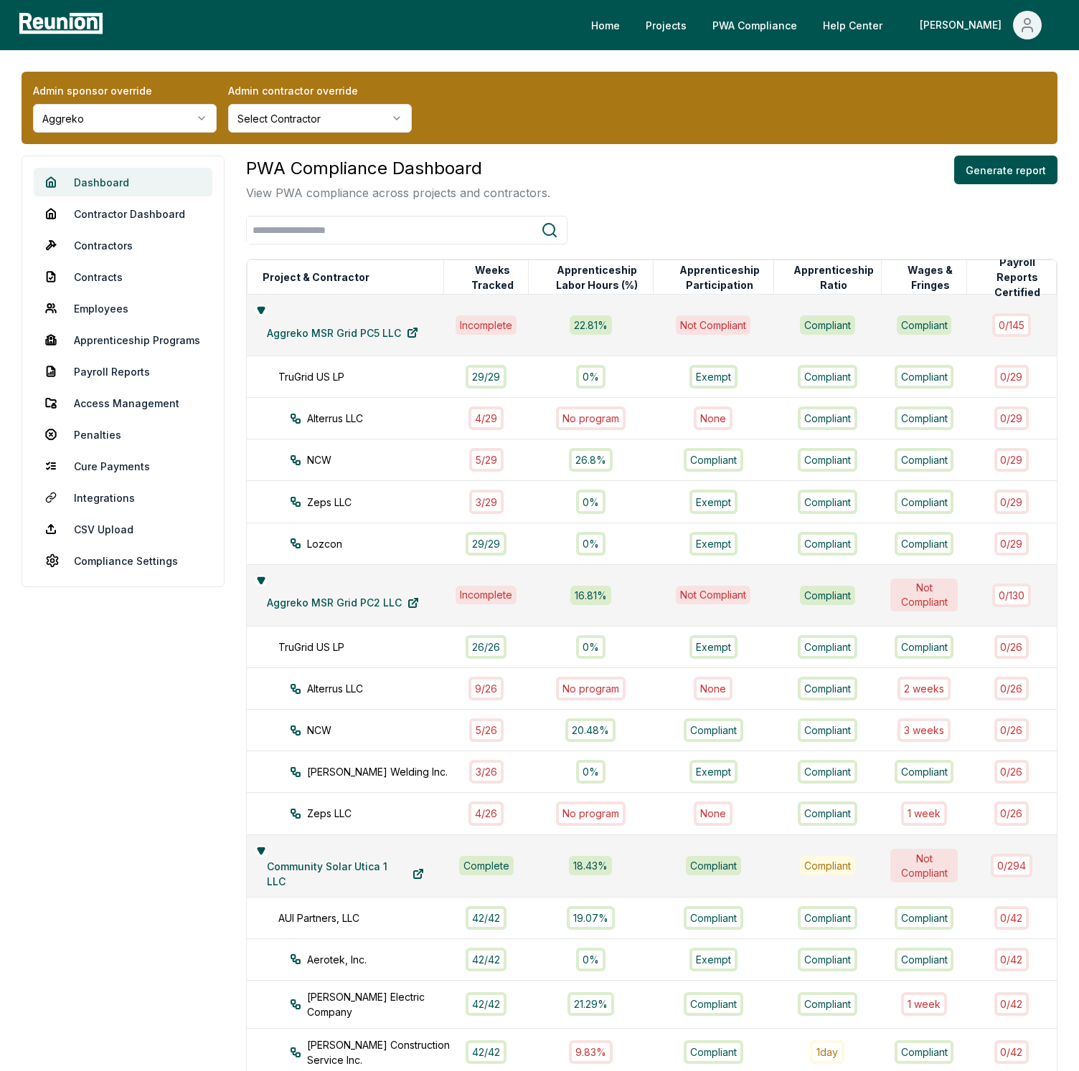
click at [106, 174] on link "Dashboard" at bounding box center [123, 182] width 179 height 29
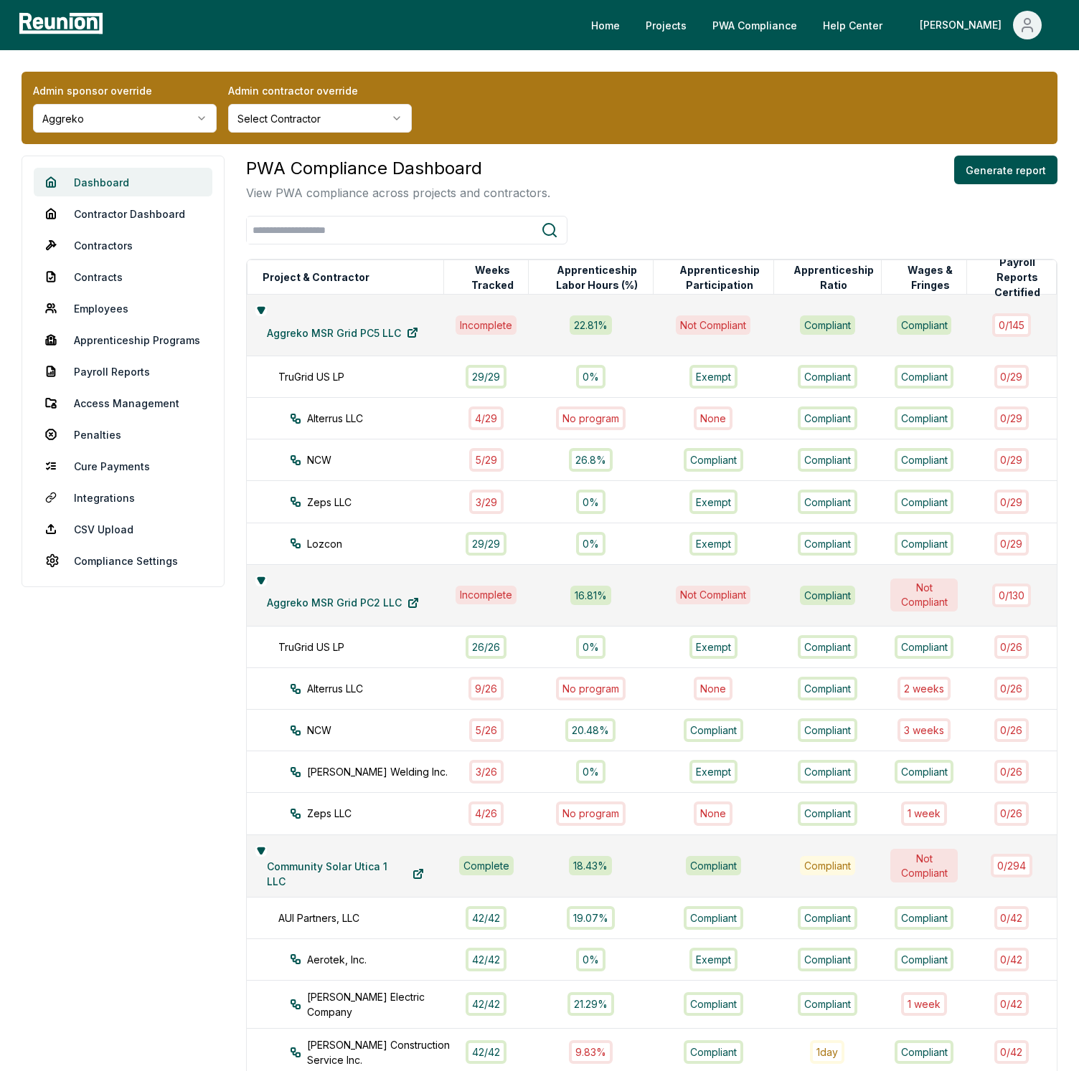
click at [106, 174] on link "Dashboard" at bounding box center [123, 182] width 179 height 29
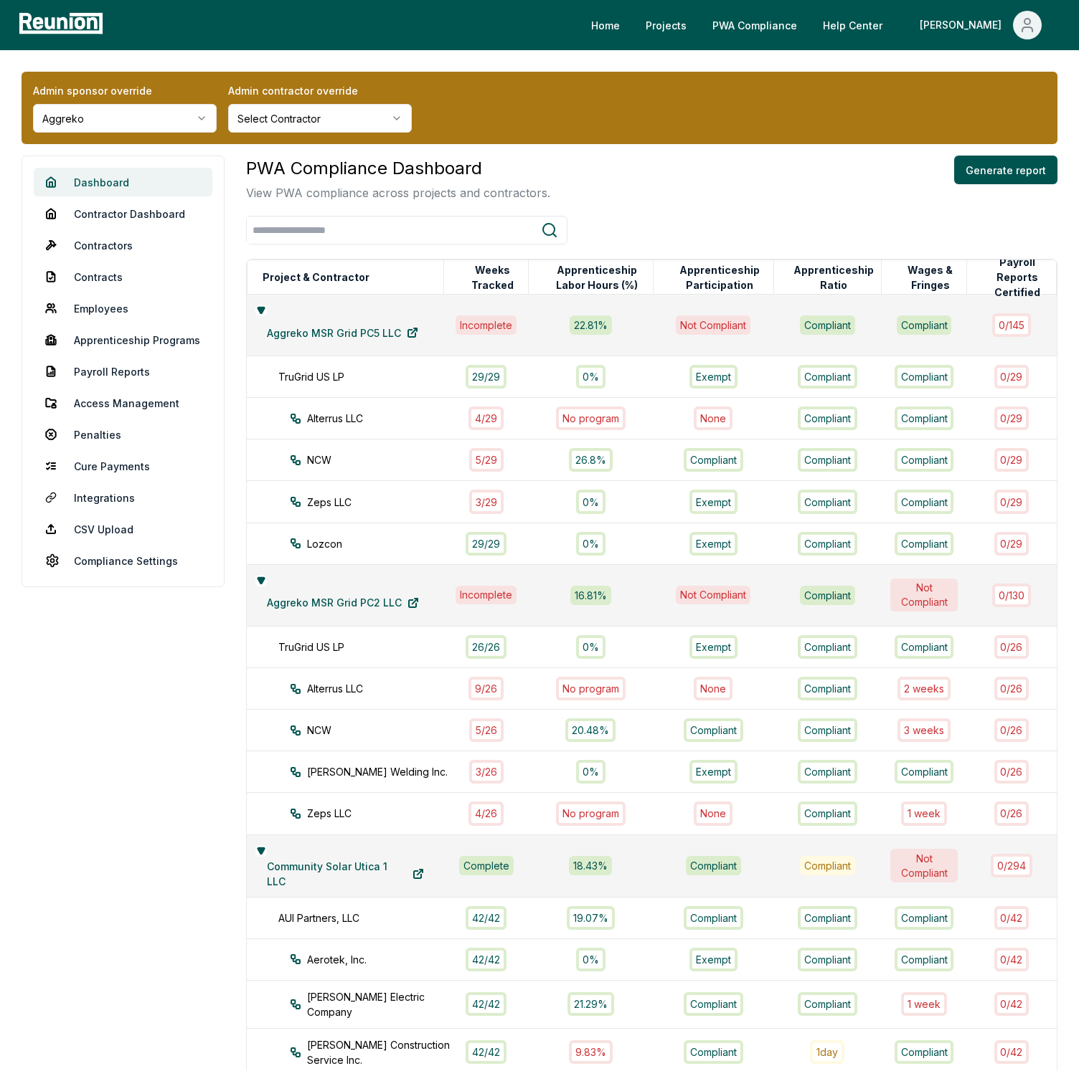
click at [106, 174] on link "Dashboard" at bounding box center [123, 182] width 179 height 29
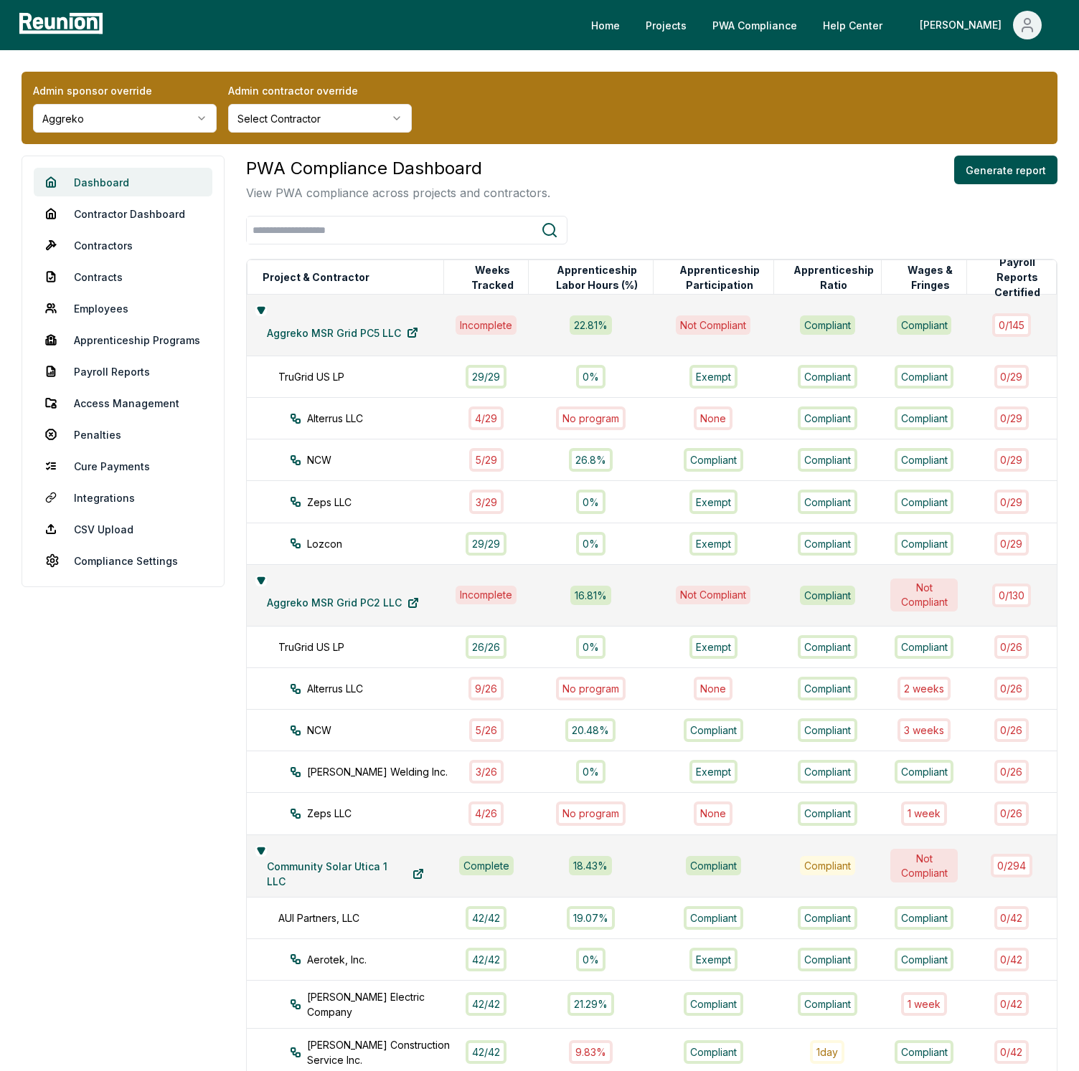
click at [106, 174] on link "Dashboard" at bounding box center [123, 182] width 179 height 29
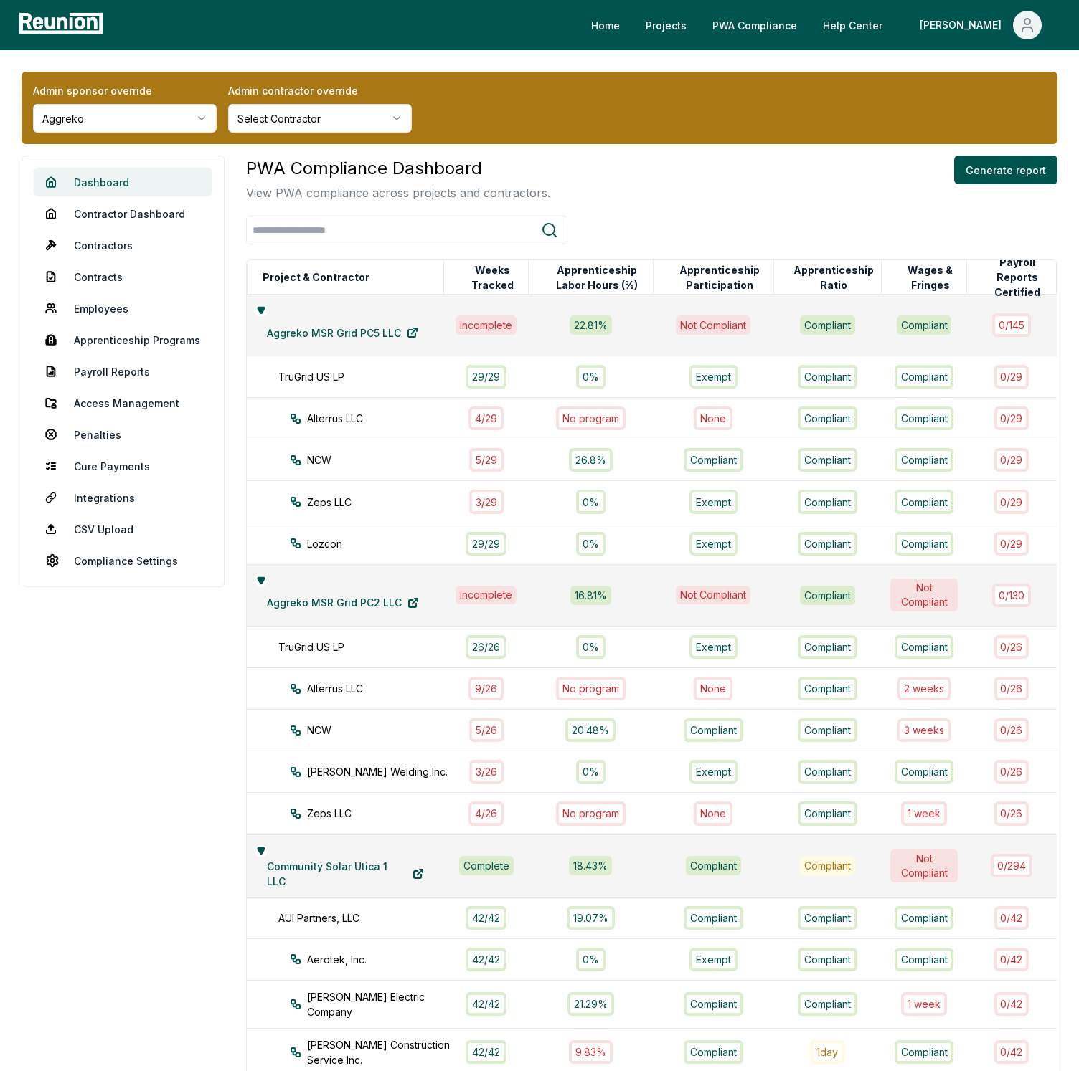
click at [106, 174] on link "Dashboard" at bounding box center [123, 182] width 179 height 29
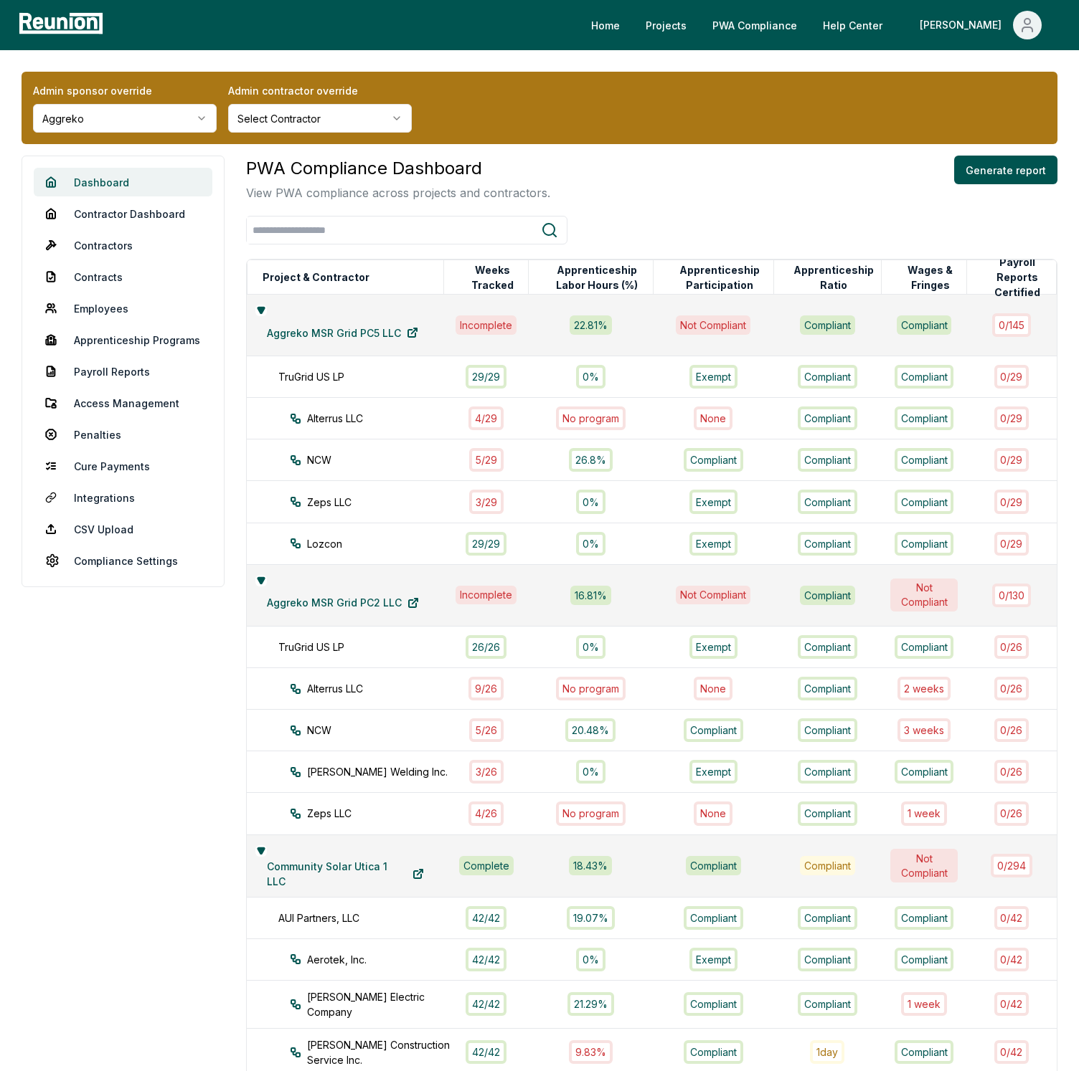
click at [106, 174] on link "Dashboard" at bounding box center [123, 182] width 179 height 29
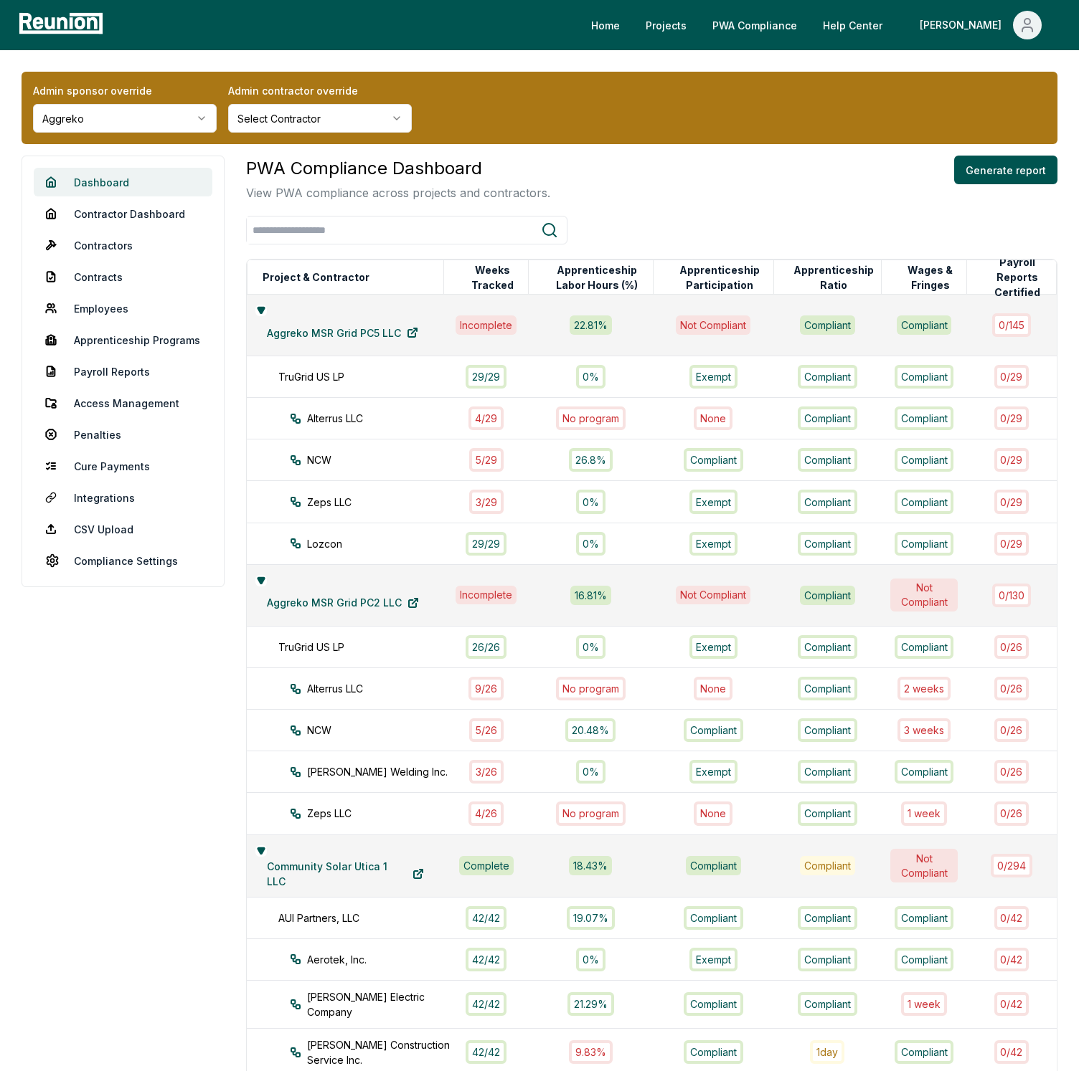
click at [106, 174] on link "Dashboard" at bounding box center [123, 182] width 179 height 29
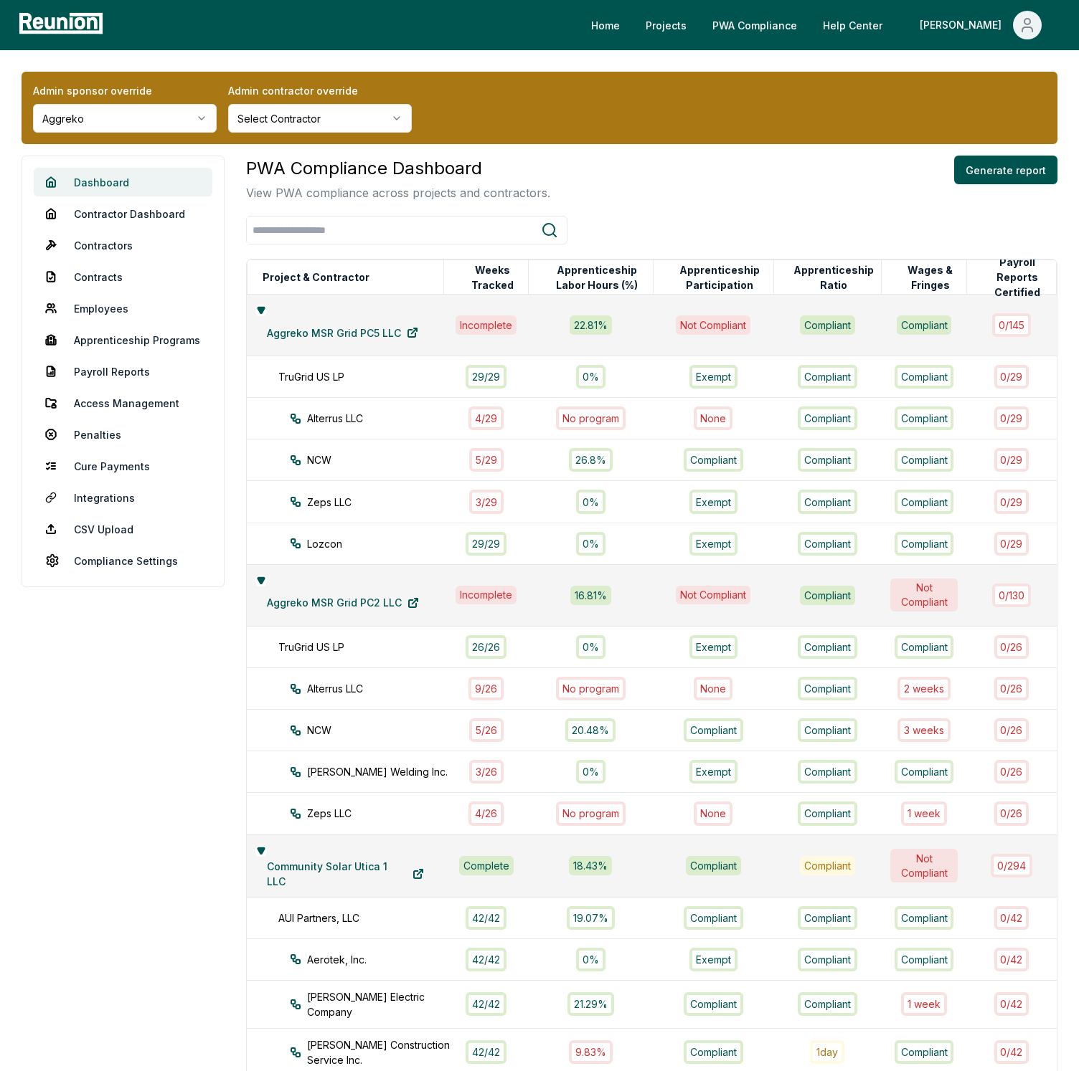
click at [106, 174] on link "Dashboard" at bounding box center [123, 182] width 179 height 29
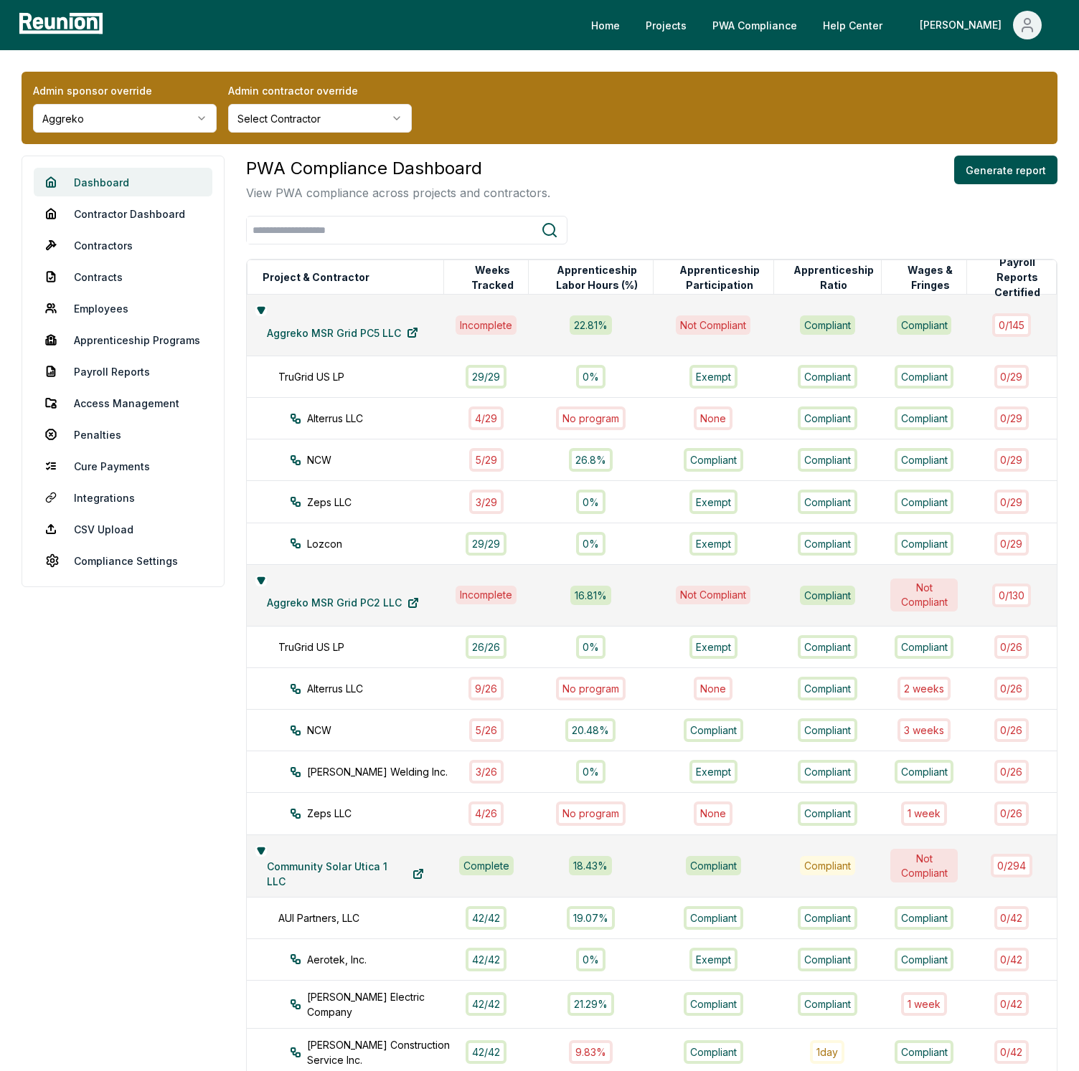
click at [106, 174] on link "Dashboard" at bounding box center [123, 182] width 179 height 29
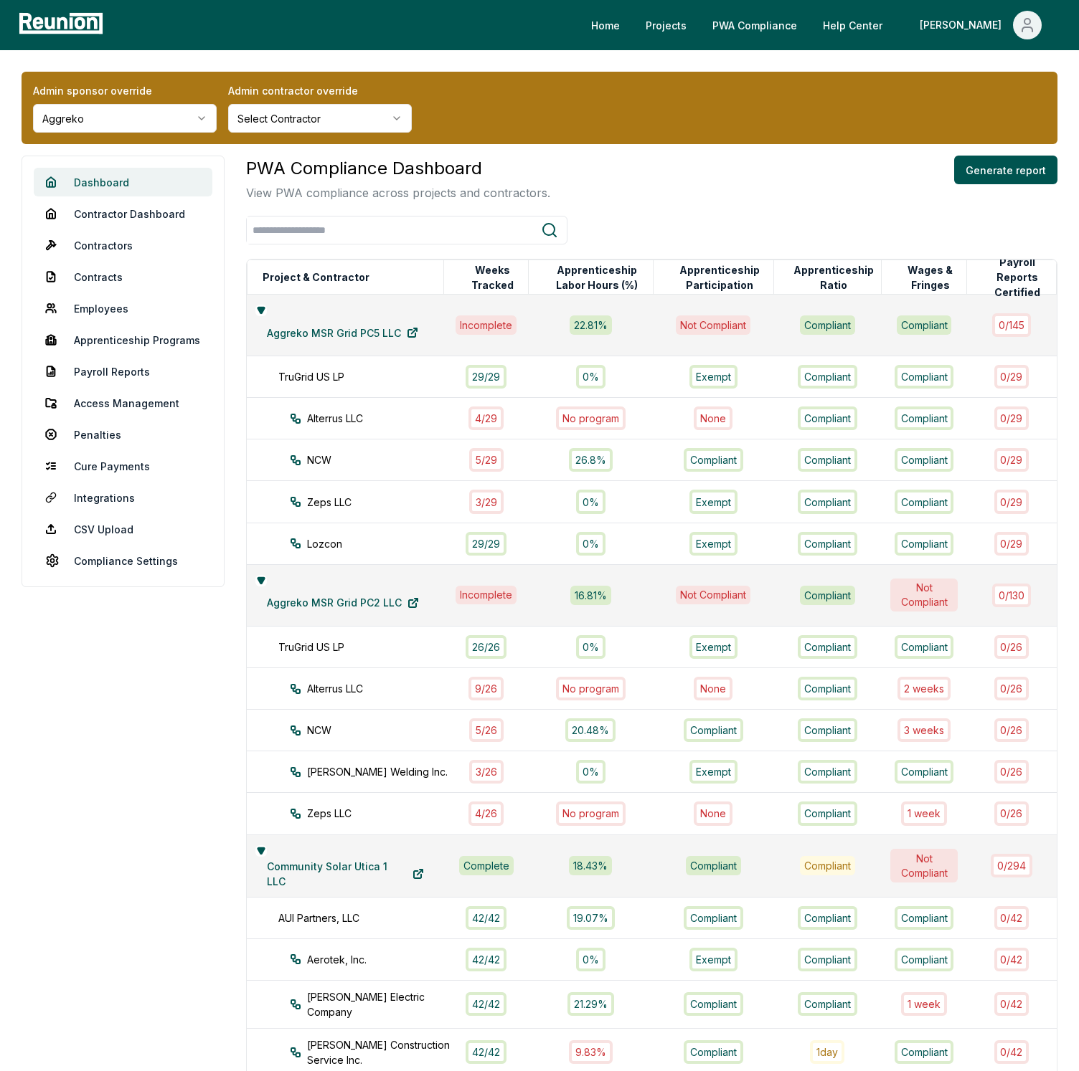
click at [106, 174] on link "Dashboard" at bounding box center [123, 182] width 179 height 29
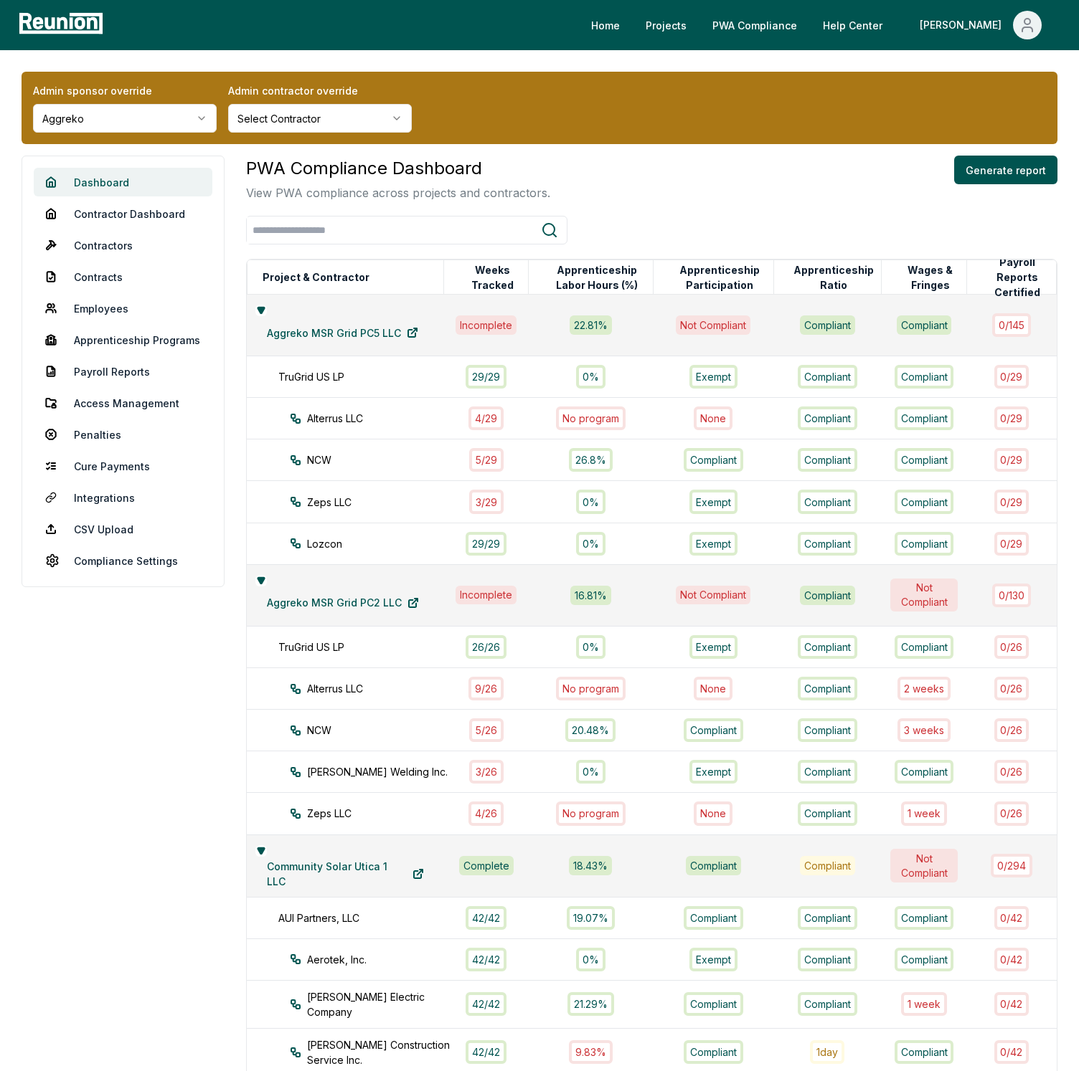
click at [106, 174] on link "Dashboard" at bounding box center [123, 182] width 179 height 29
click at [93, 440] on link "Penalties" at bounding box center [123, 434] width 179 height 29
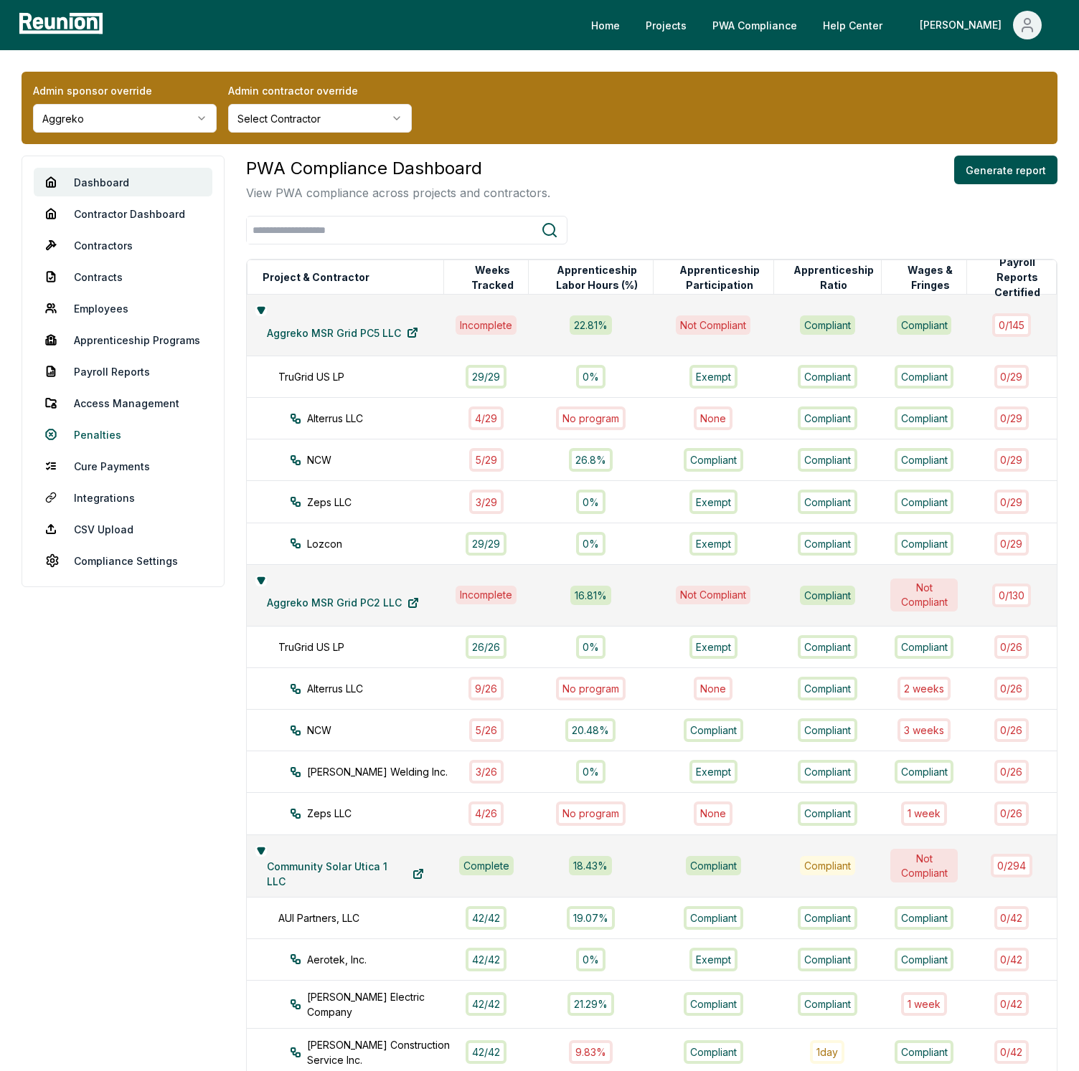
click at [93, 440] on link "Penalties" at bounding box center [123, 434] width 179 height 29
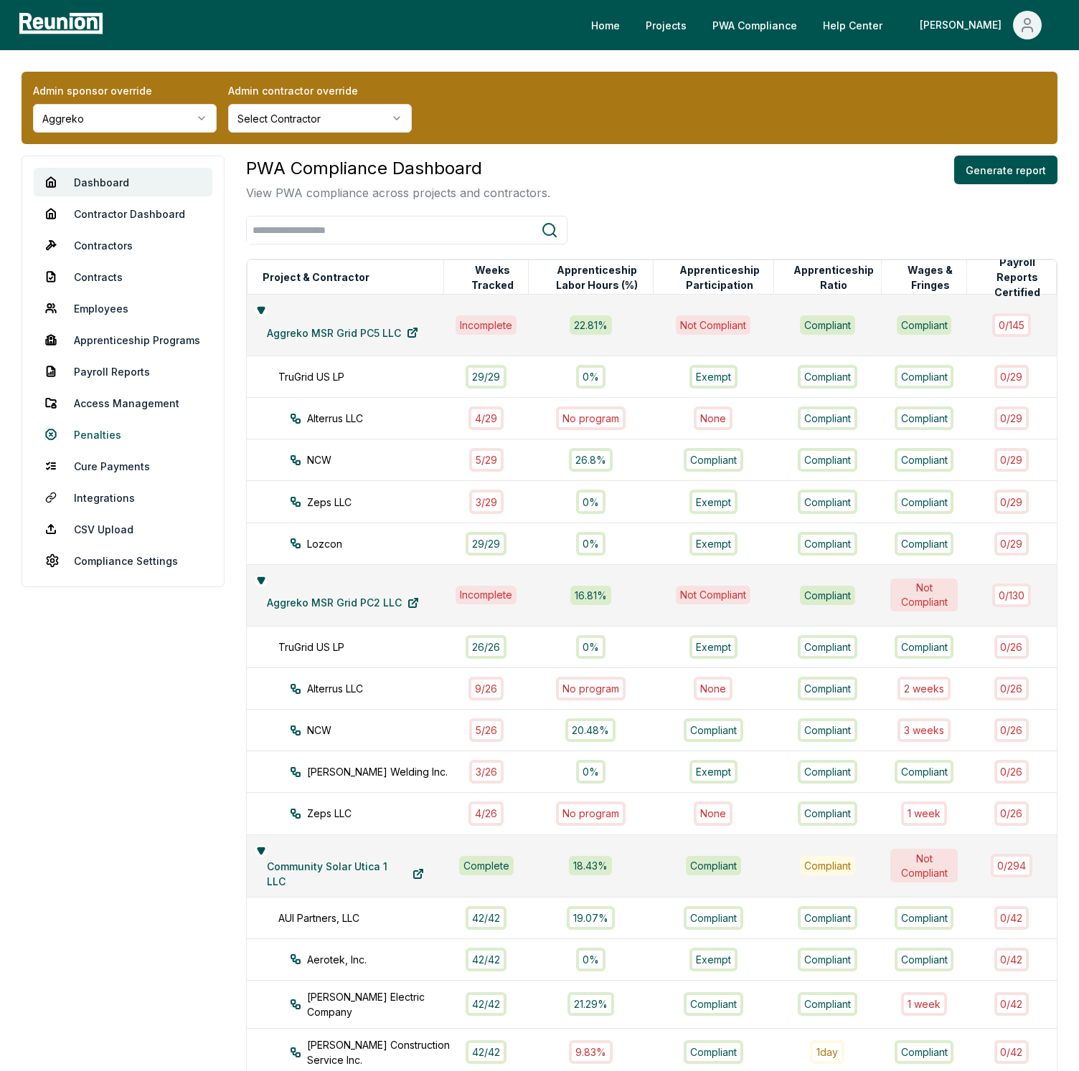
click at [93, 440] on link "Penalties" at bounding box center [123, 434] width 179 height 29
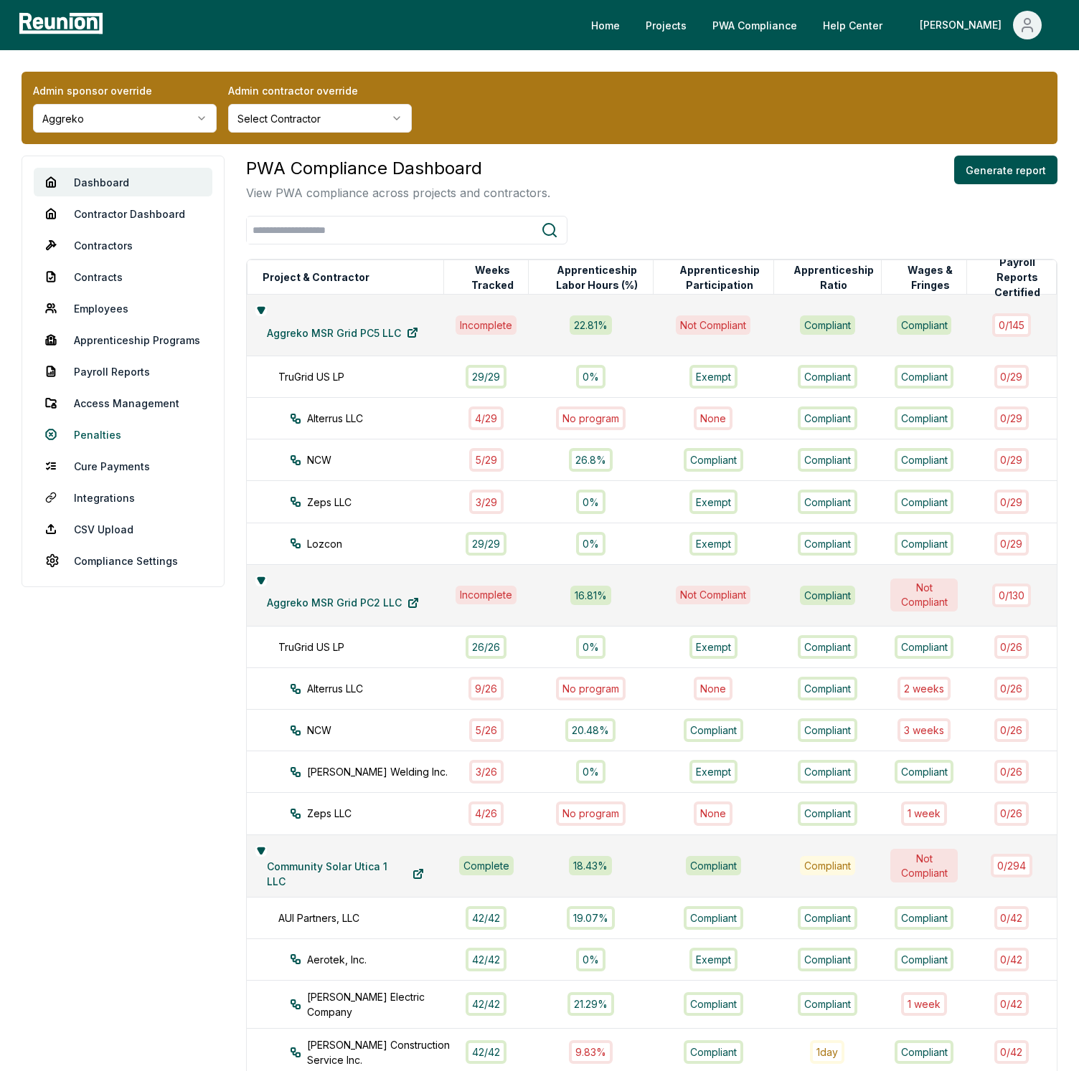
click at [93, 440] on link "Penalties" at bounding box center [123, 434] width 179 height 29
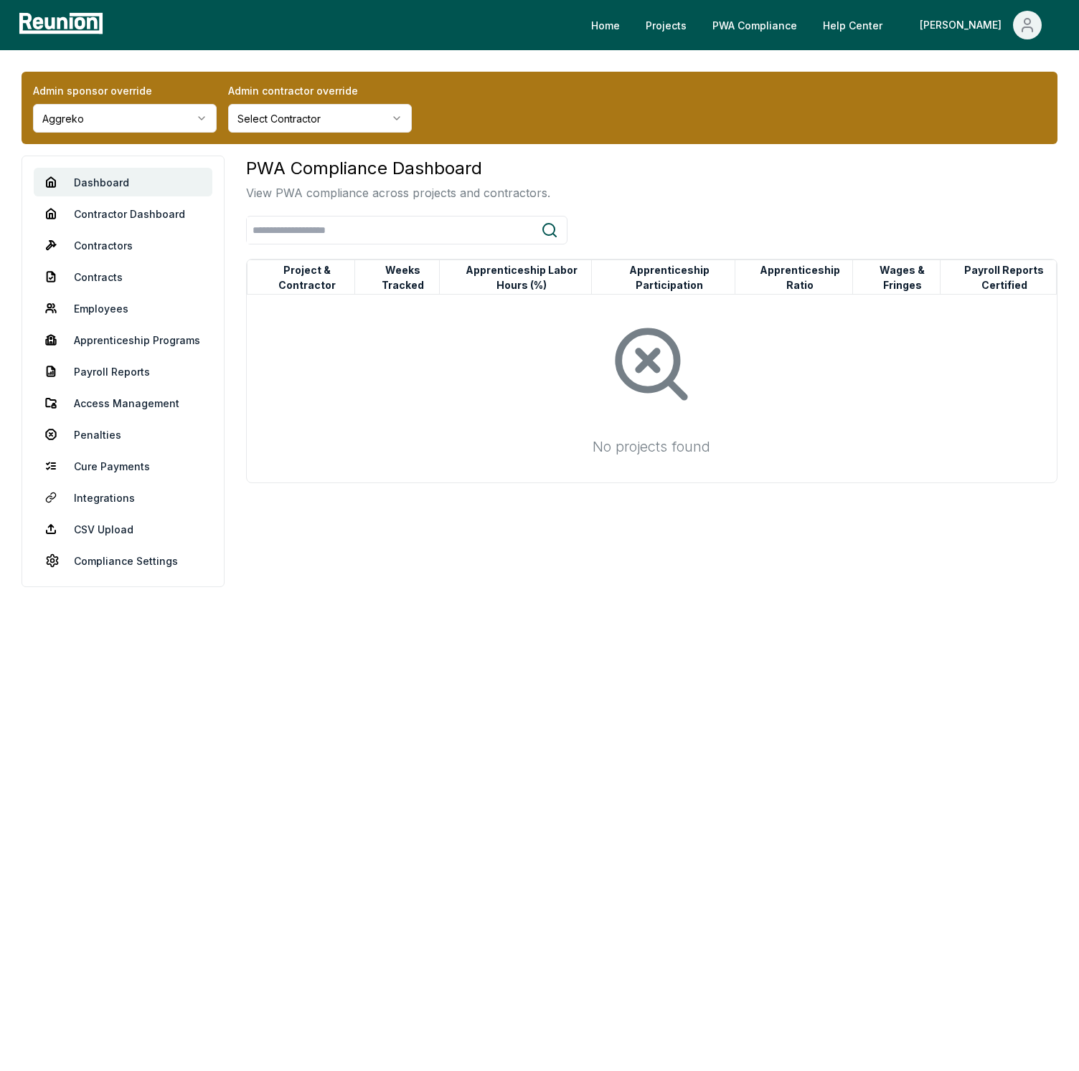
click at [382, 60] on div "Admin sponsor override Aggreko Admin contractor override Select Contractor Dash…" at bounding box center [539, 334] width 1079 height 569
